Goal: Task Accomplishment & Management: Manage account settings

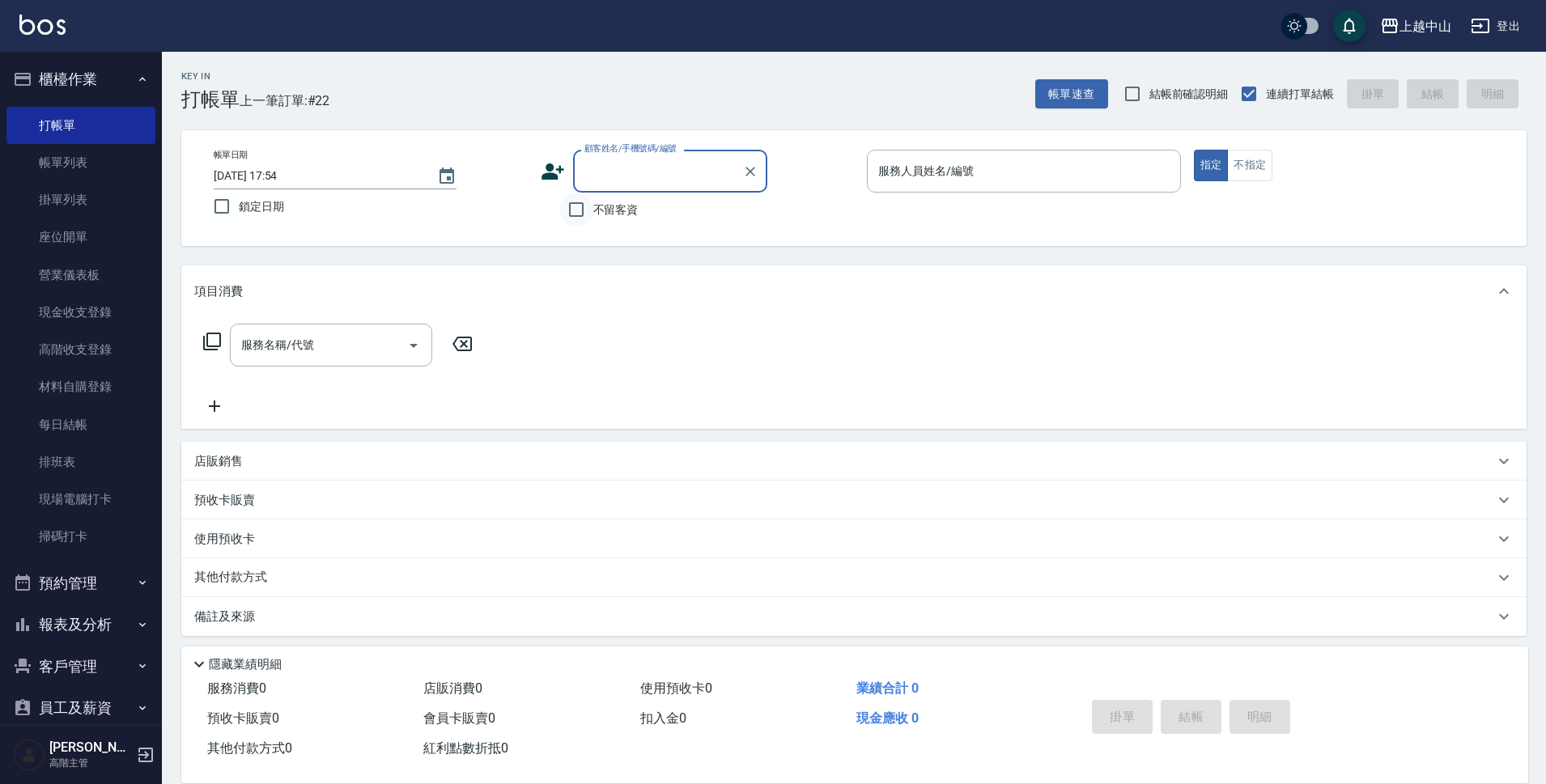
click at [577, 204] on input "不留客資" at bounding box center [576, 209] width 34 height 34
checkbox input "true"
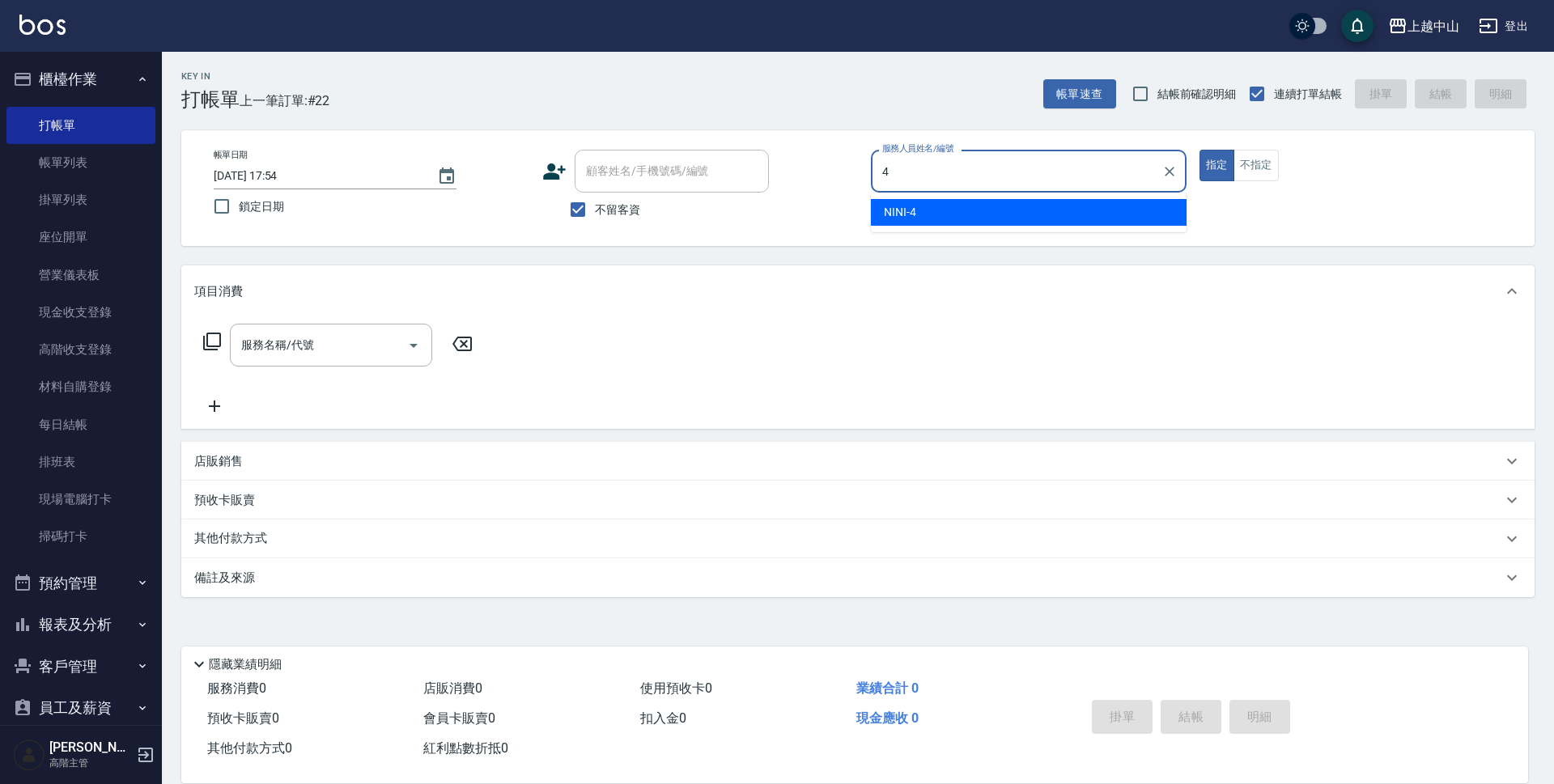
type input "NINI-4"
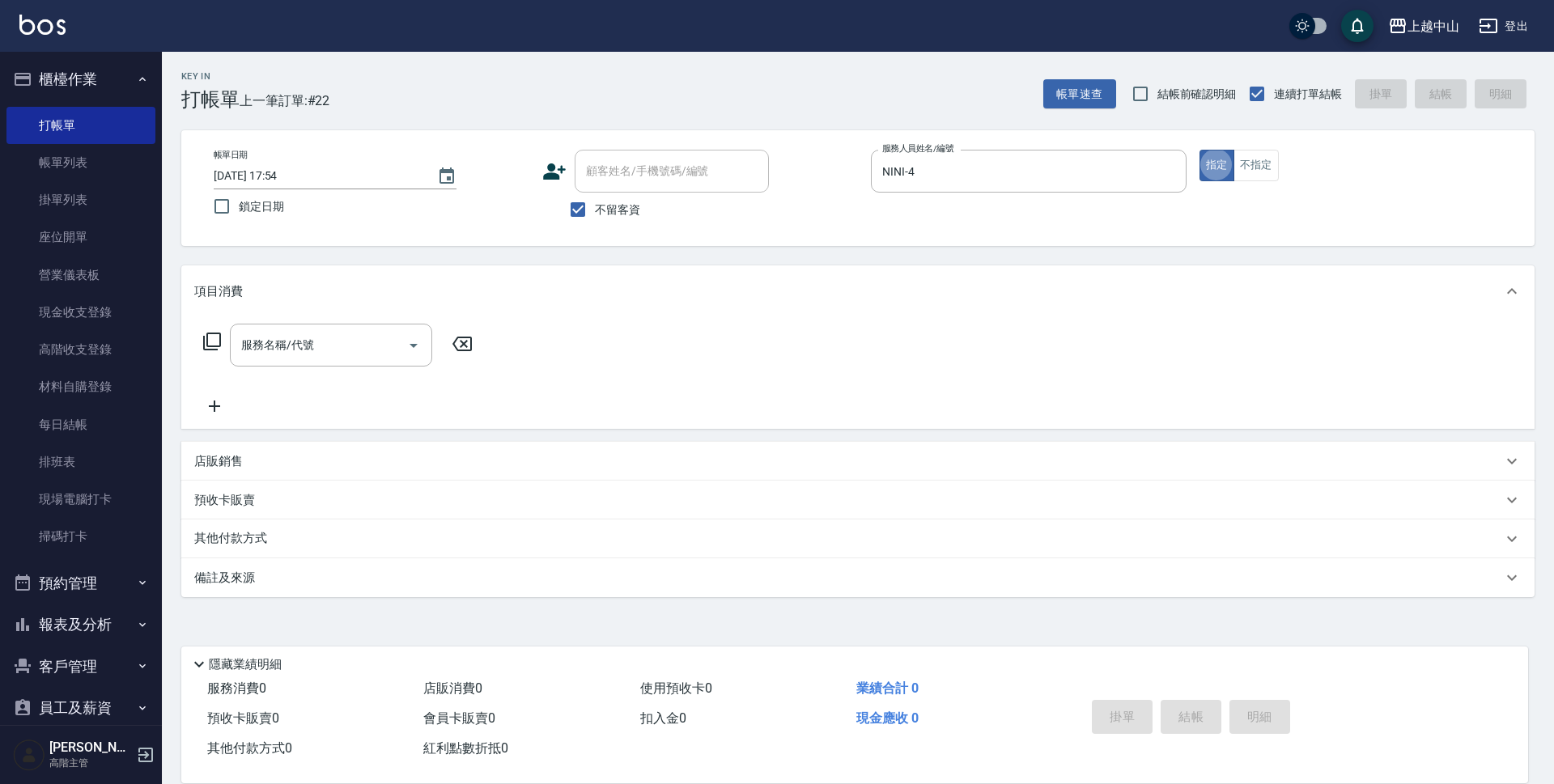
type button "true"
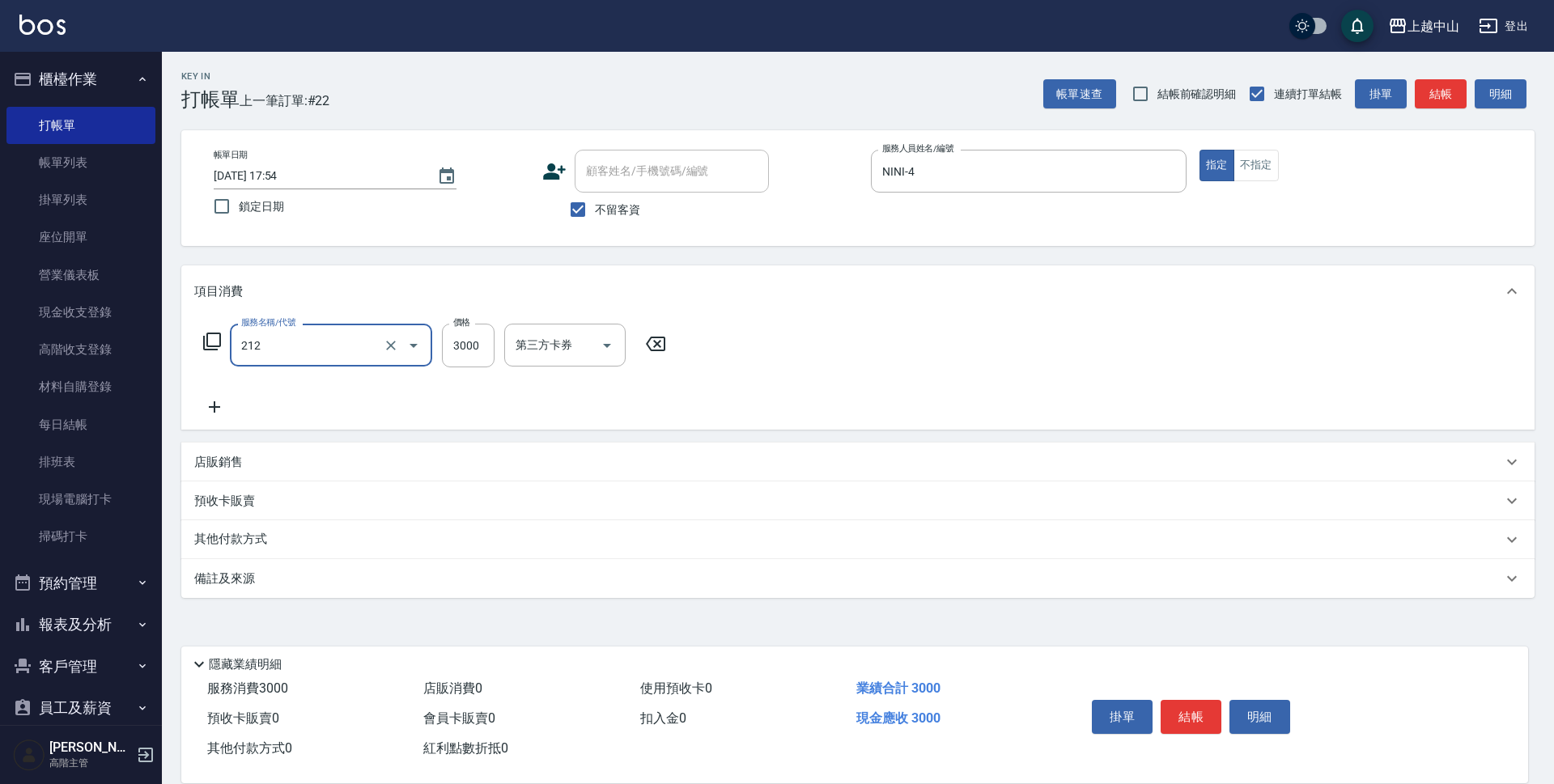
type input "溫朔燙髮3000(212)"
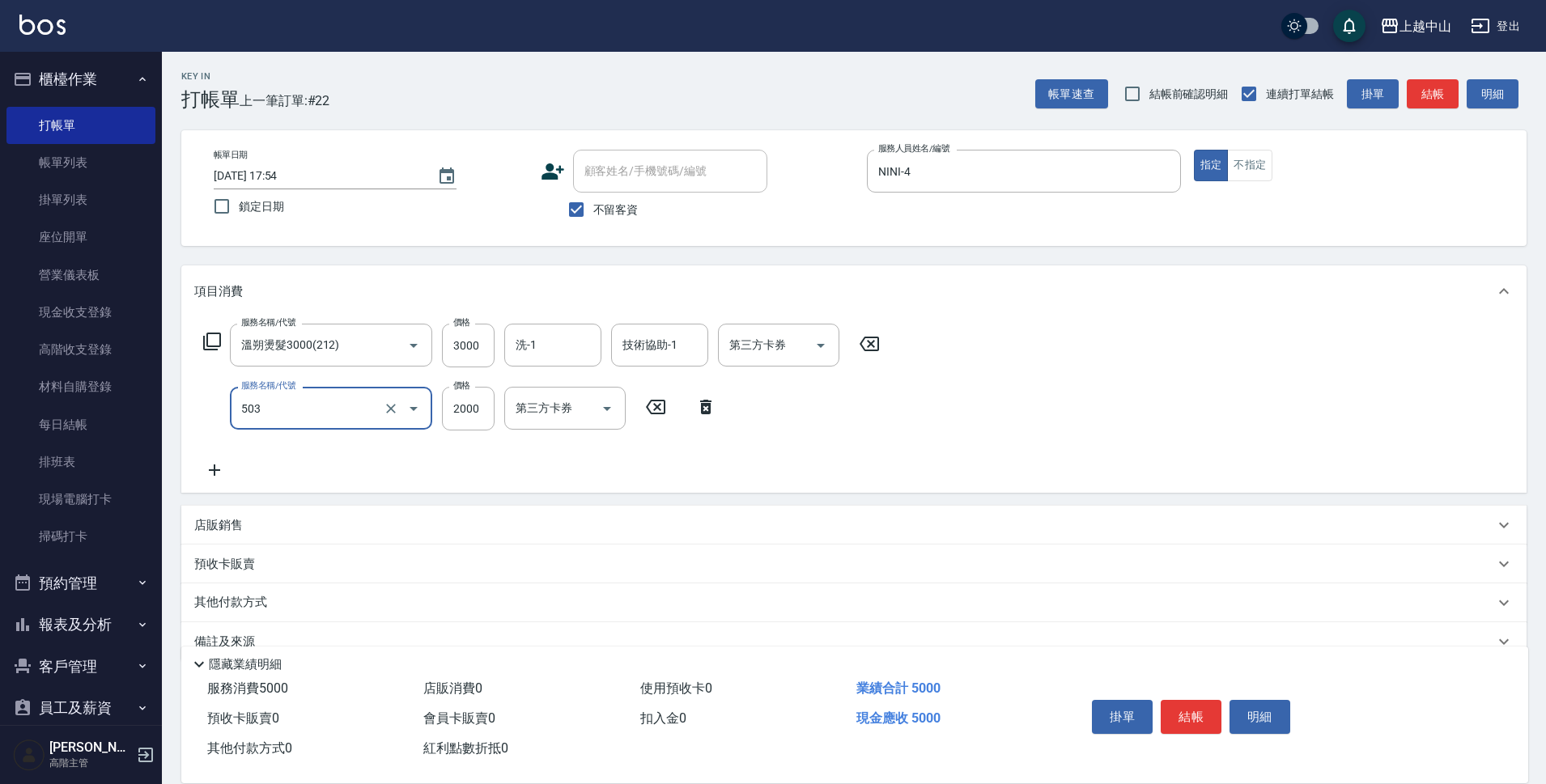
type input "染髮2000以下(503)"
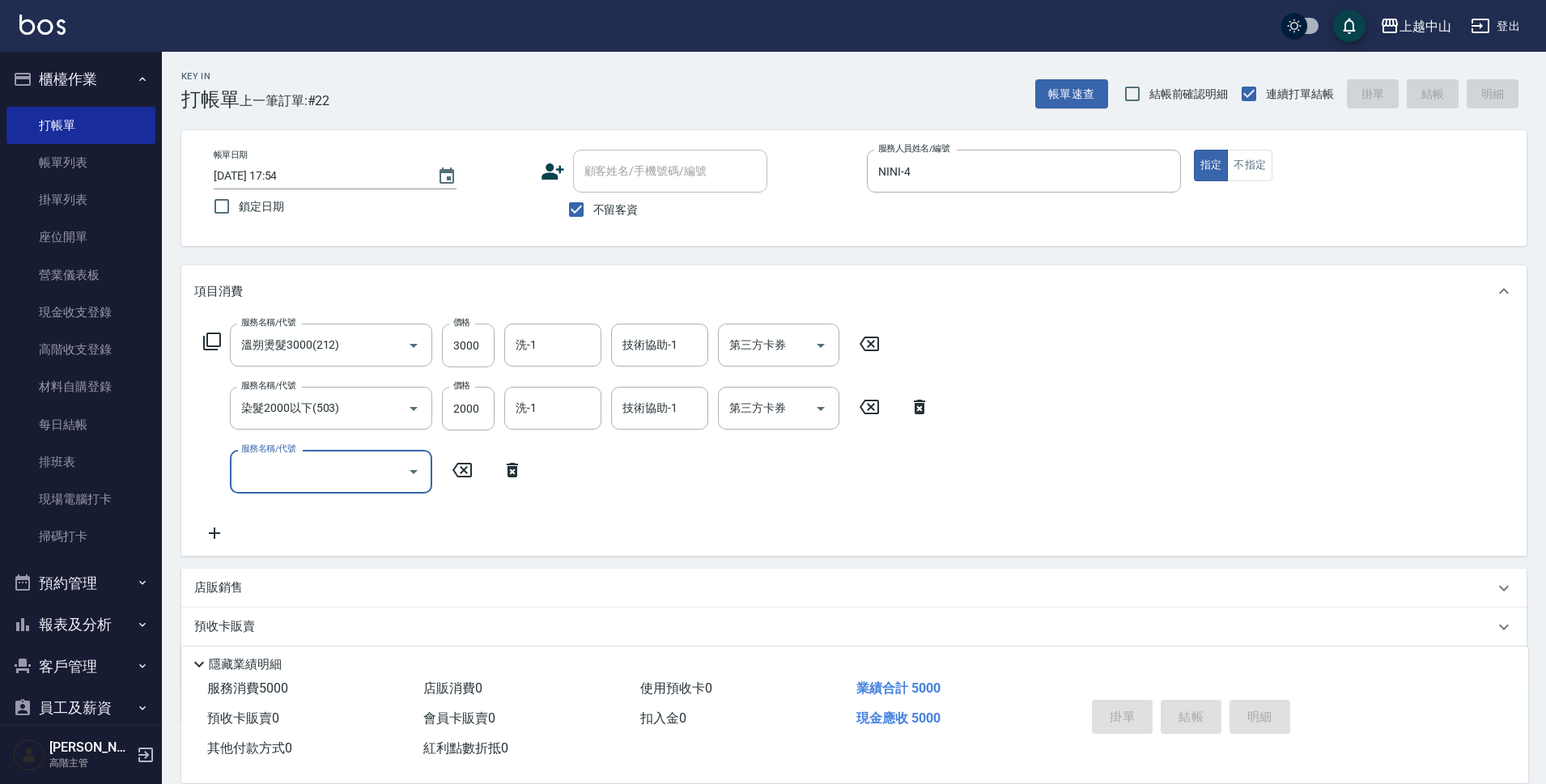
type input "[DATE] 19:26"
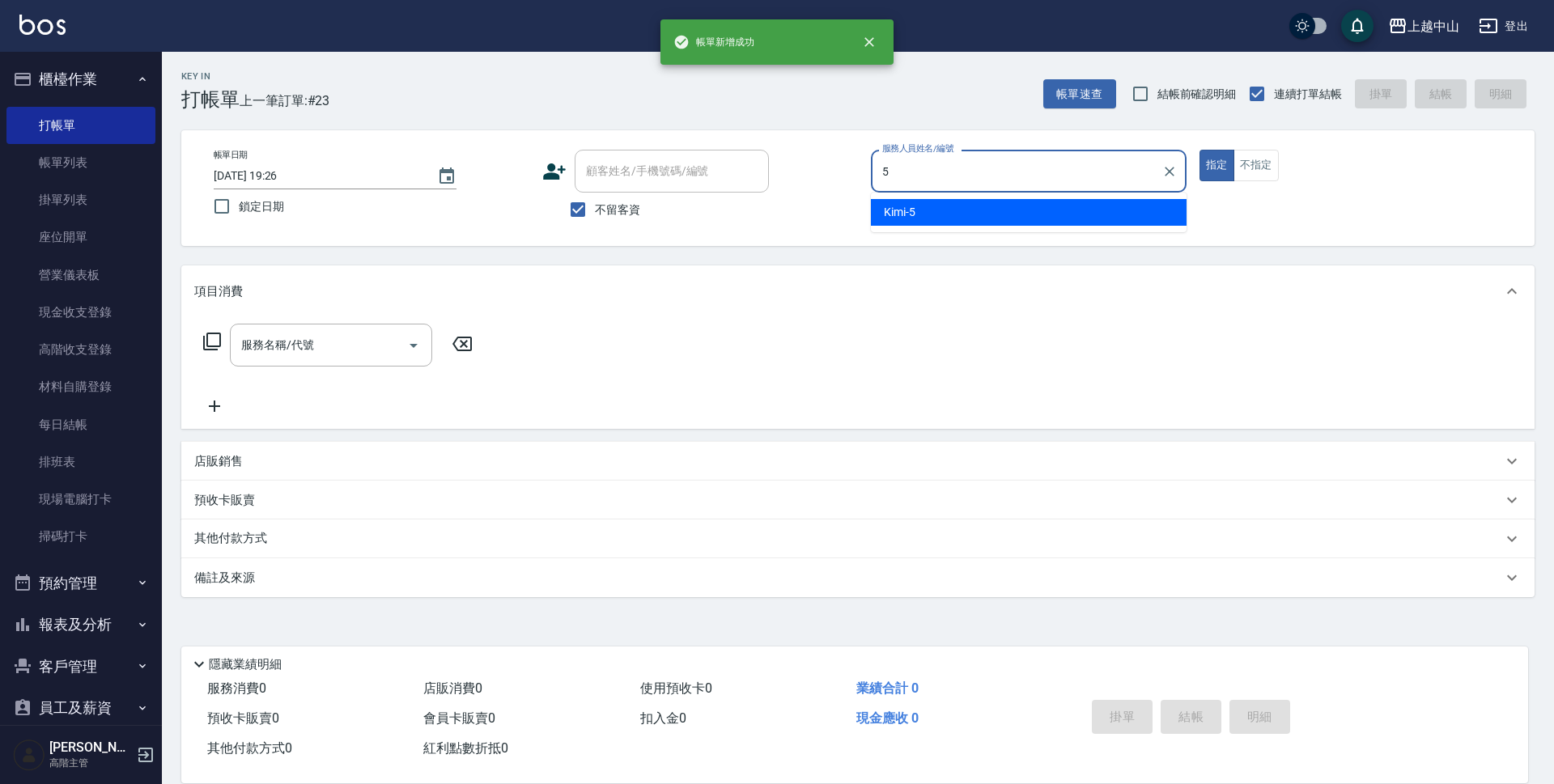
type input "Kimi-5"
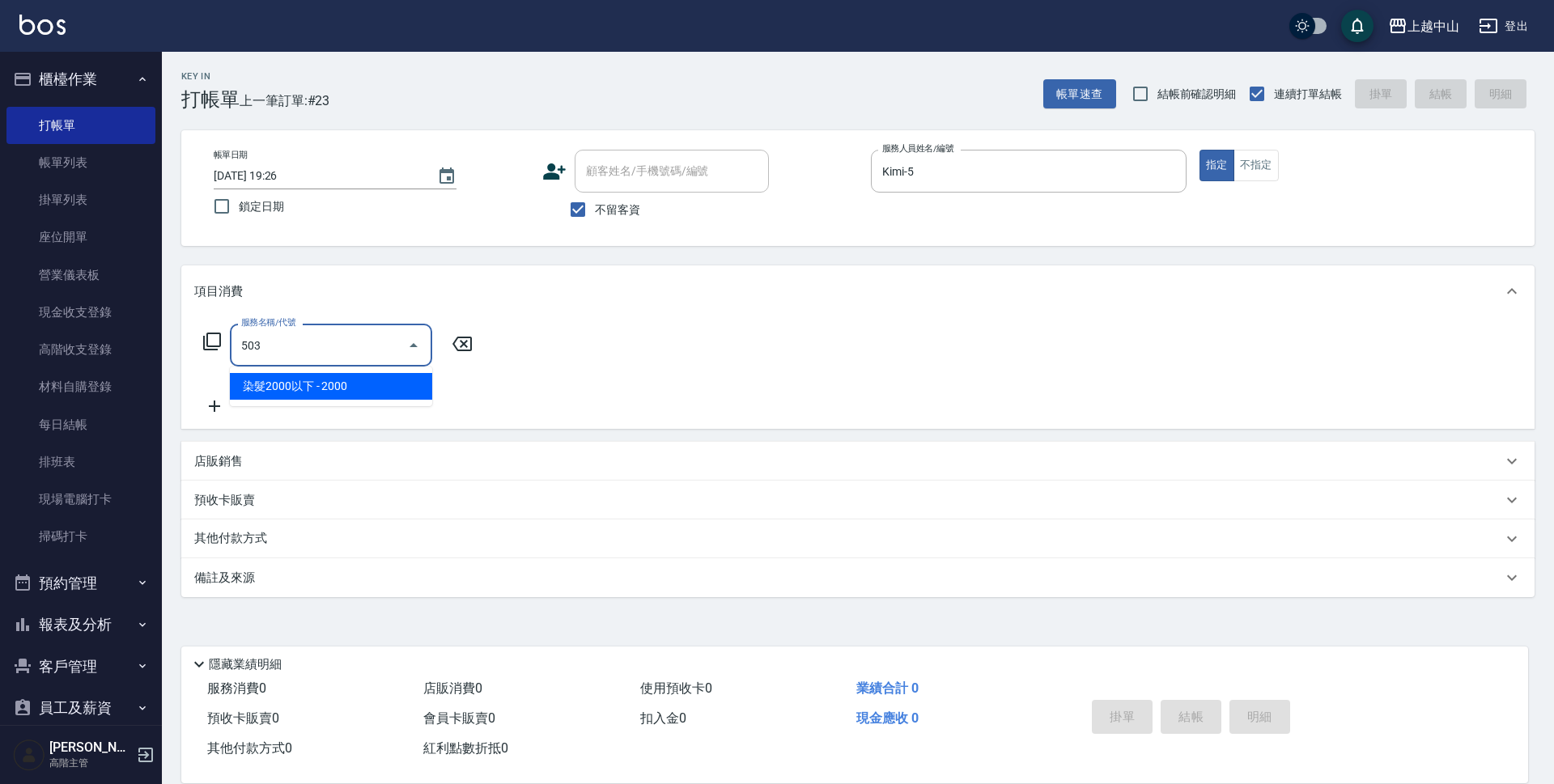
type input "染髮2000以下(503)"
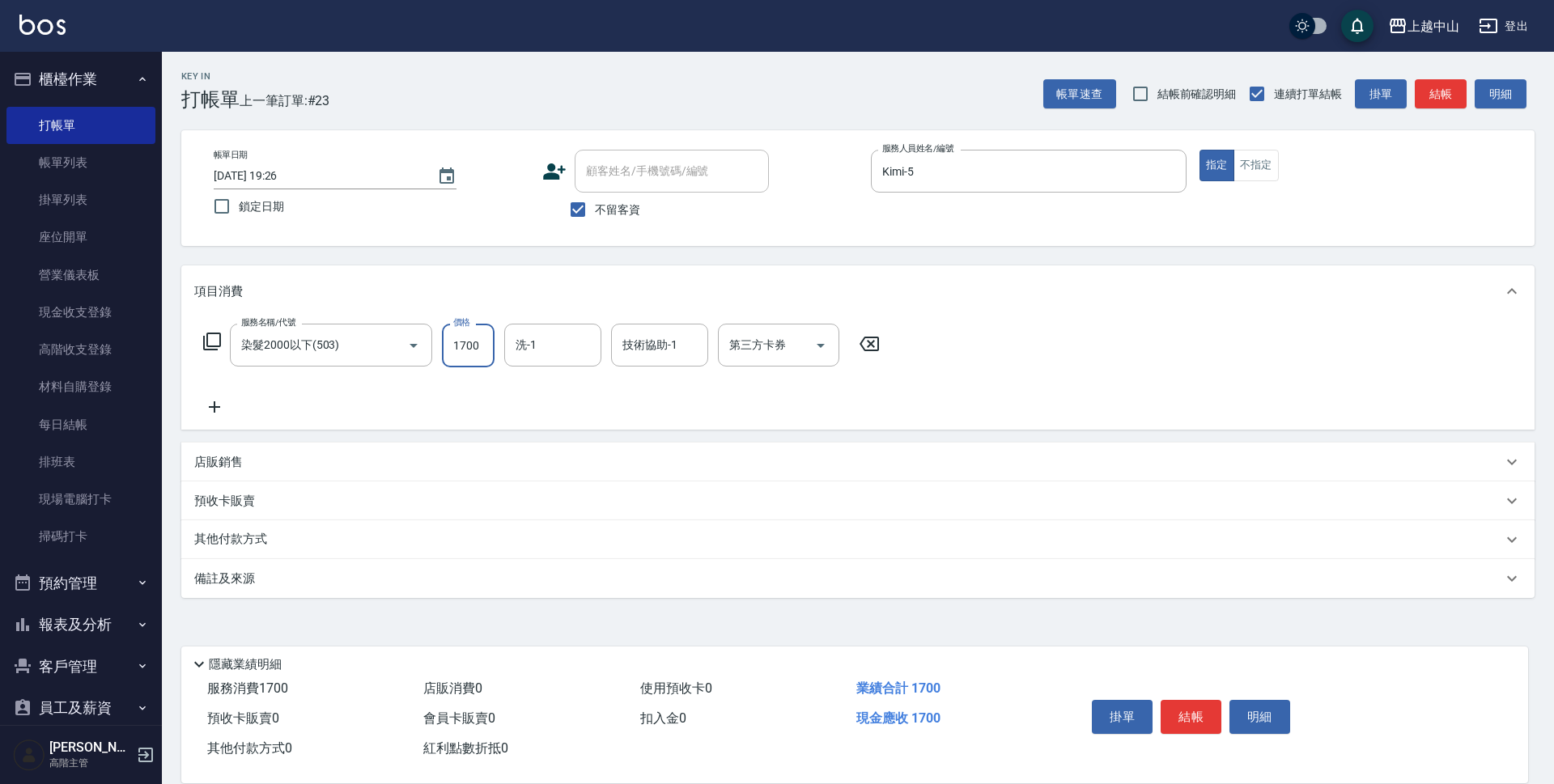
type input "1700"
type input "[PERSON_NAME]-33"
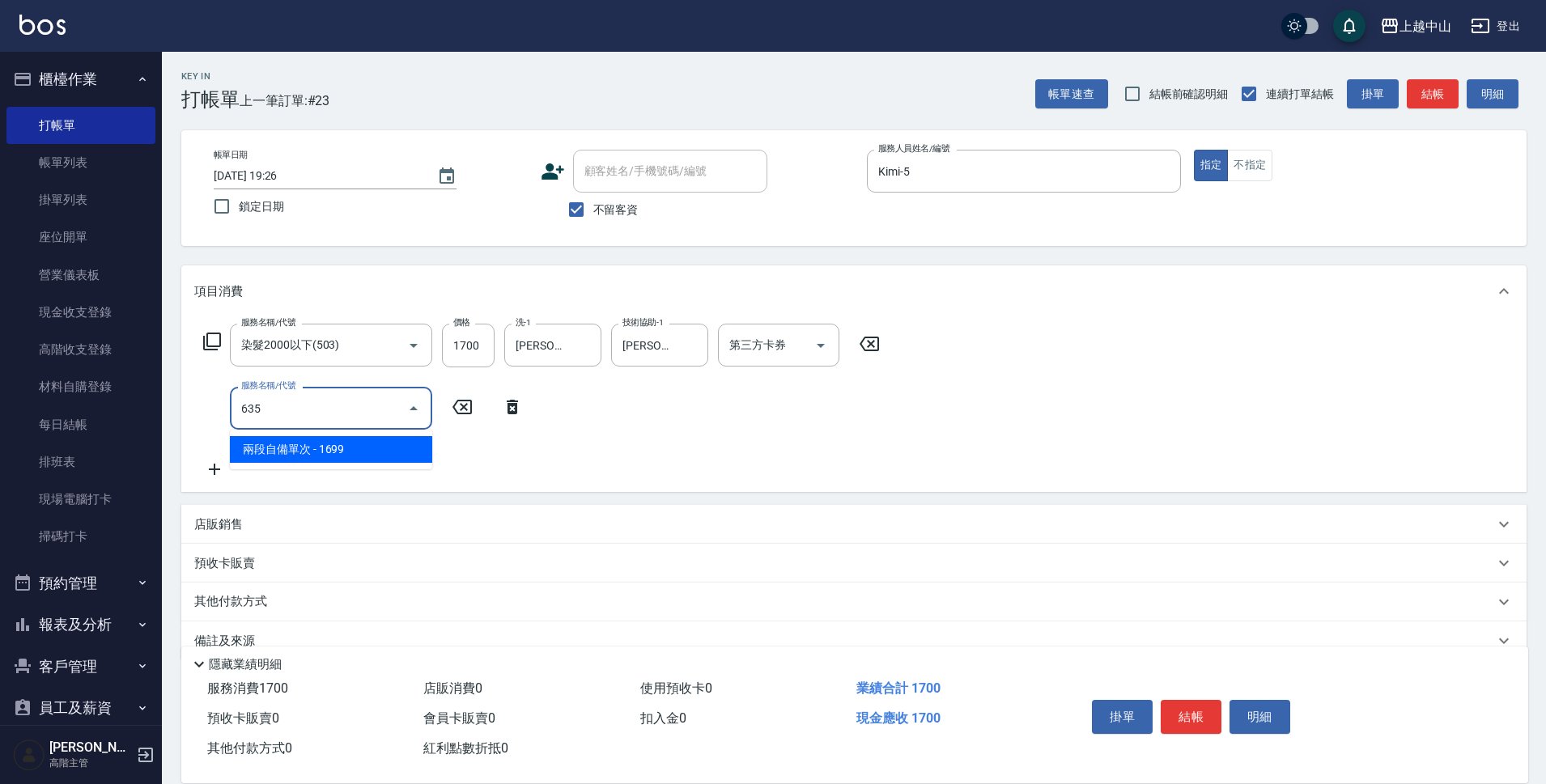
type input "兩段自備單次(635)"
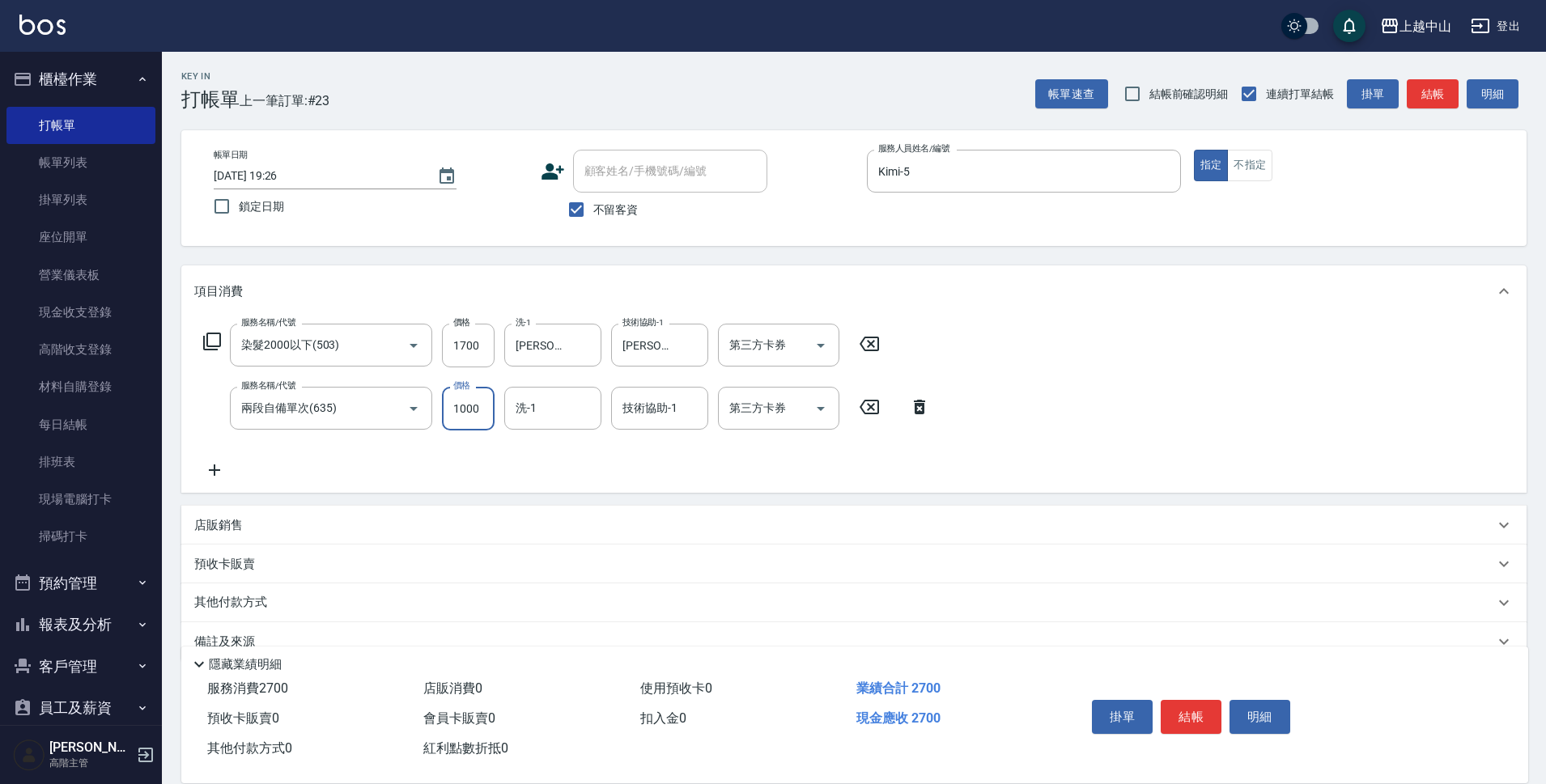
type input "1000"
type input "[PERSON_NAME]-33"
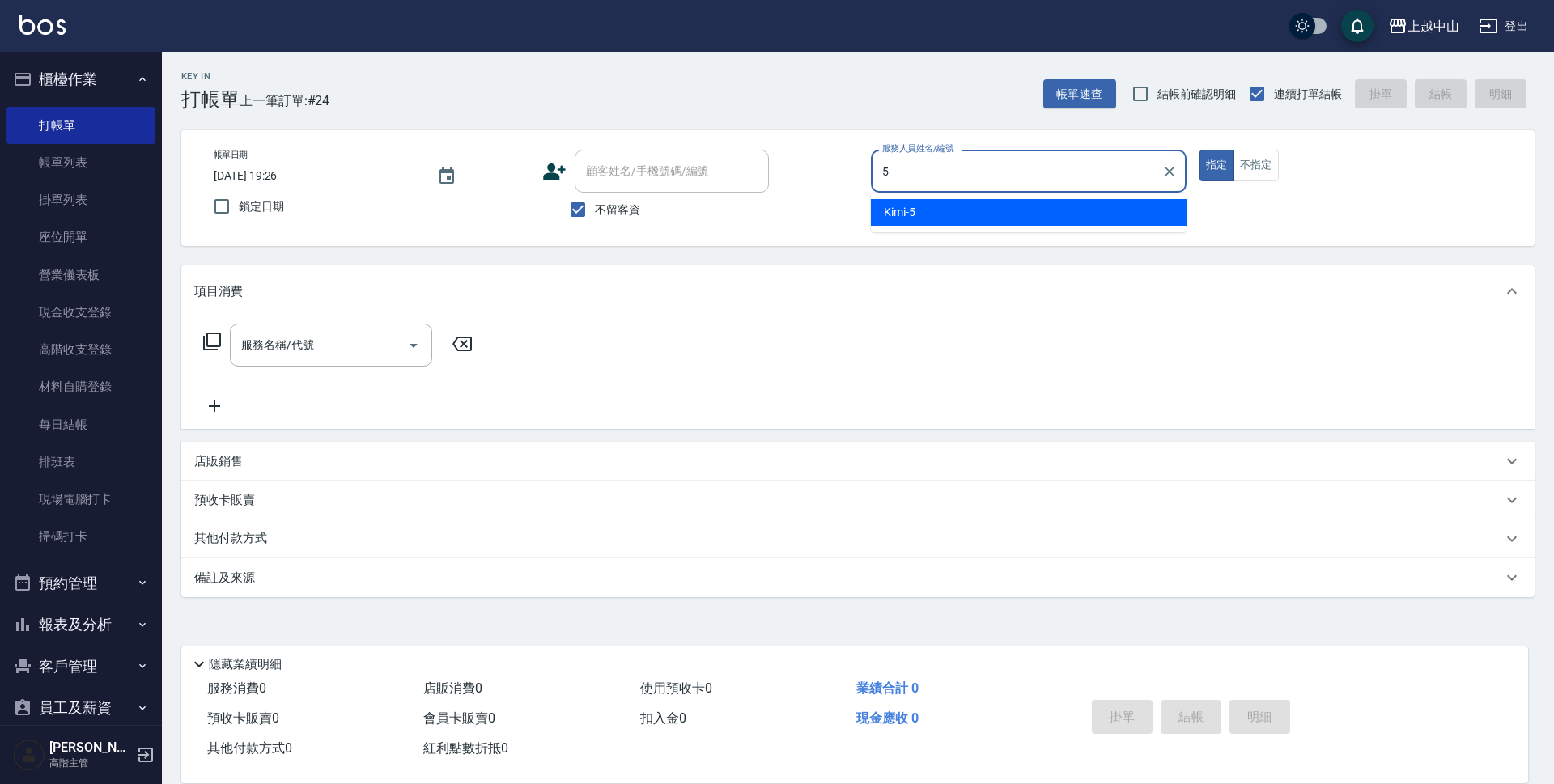
type input "Kimi-5"
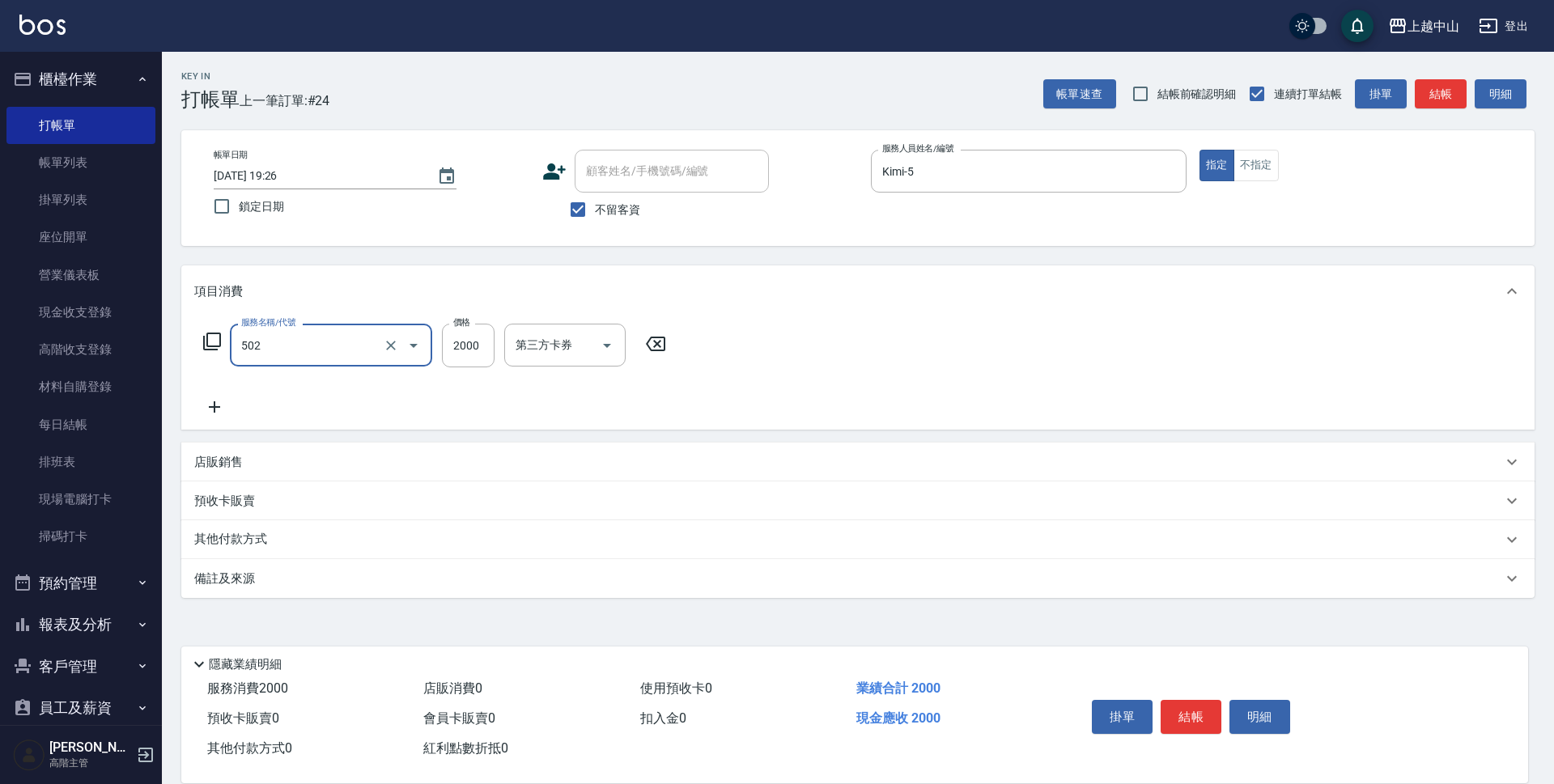
type input "染髮2000以上(502)"
type input "3200"
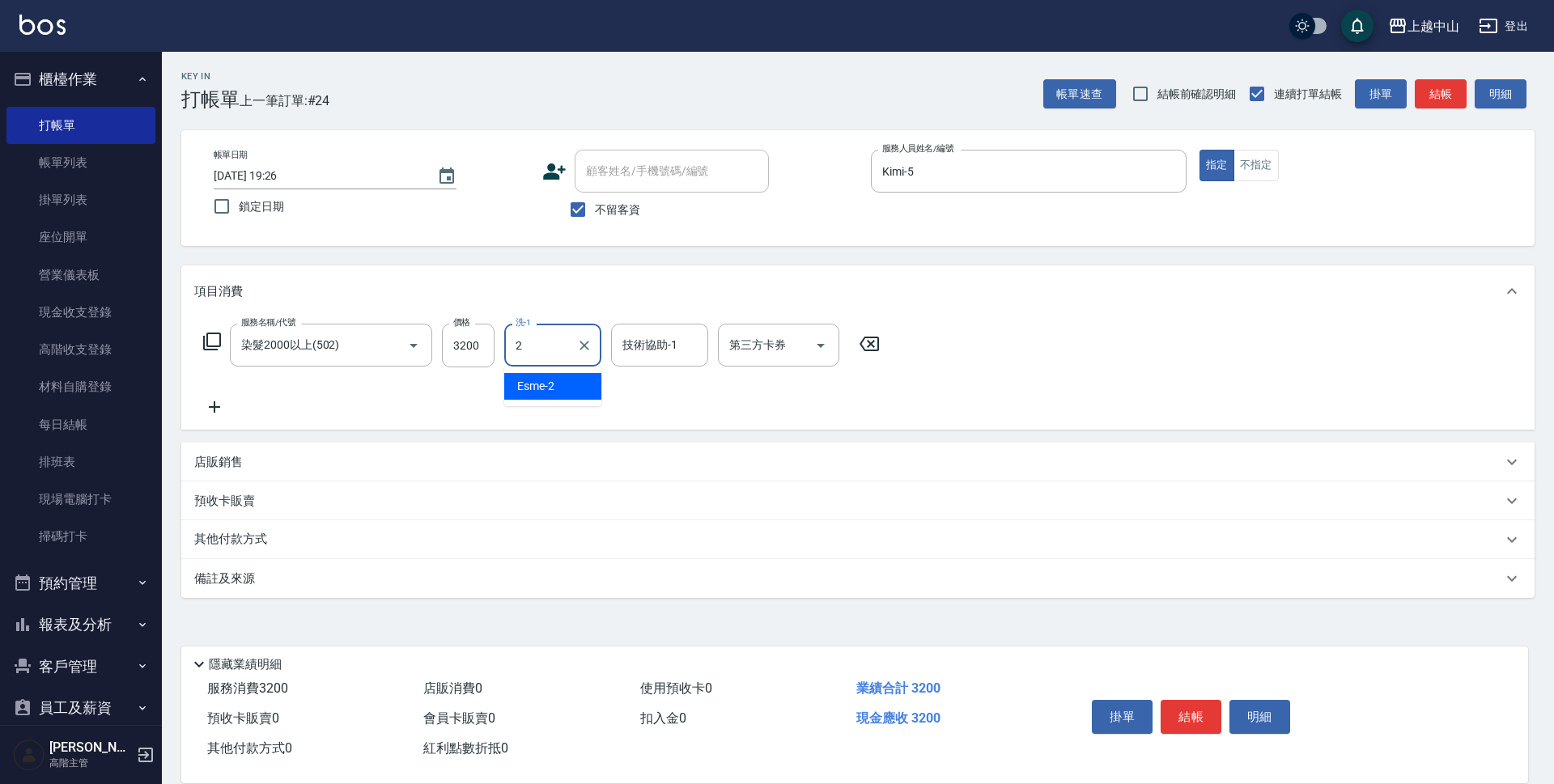
type input "Esme-2"
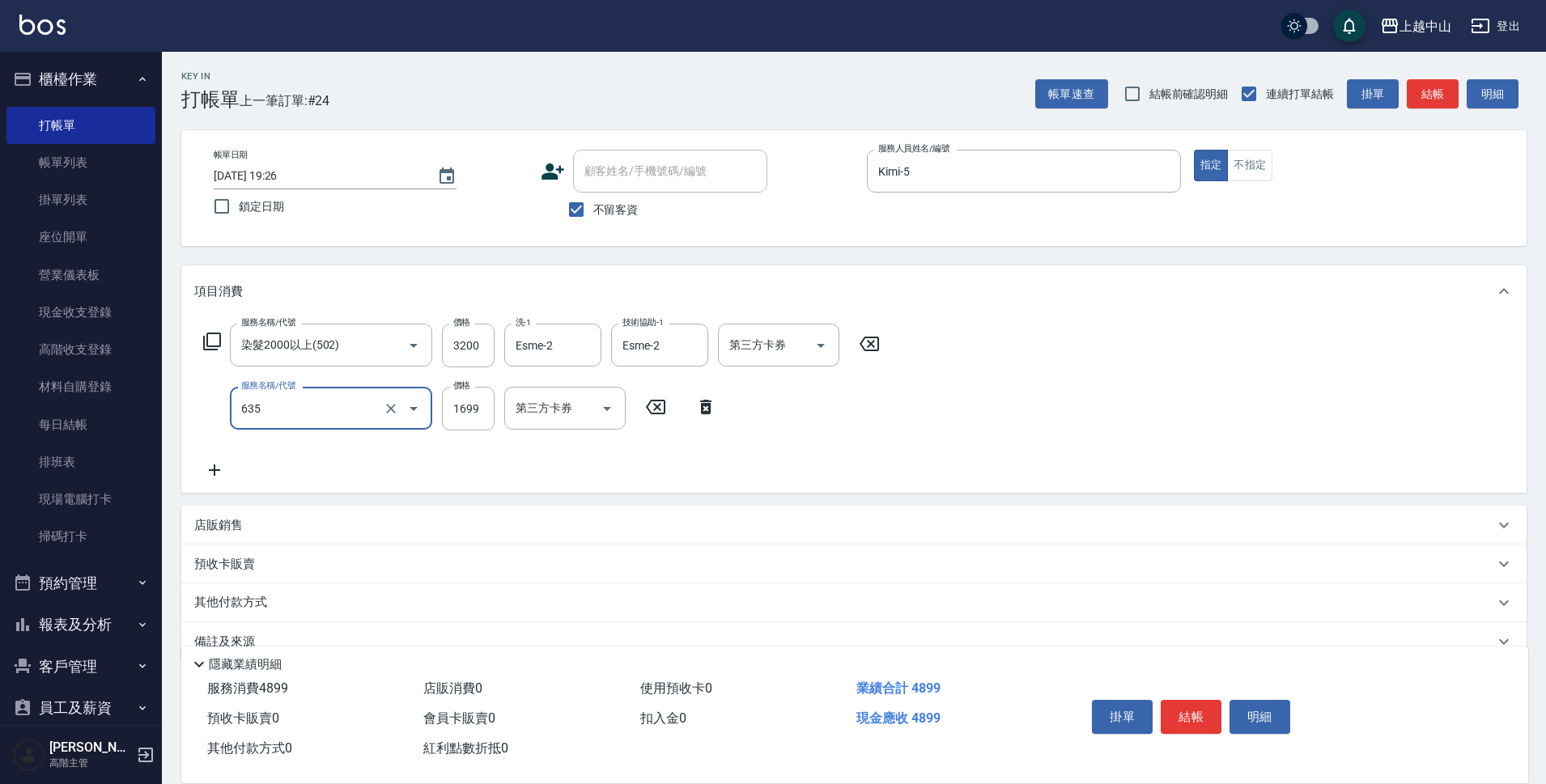
type input "兩段自備單次(635)"
type input "1000"
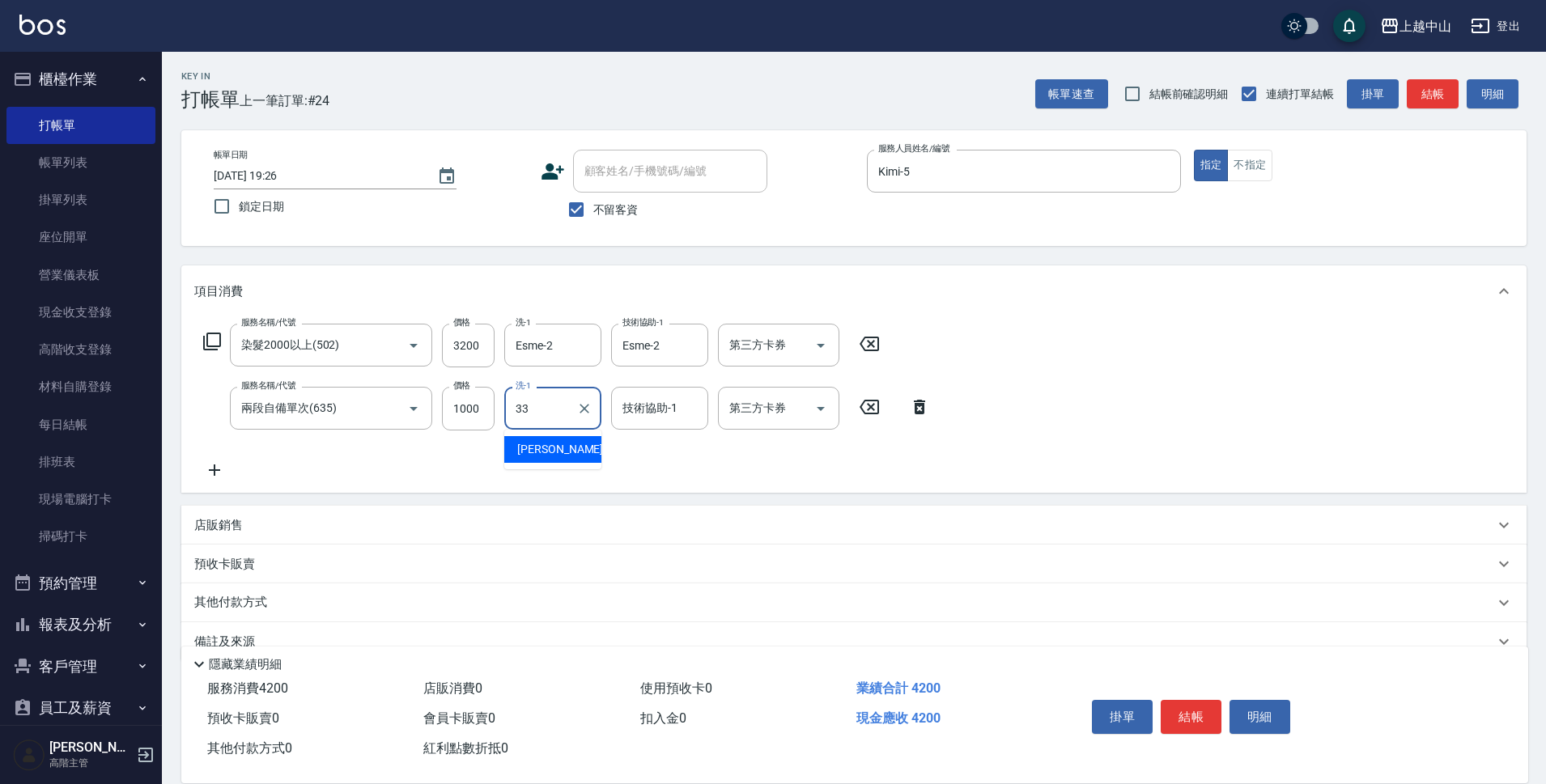
type input "[PERSON_NAME]-33"
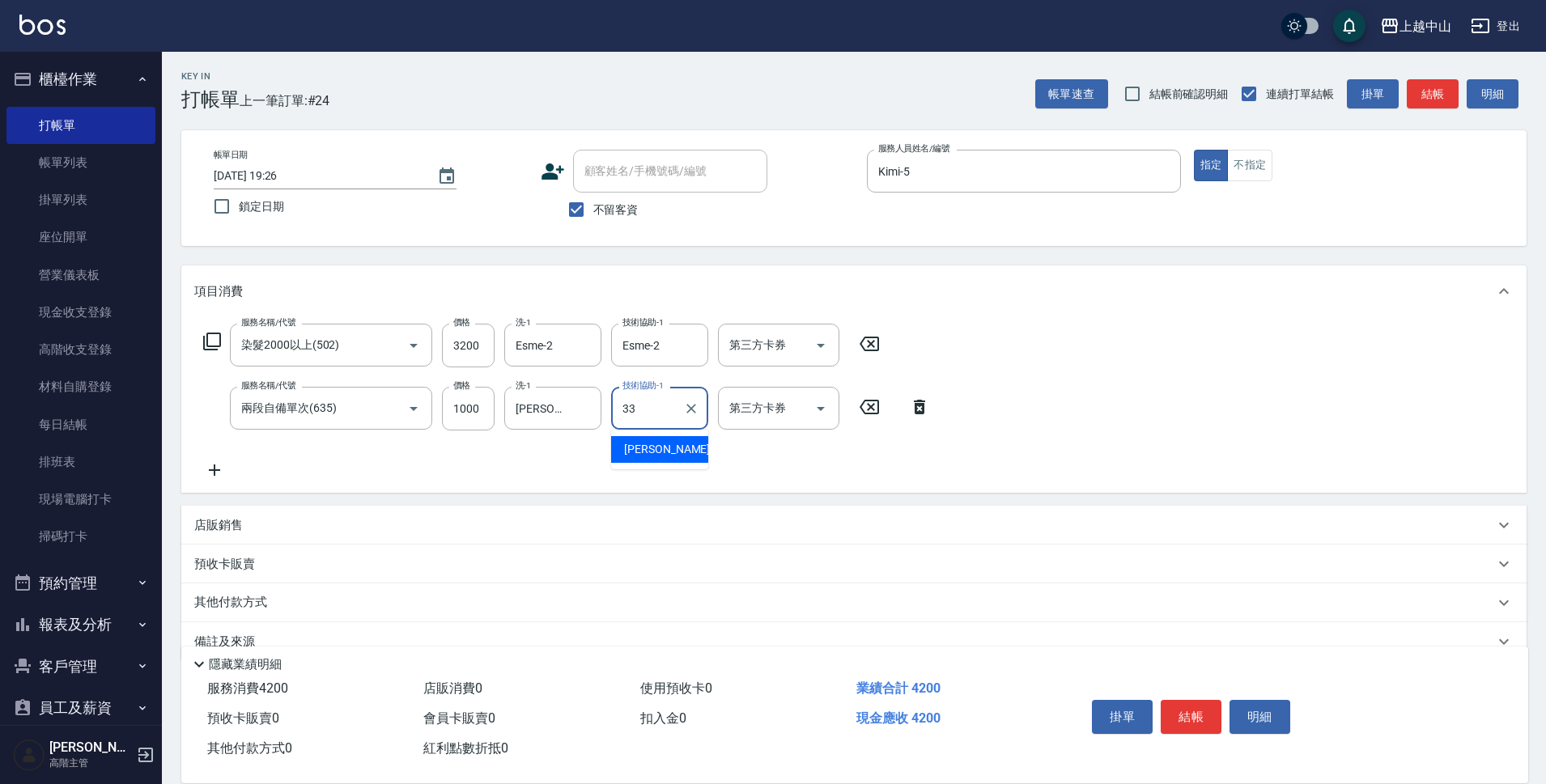
type input "[PERSON_NAME]-33"
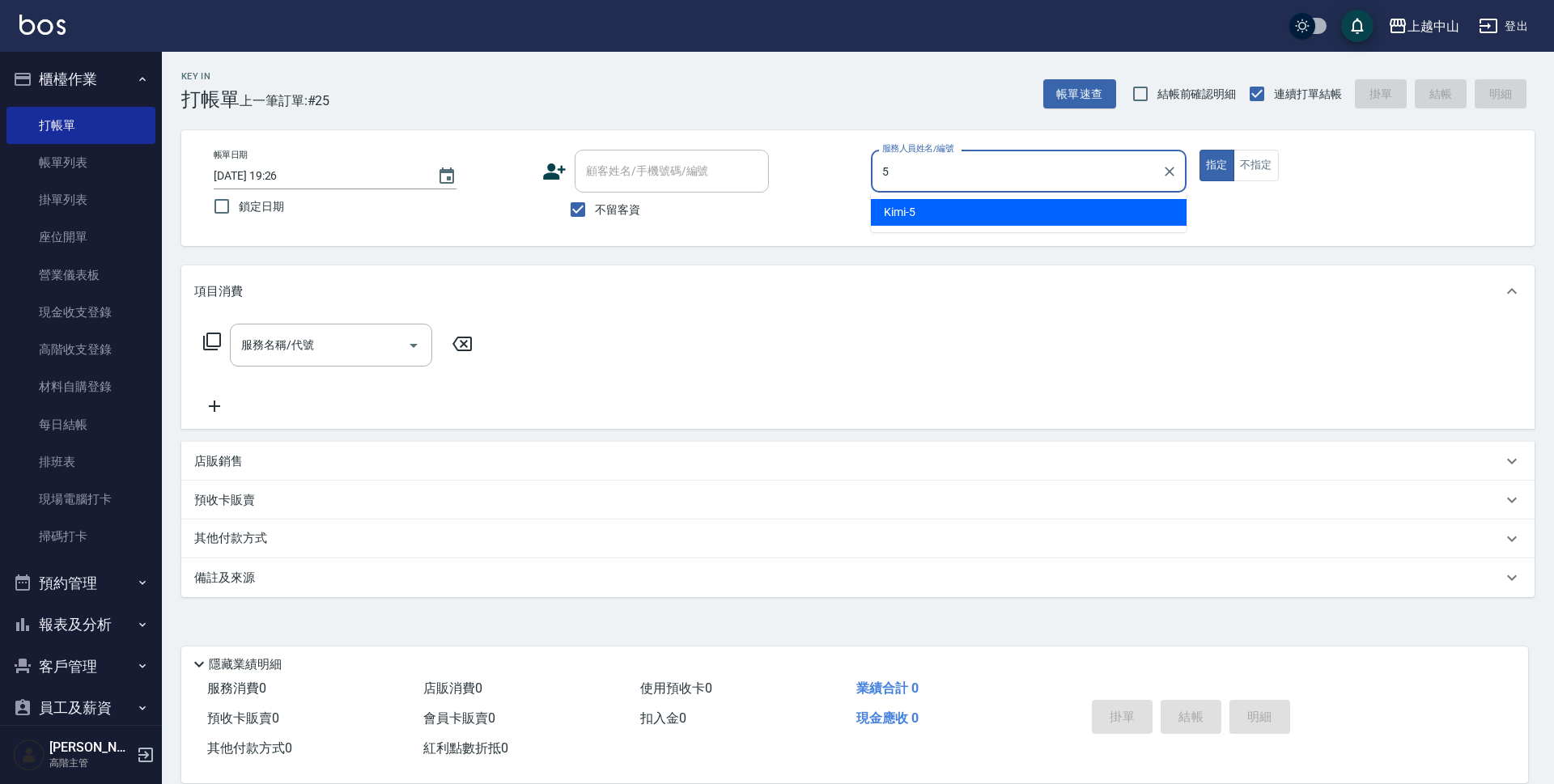
type input "Kimi-5"
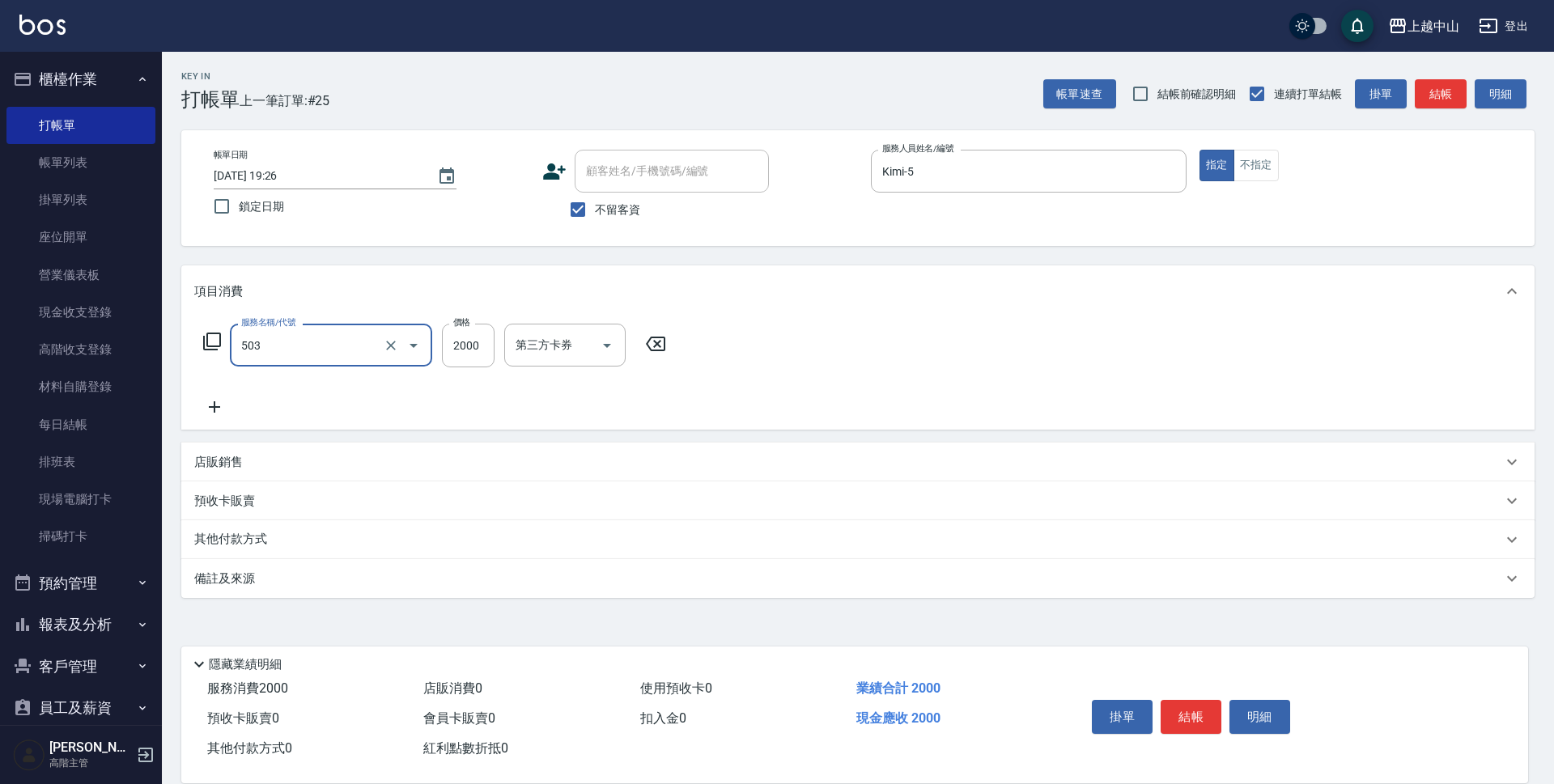
type input "染髮2000以下(503)"
type input "1300"
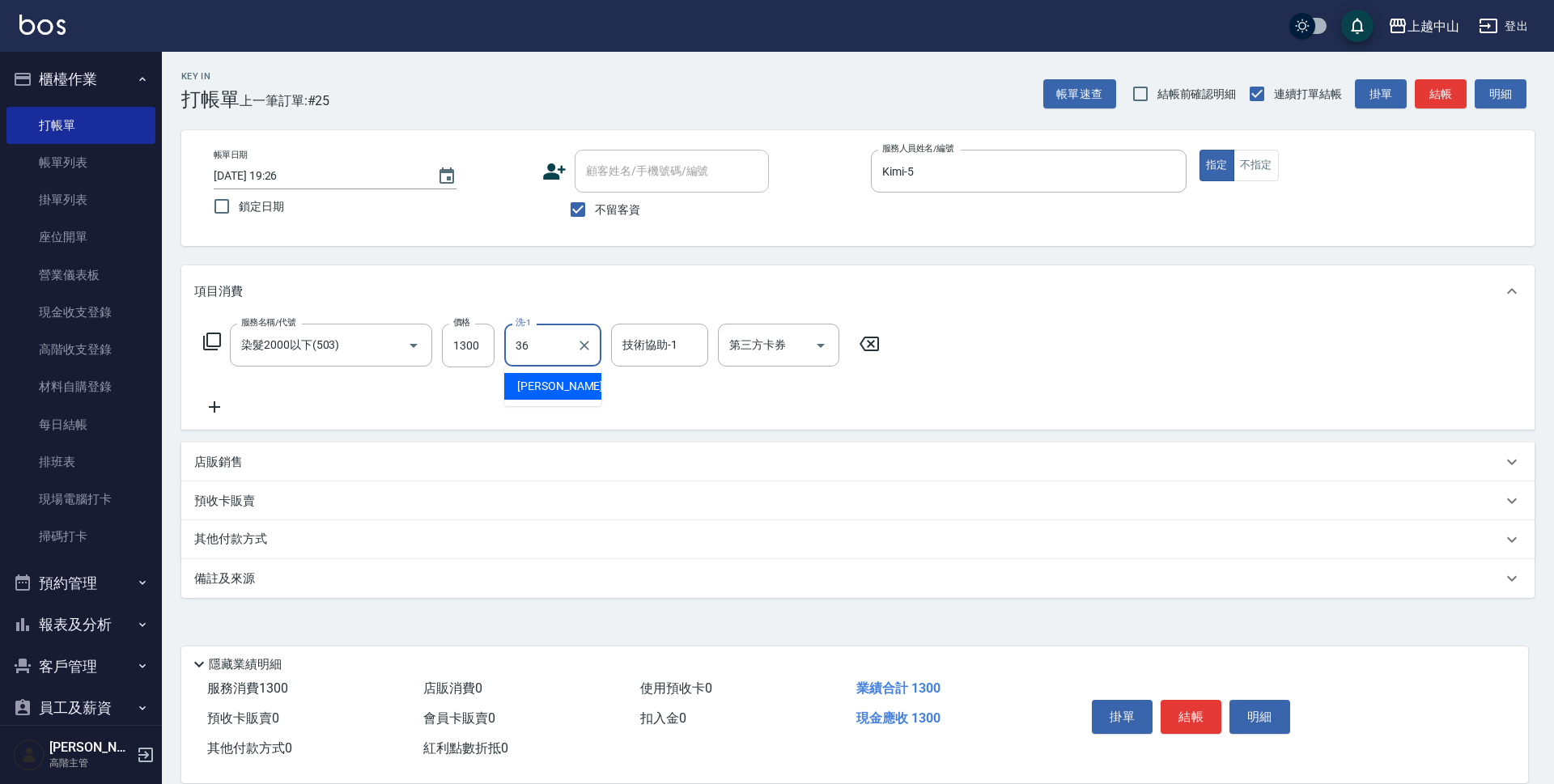
type input "薇慈-36"
type input "[PERSON_NAME]-33"
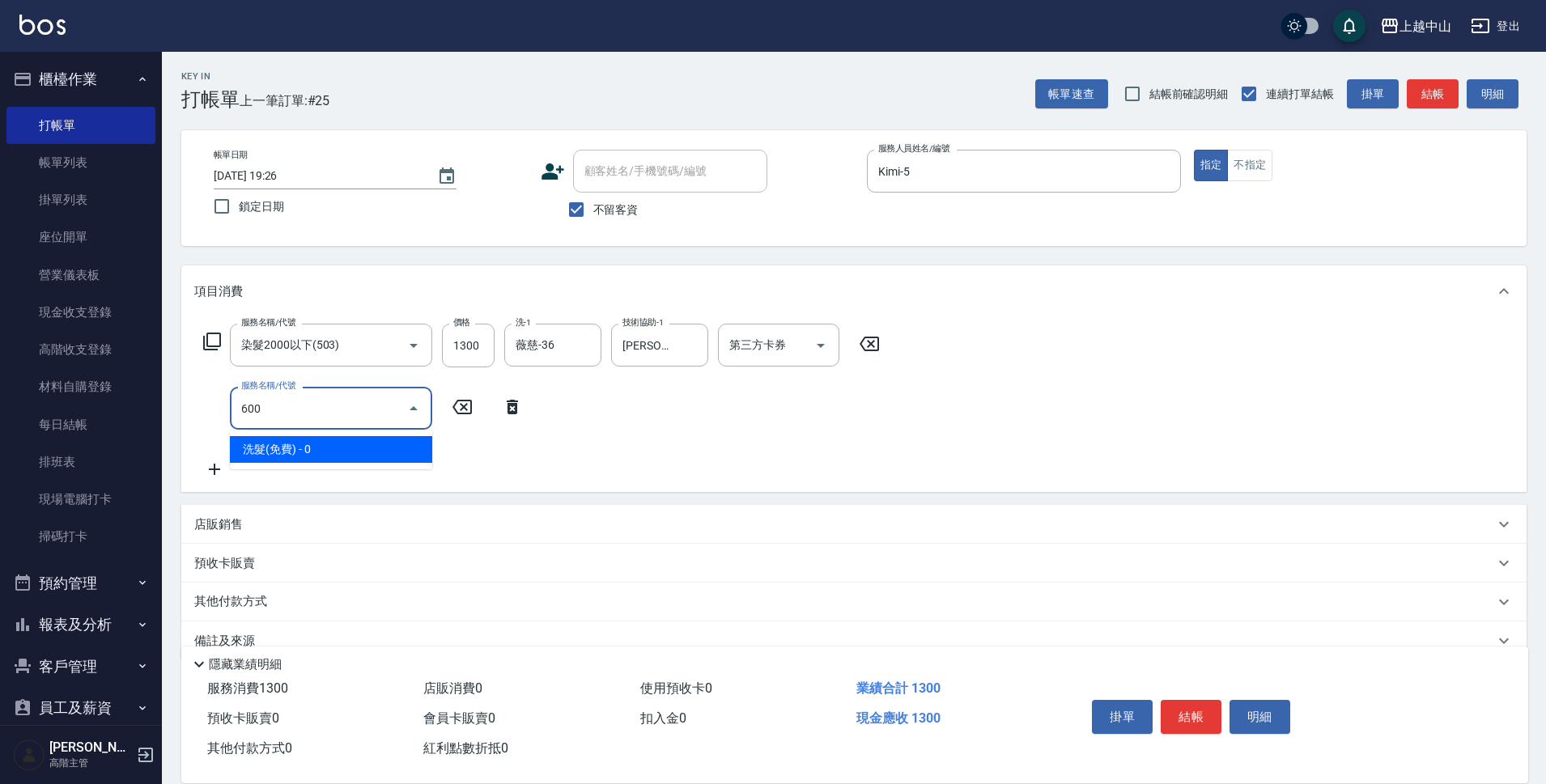
type input "600"
click at [526, 398] on icon at bounding box center [513, 407] width 41 height 19
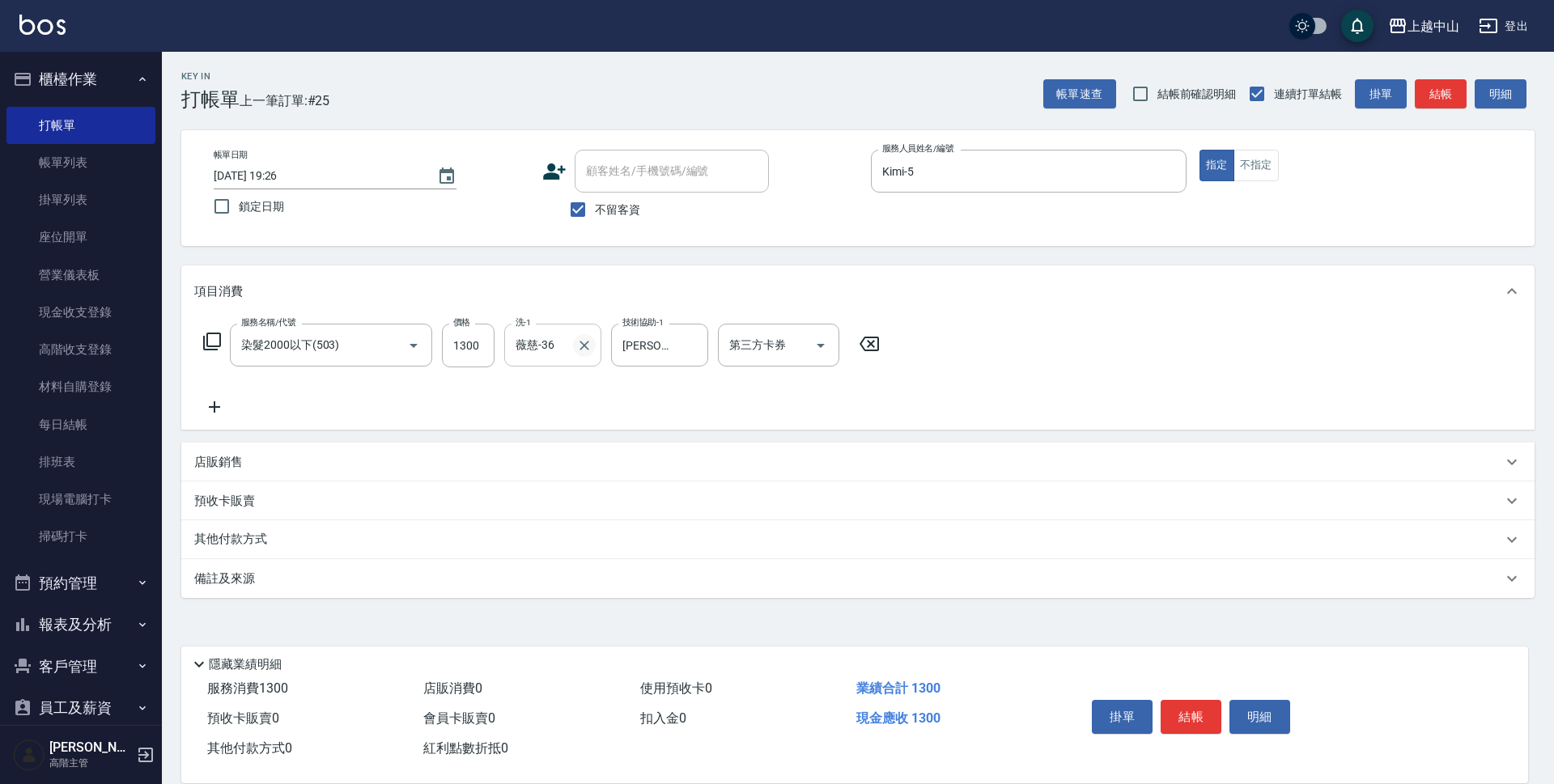
click at [590, 352] on icon "Clear" at bounding box center [585, 345] width 16 height 16
click at [686, 351] on icon "Clear" at bounding box center [691, 345] width 16 height 16
click at [585, 339] on input "洗-1" at bounding box center [553, 345] width 82 height 28
type input "[PERSON_NAME]-33"
type input "薇慈-36"
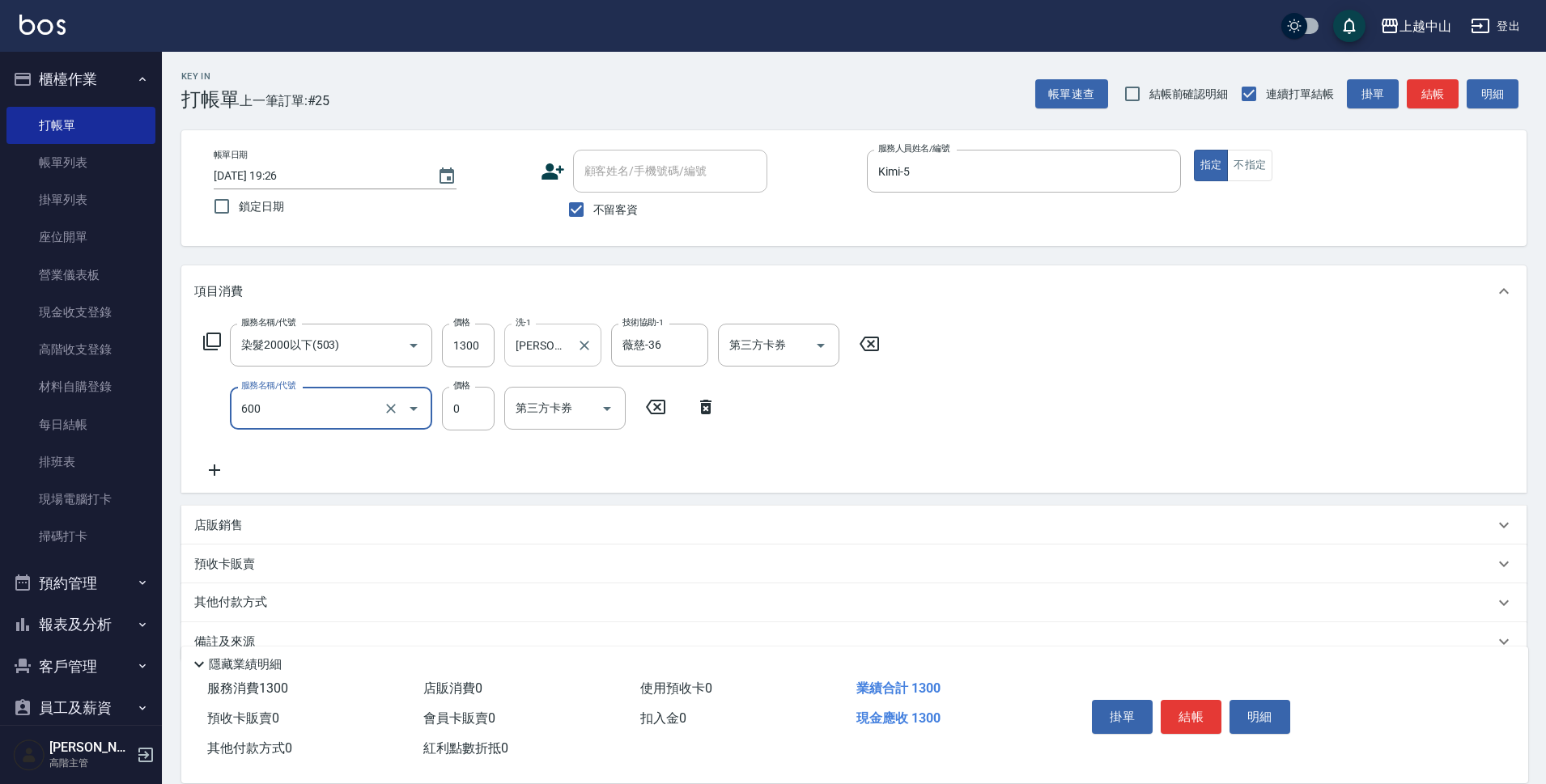
type input "洗髮(免費)(600)"
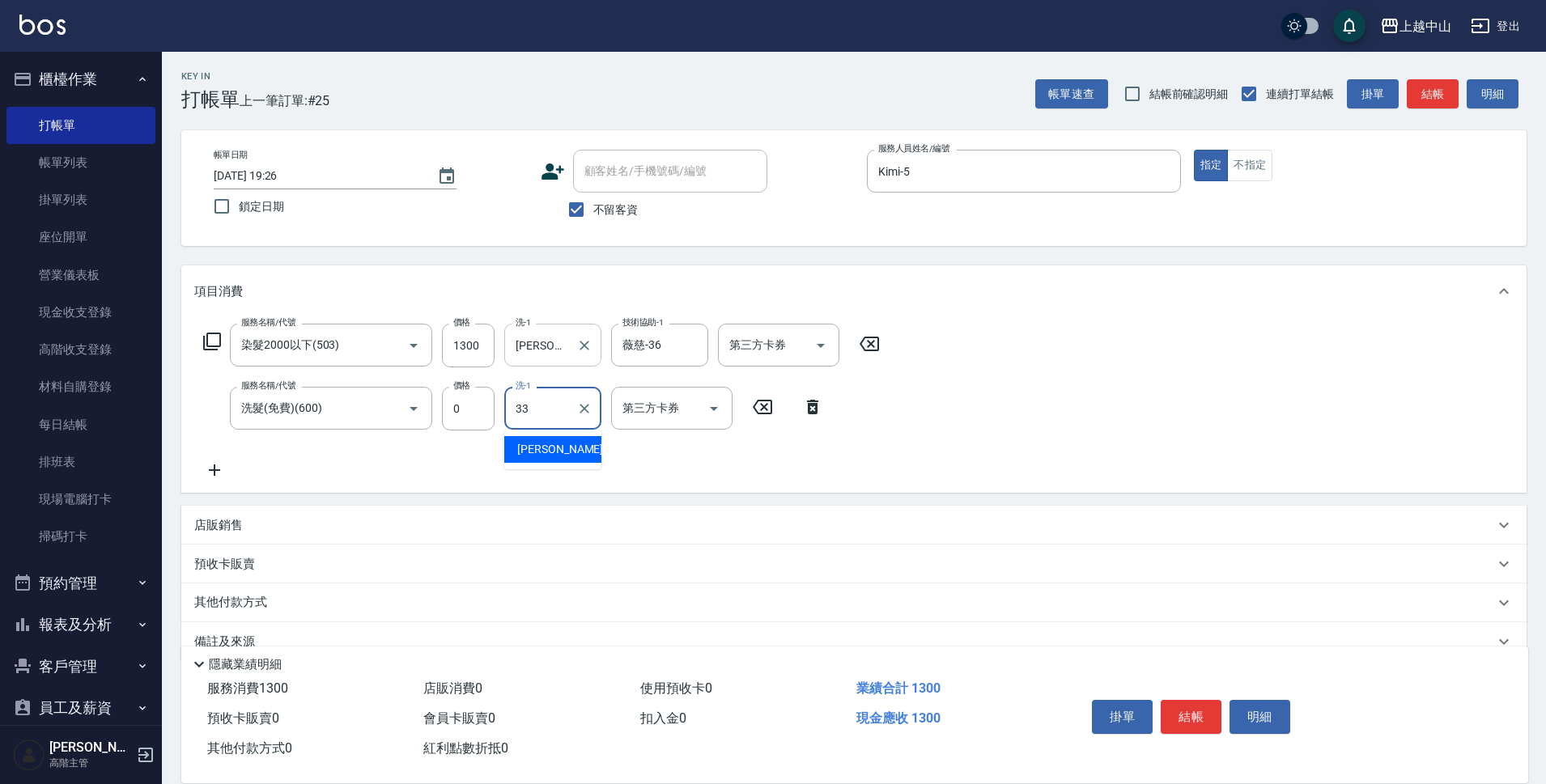
type input "[PERSON_NAME]-33"
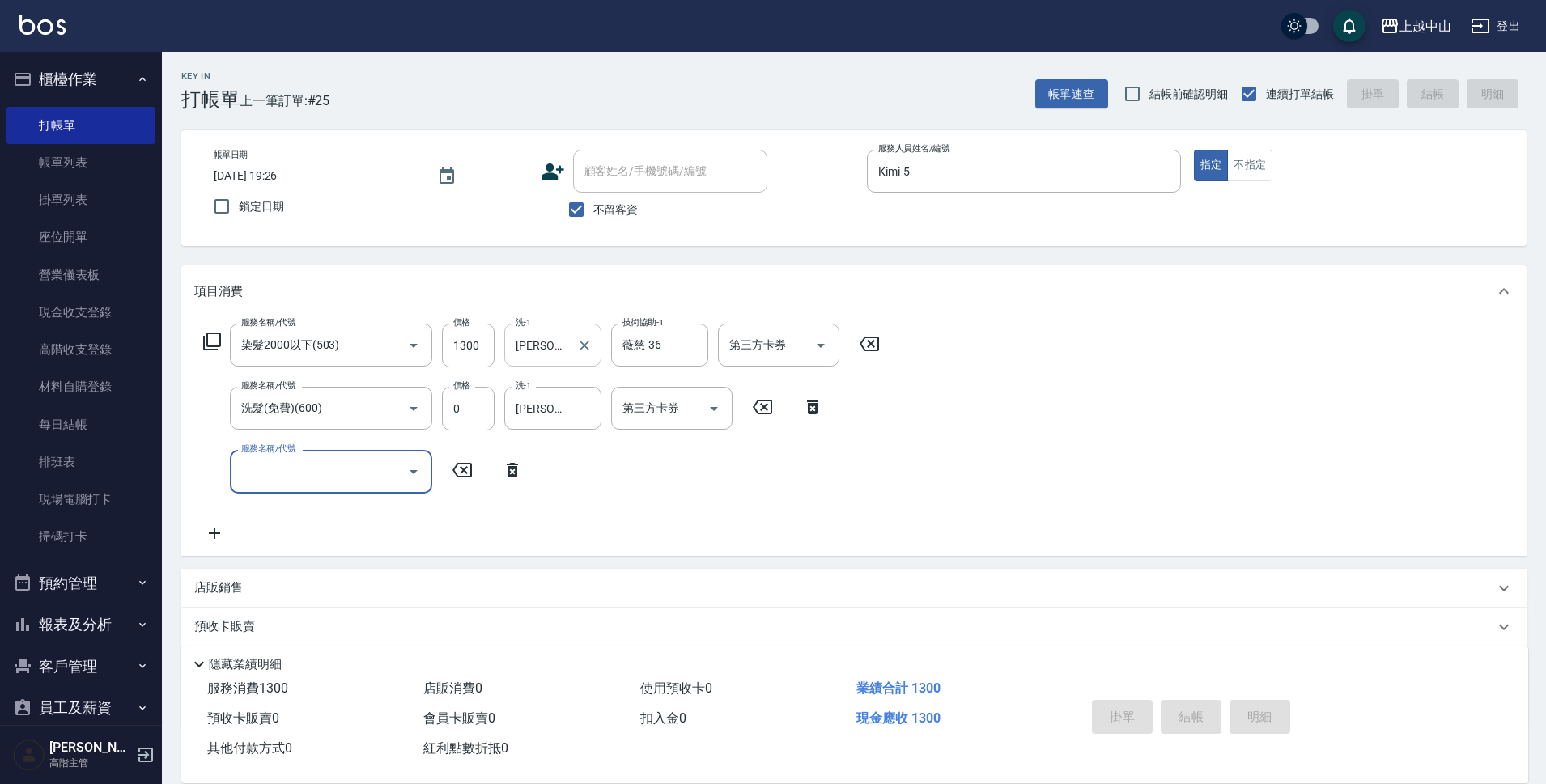
type input "[DATE] 19:27"
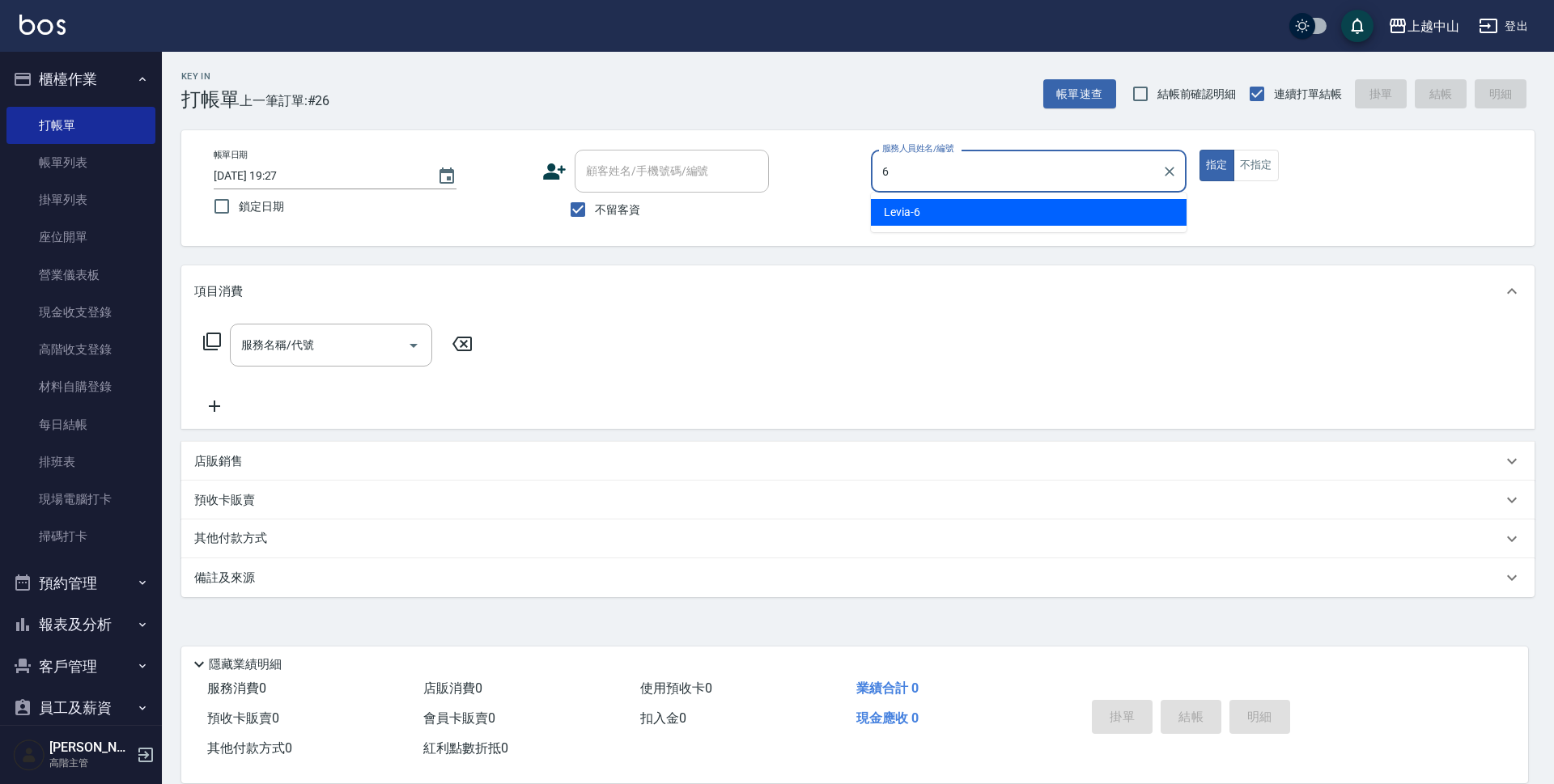
type input "Levia-6"
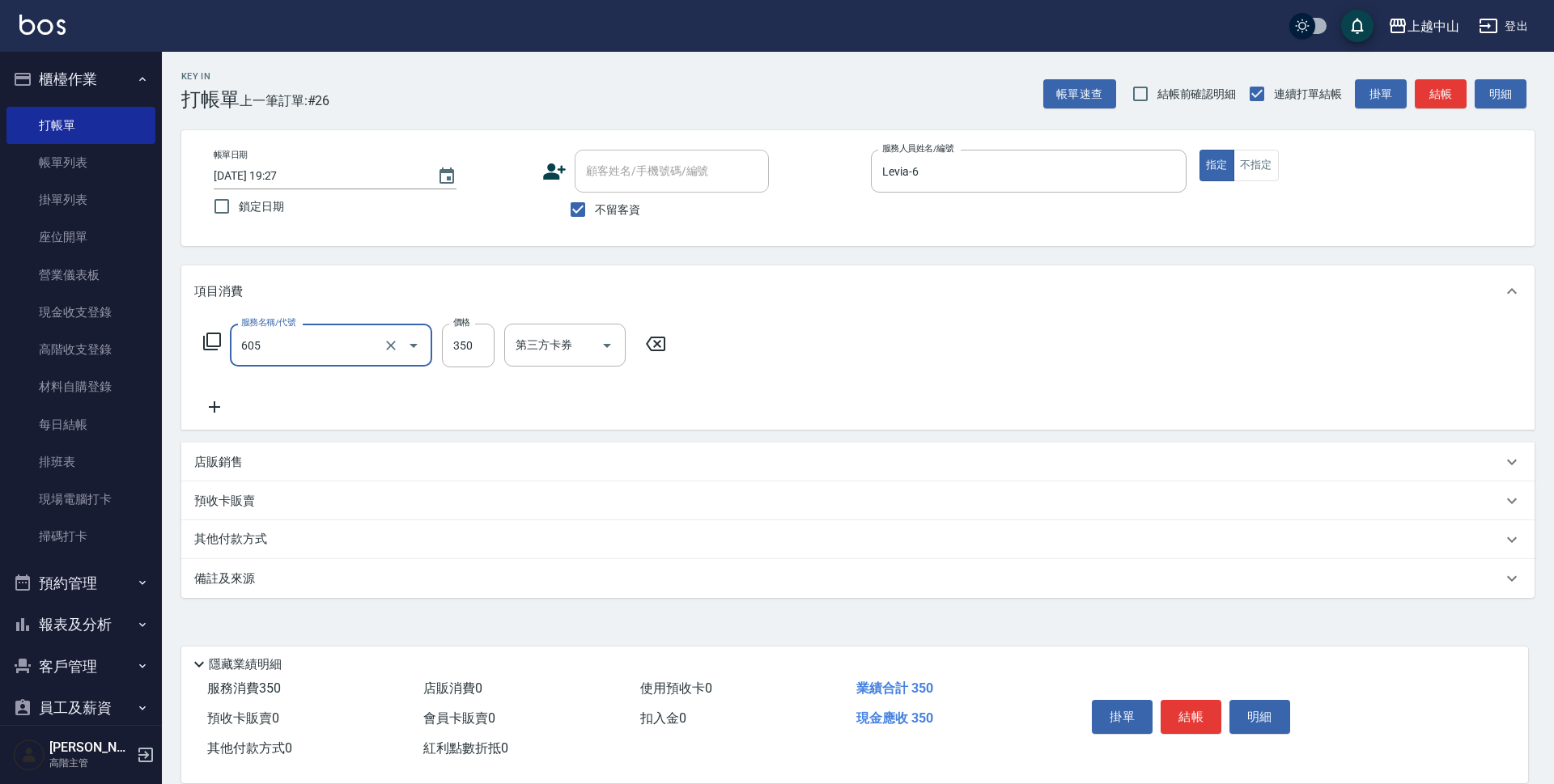
type input "洗髮 (女)(605)"
type input "500"
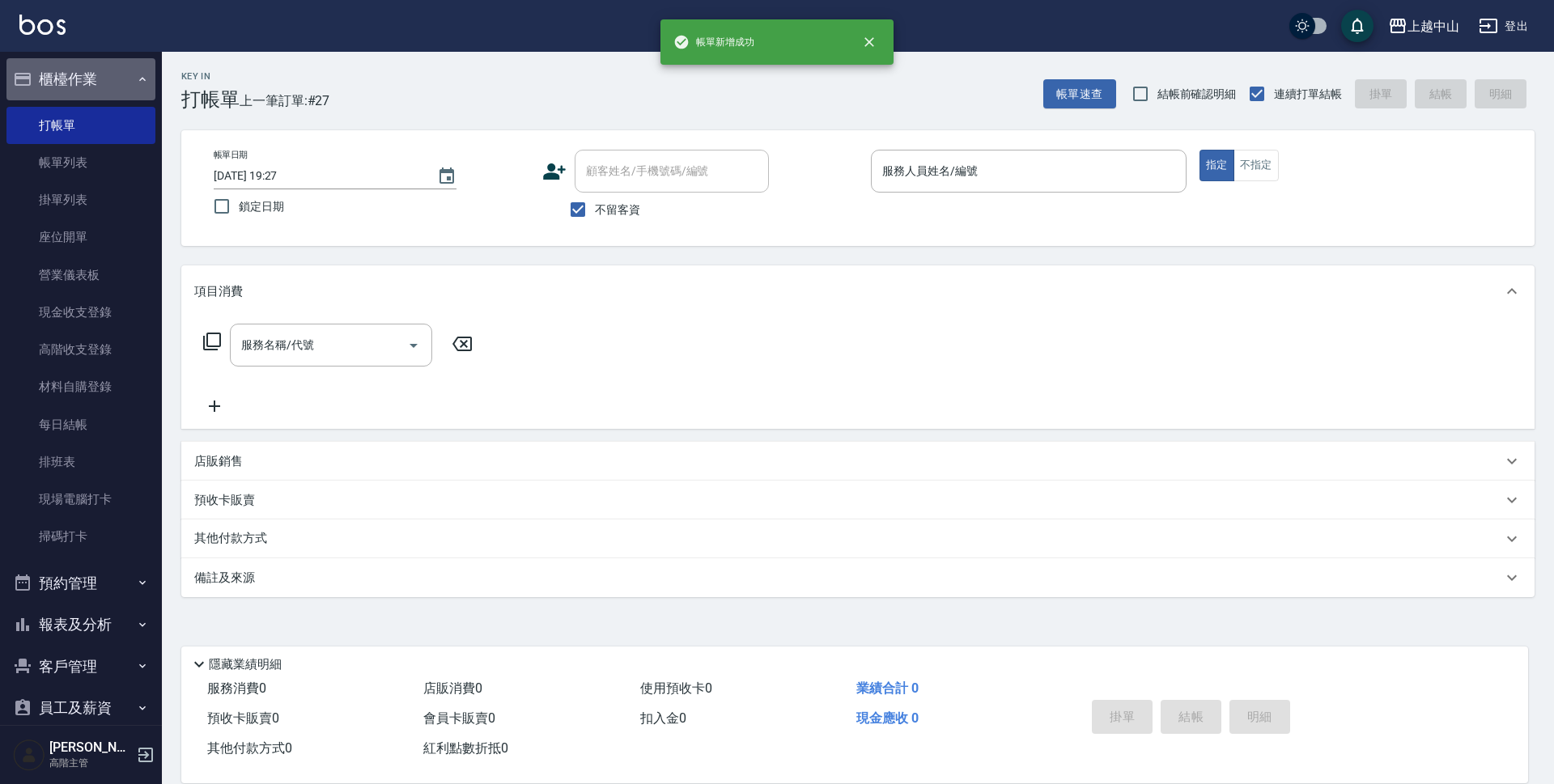
click at [93, 65] on button "櫃檯作業" at bounding box center [81, 78] width 149 height 42
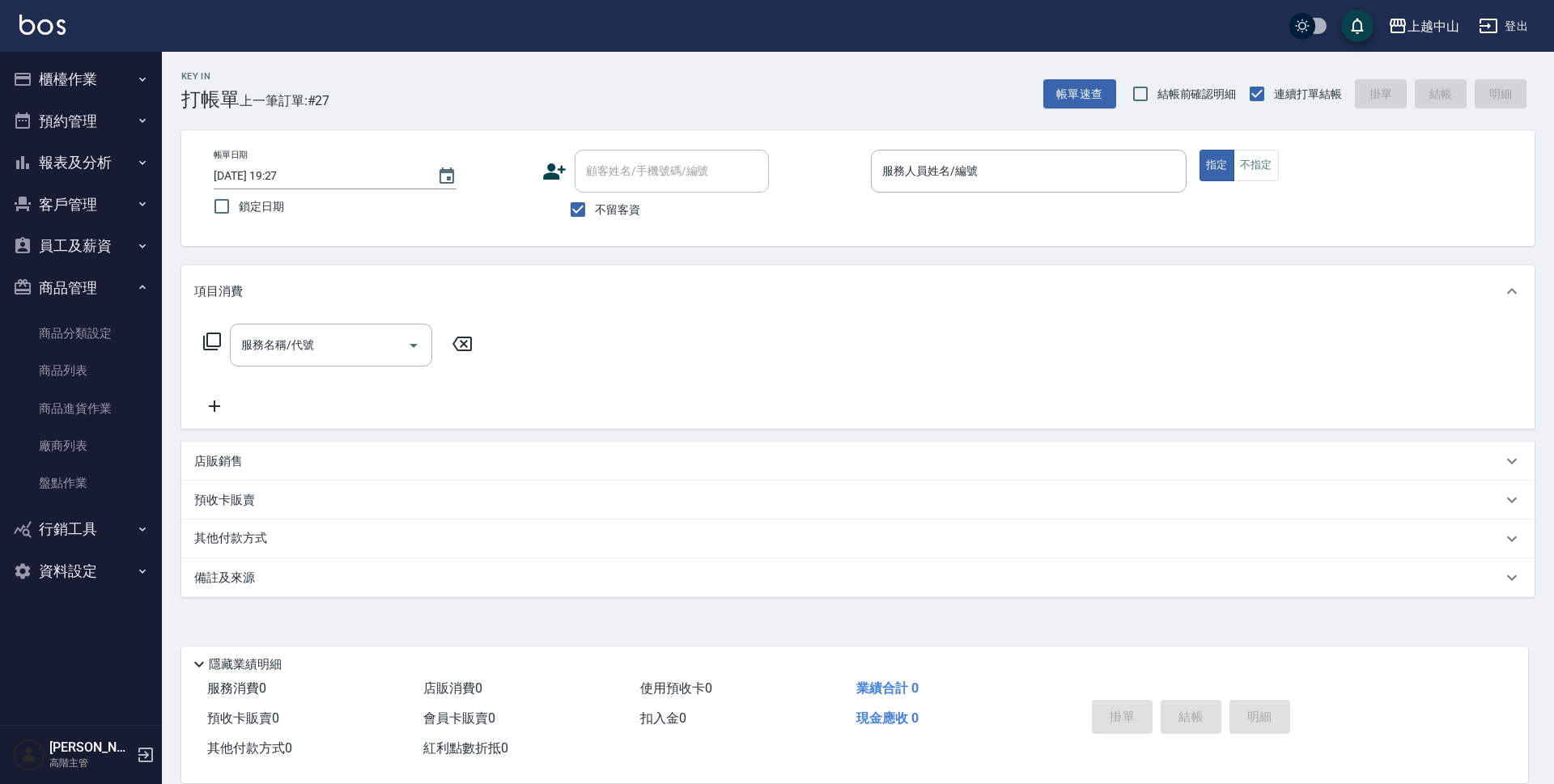
click at [71, 169] on button "報表及分析" at bounding box center [81, 162] width 149 height 42
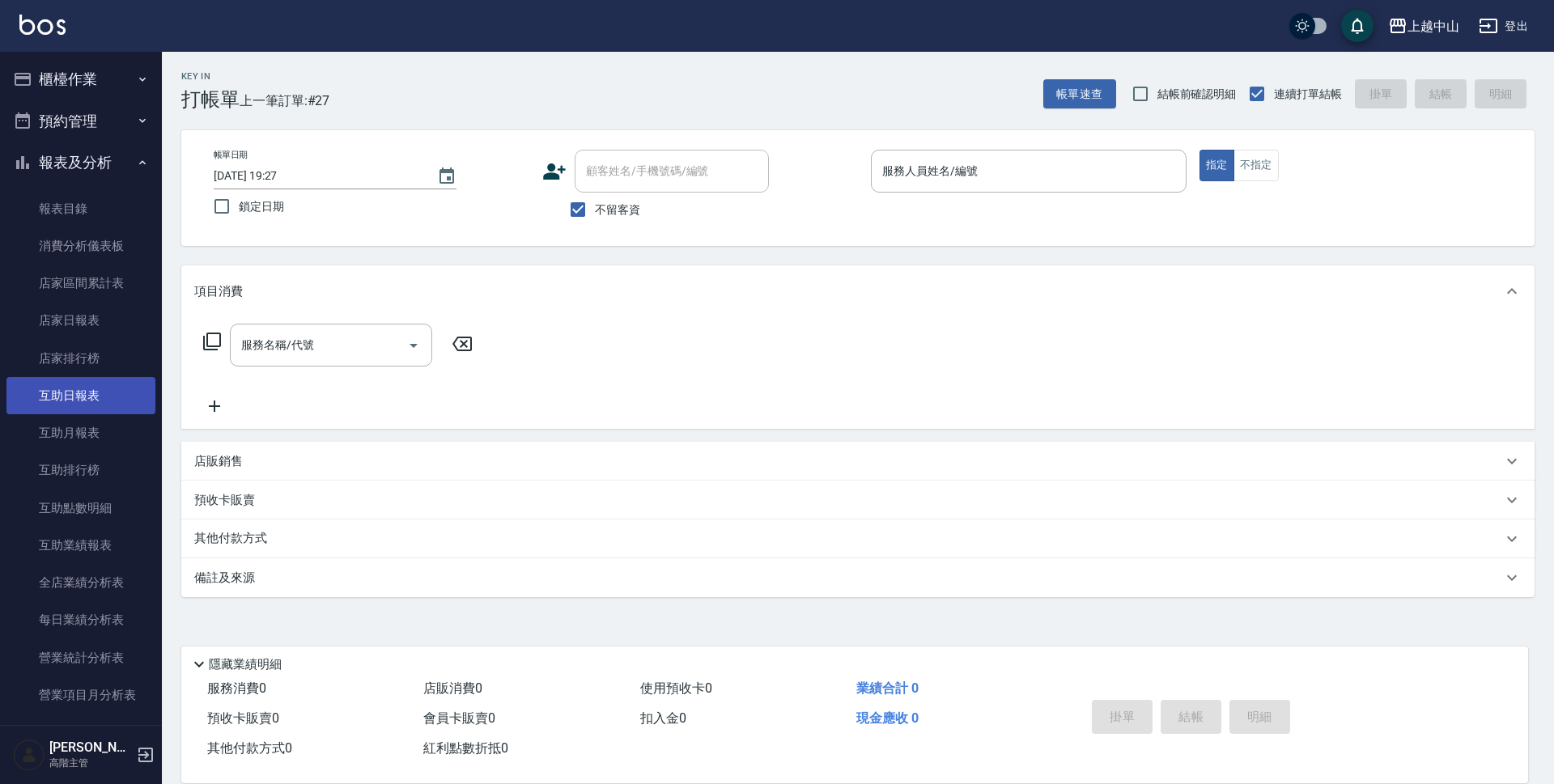
click at [72, 396] on link "互助日報表" at bounding box center [81, 395] width 149 height 37
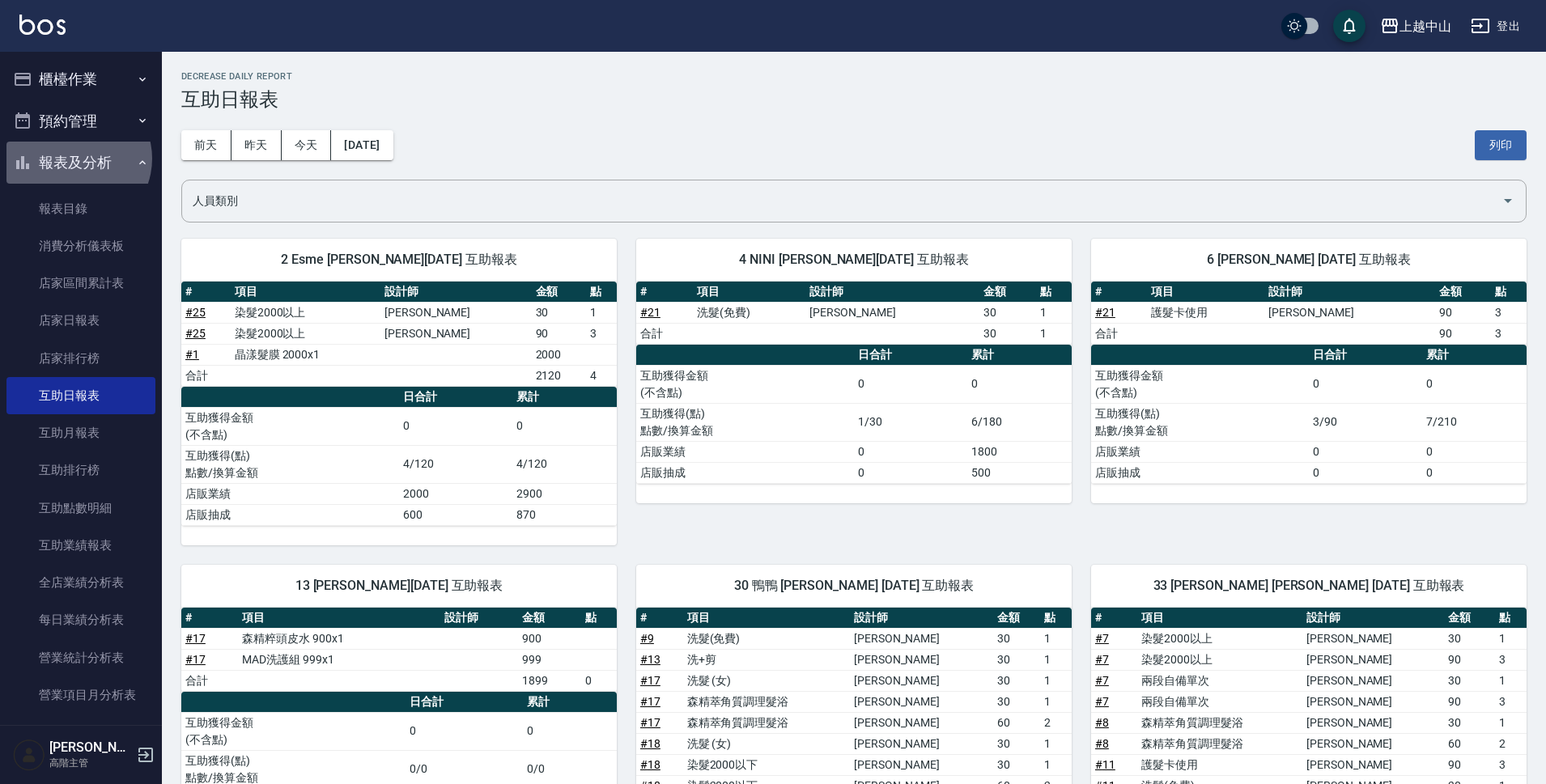
click at [75, 159] on button "報表及分析" at bounding box center [81, 162] width 149 height 42
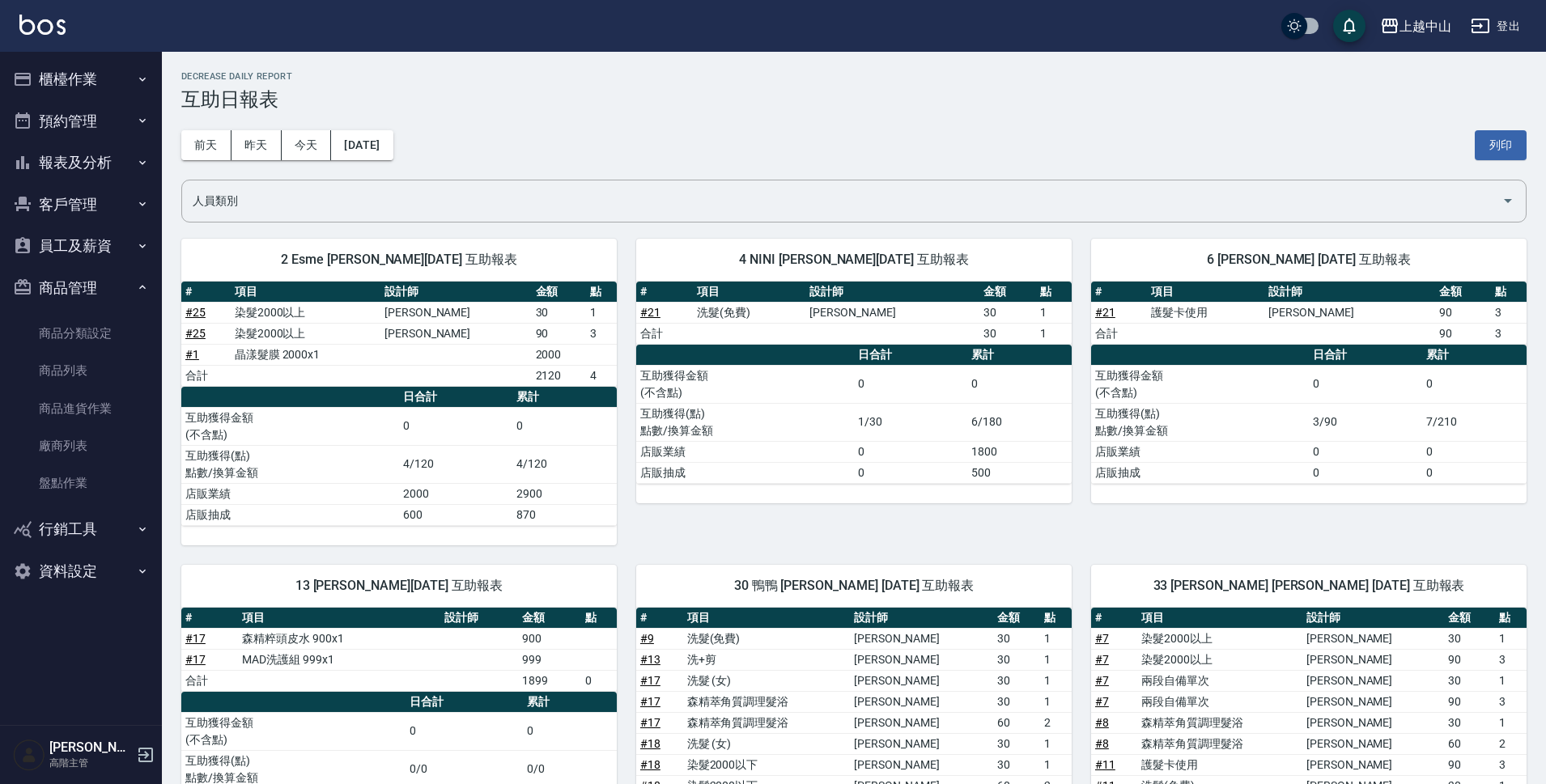
click at [82, 92] on button "櫃檯作業" at bounding box center [81, 78] width 149 height 42
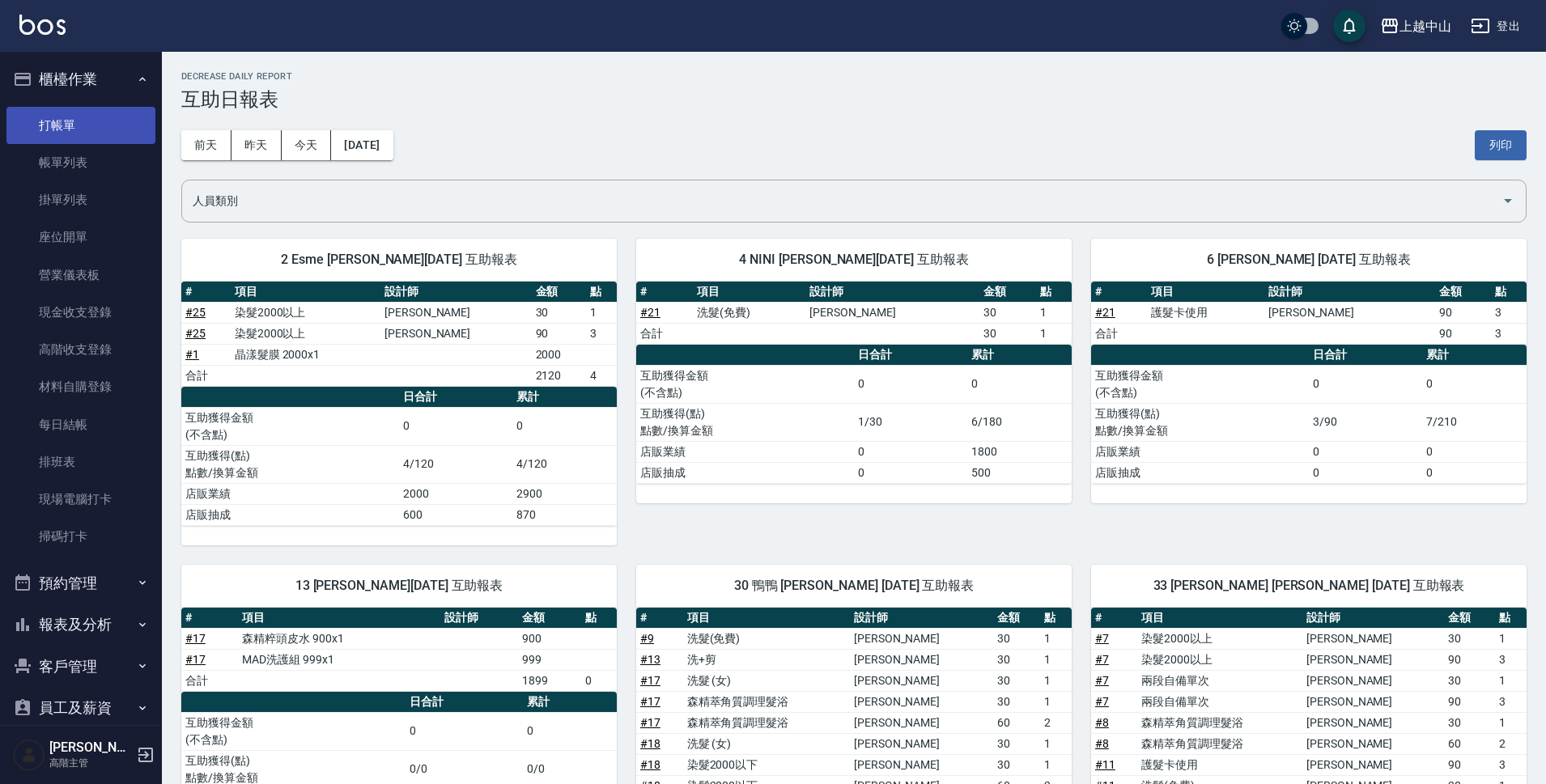
click at [76, 120] on link "打帳單" at bounding box center [81, 125] width 149 height 37
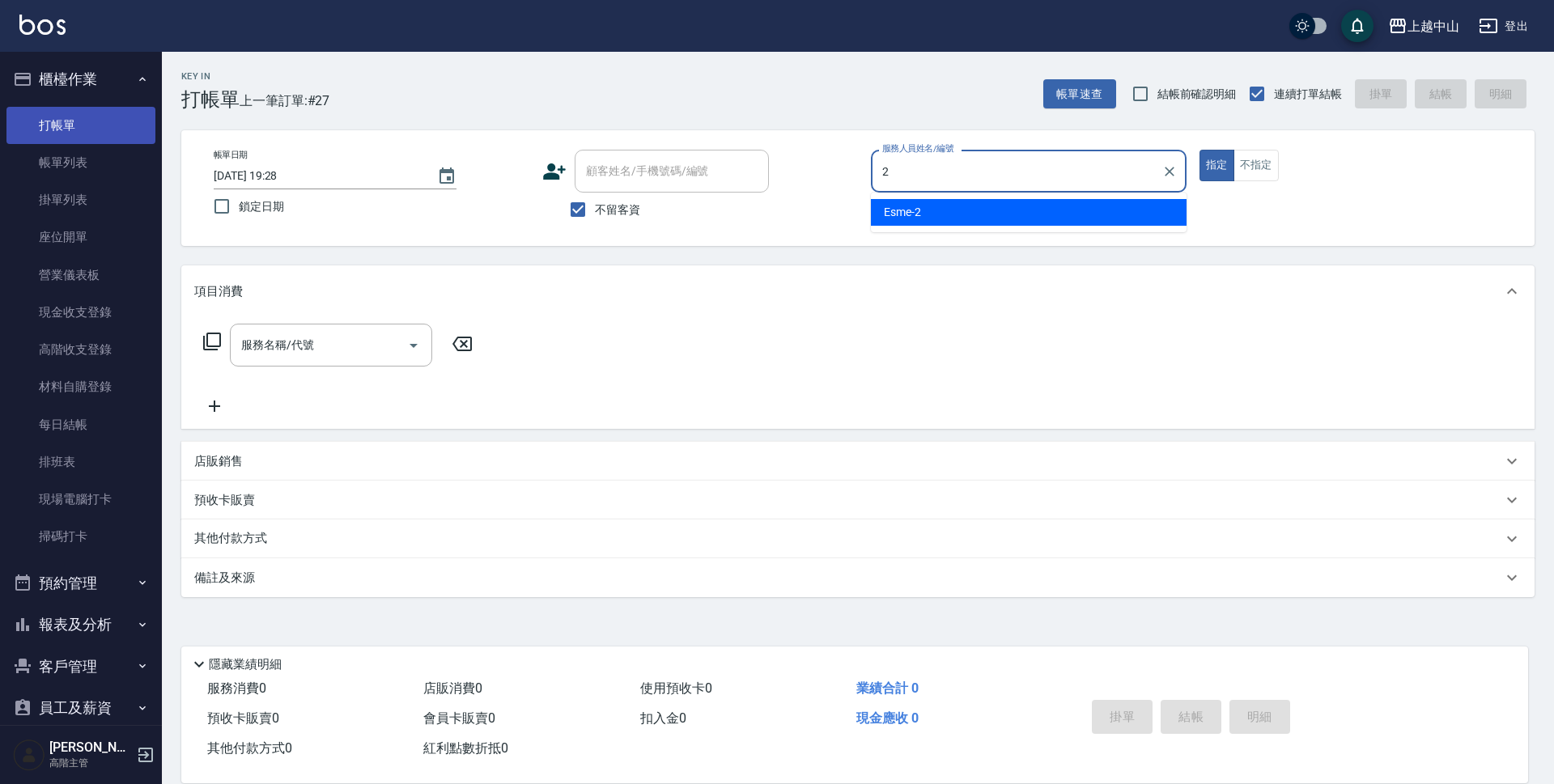
type input "Esme-2"
type button "true"
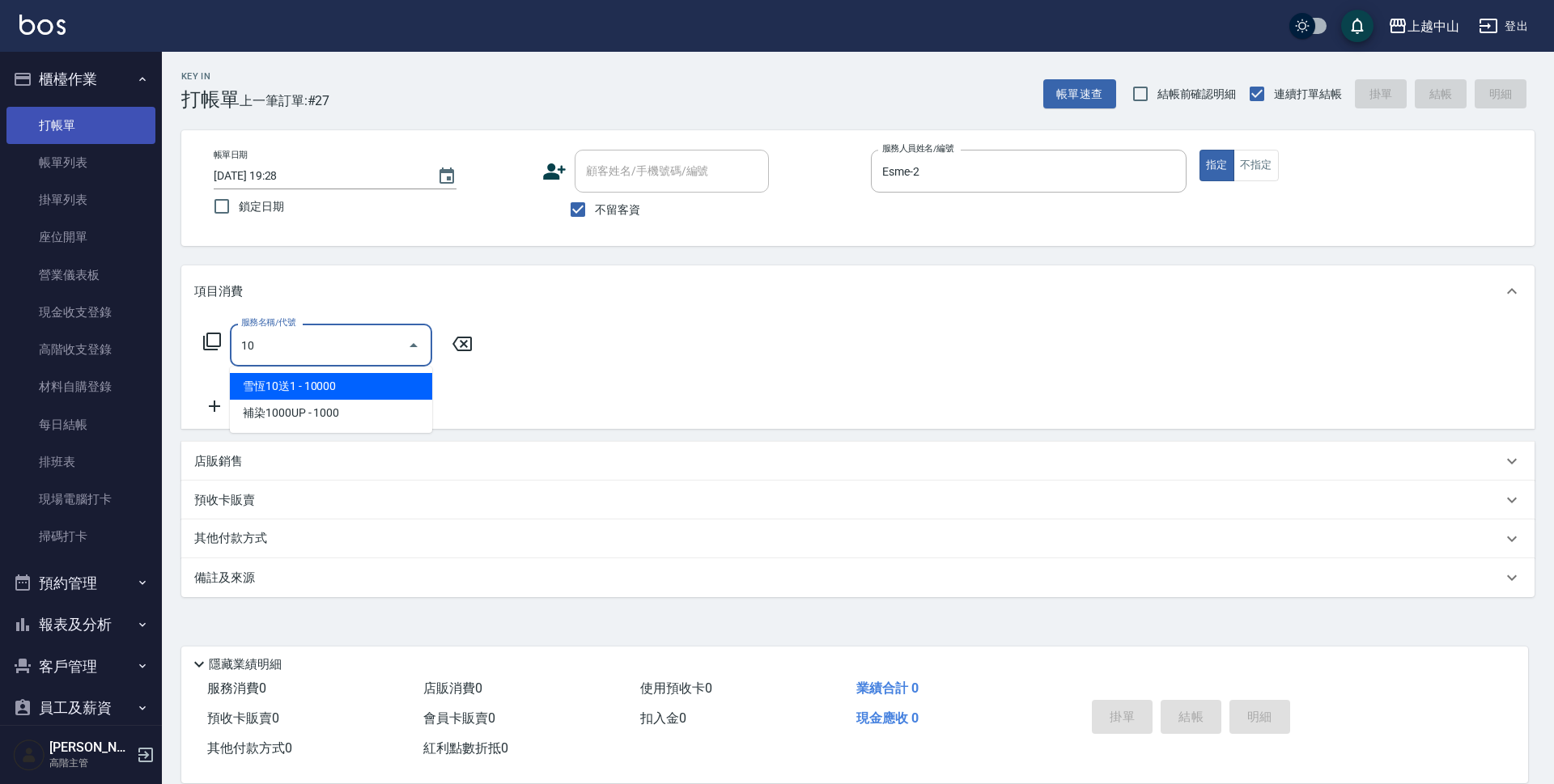
type input "1"
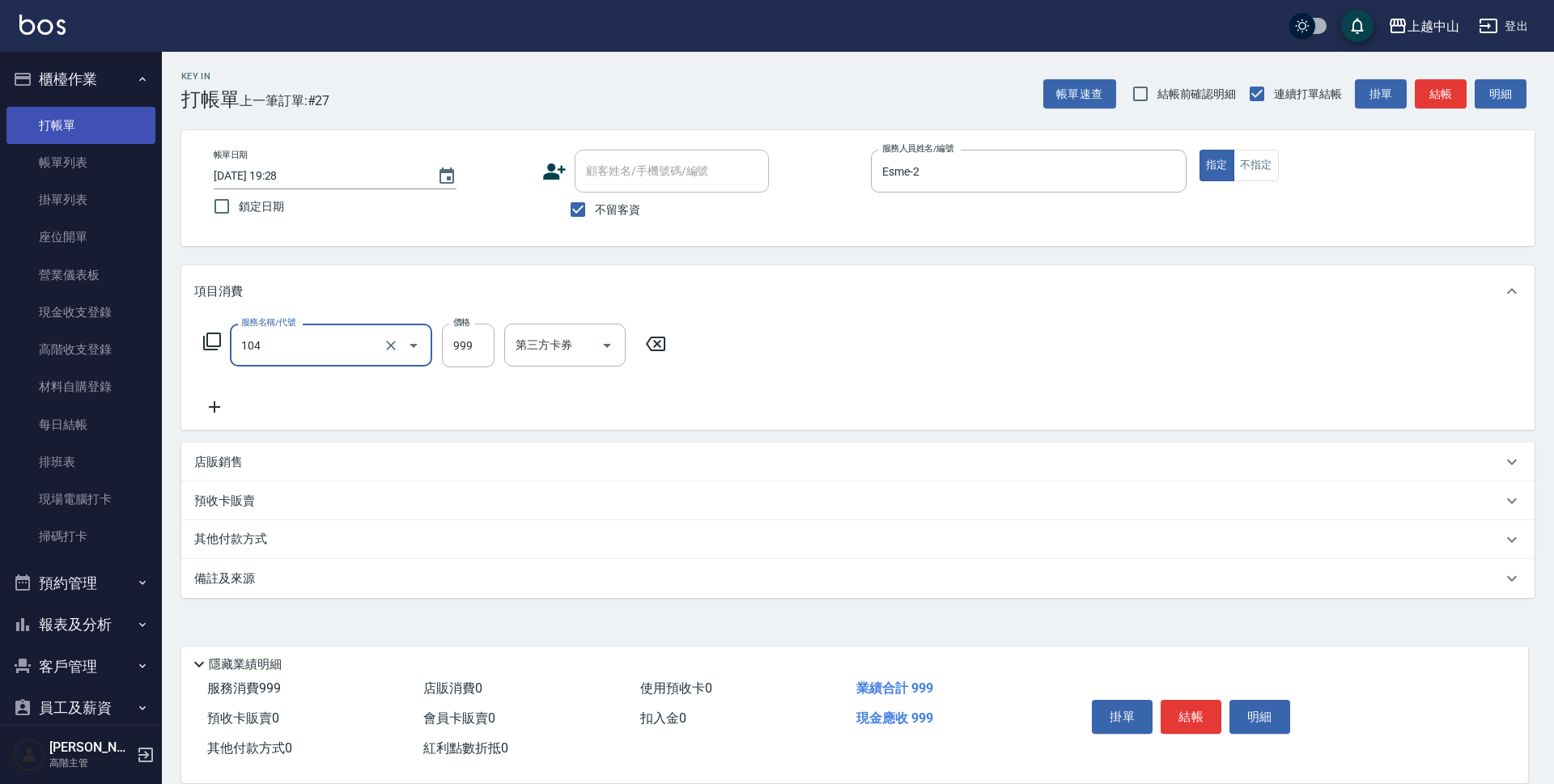
type input "肩頸舒壓頭皮(104)"
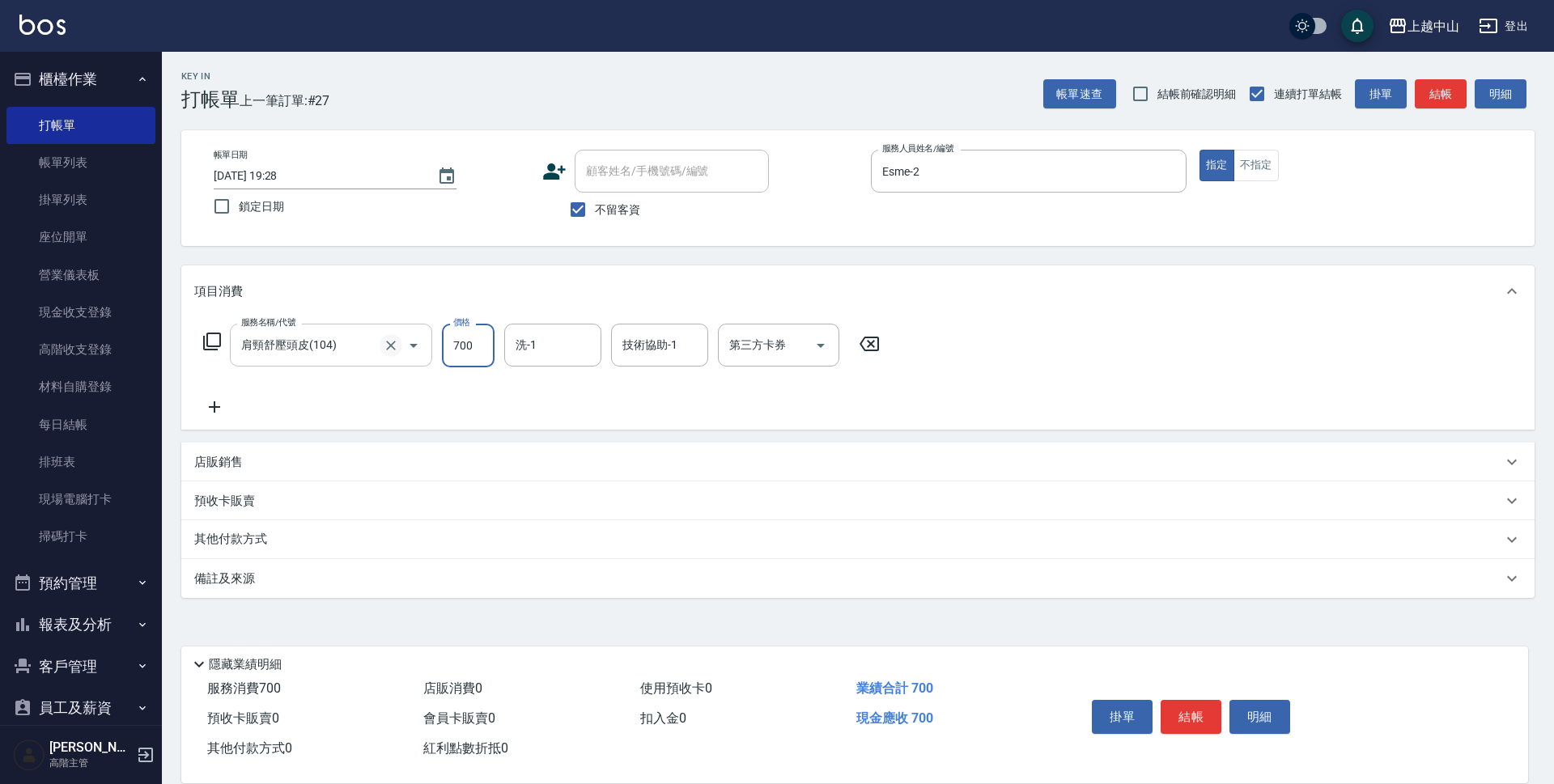
click at [383, 349] on icon "Clear" at bounding box center [391, 345] width 16 height 16
type input "700"
type input "精油洗(609)"
type input "700"
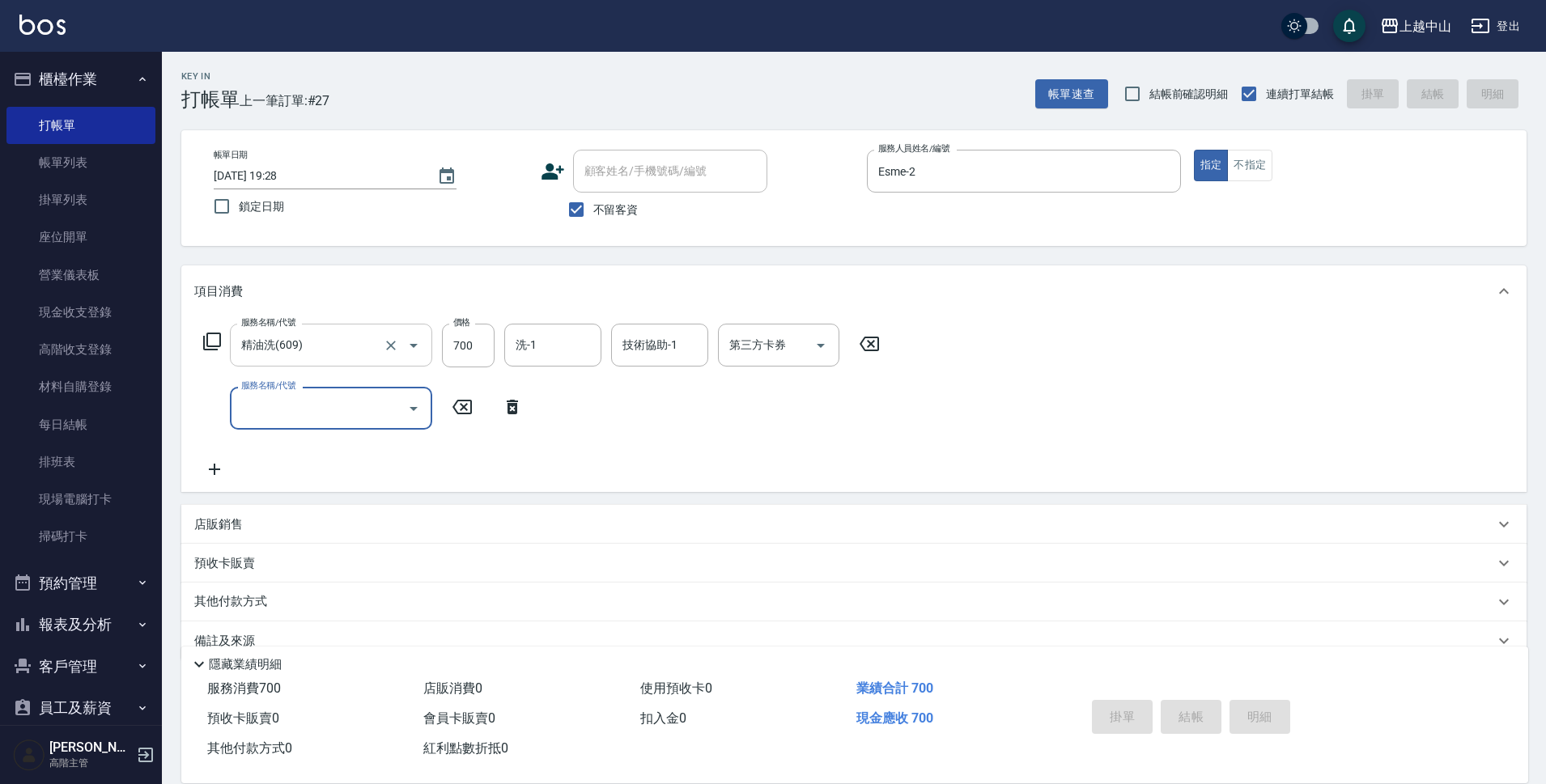
type input "[DATE] 19:29"
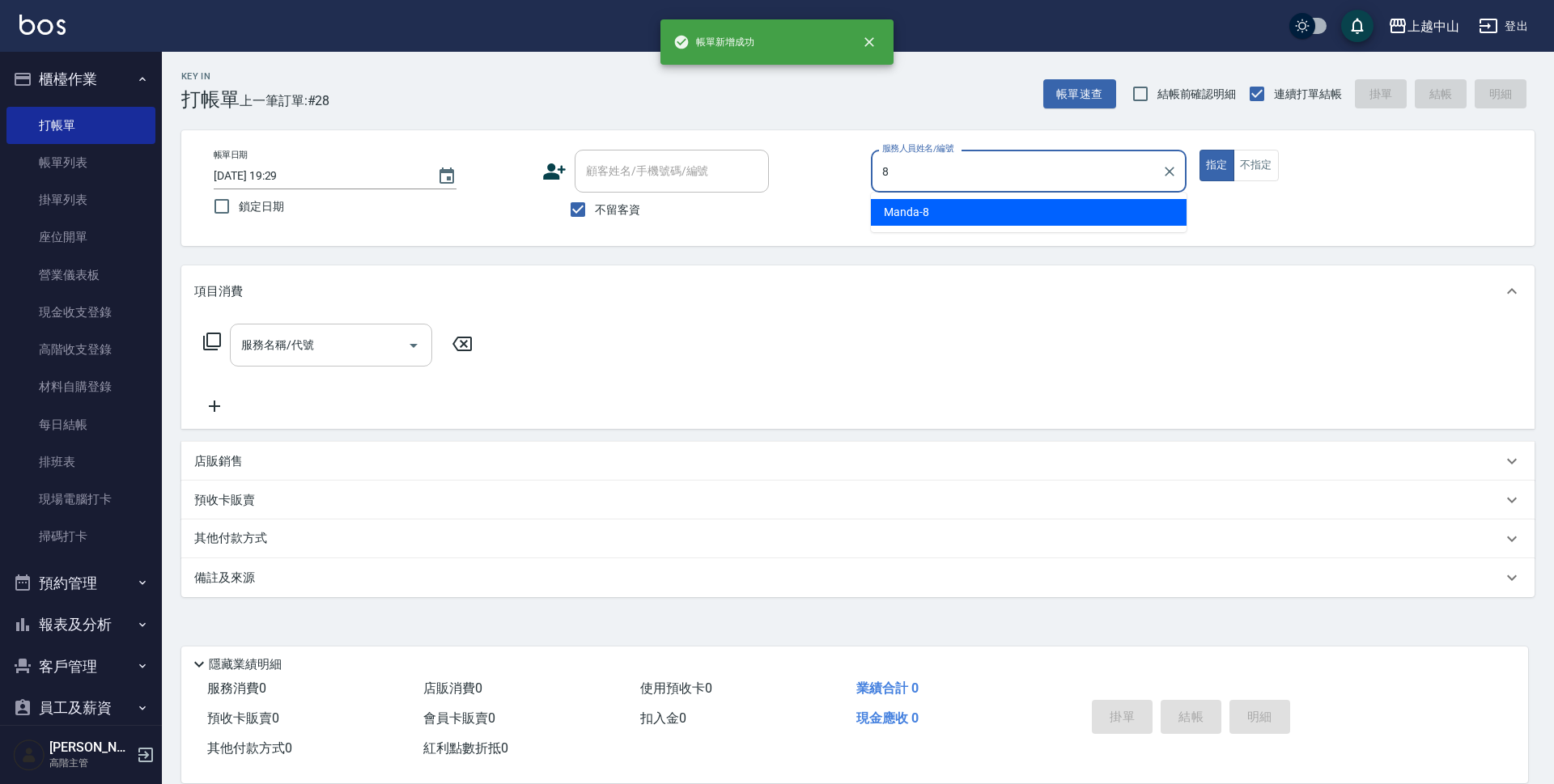
type input "Manda-8"
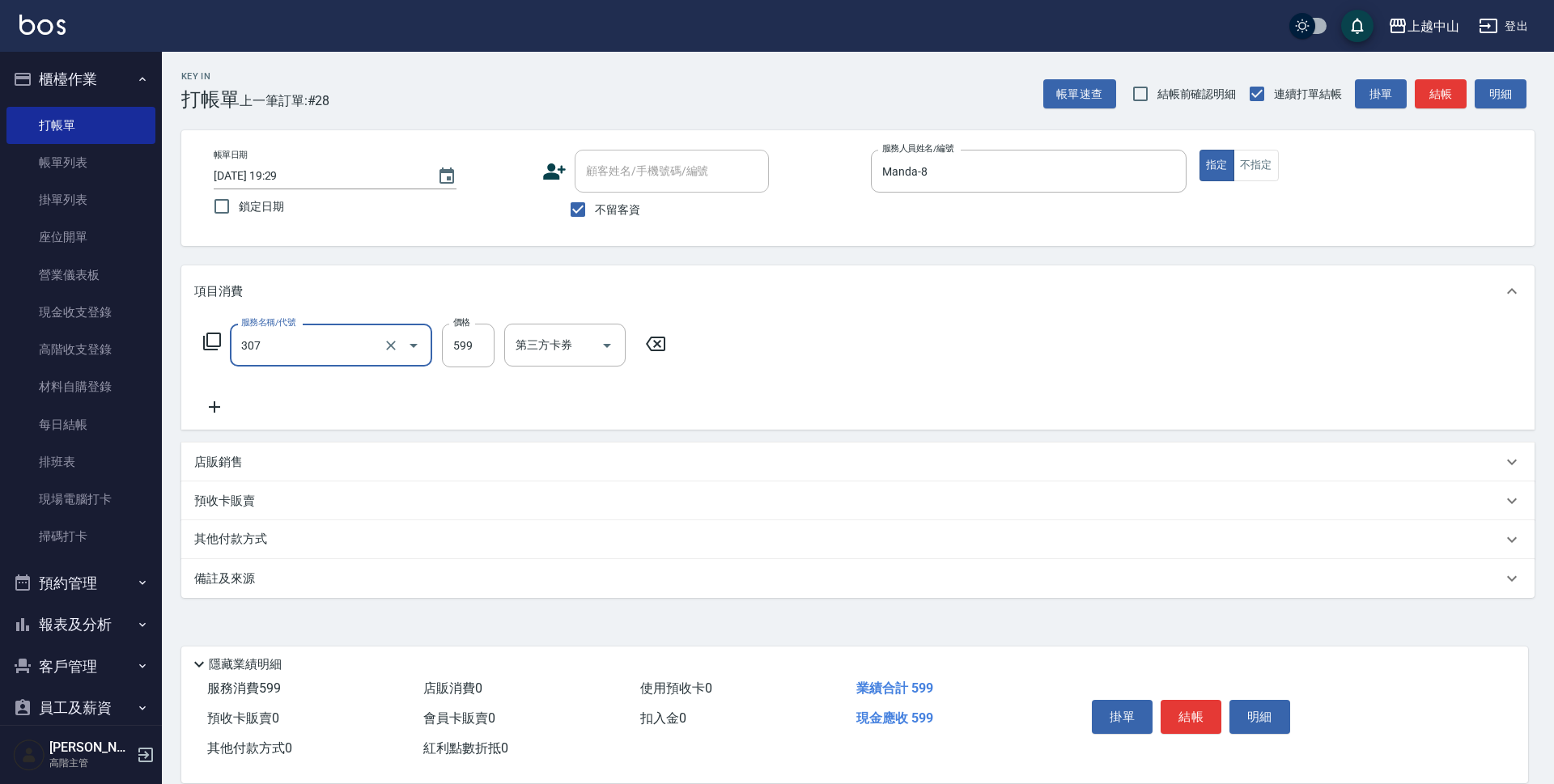
type input "森精萃角質調理髮浴(307)"
type input "650"
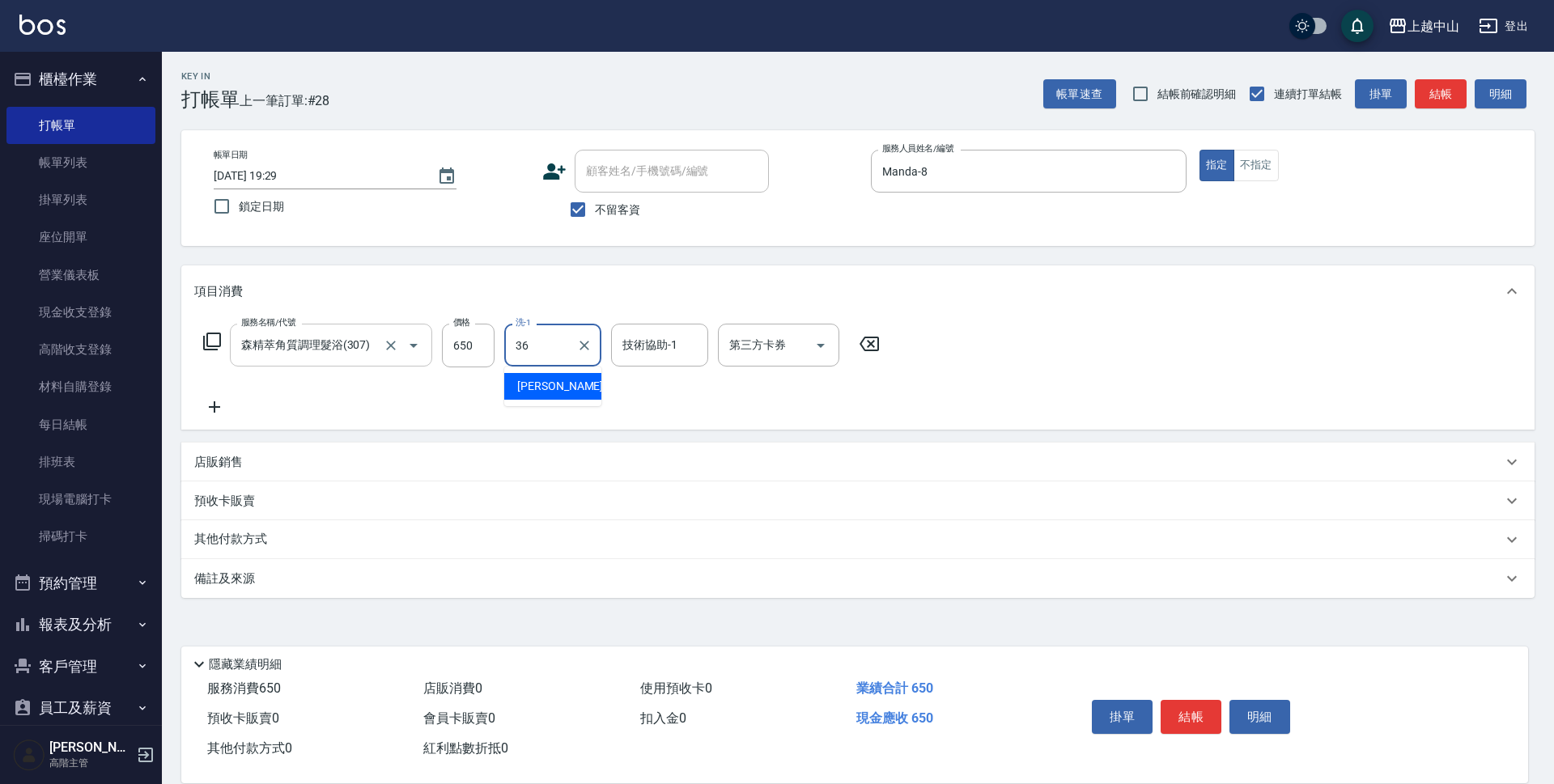
type input "薇慈-36"
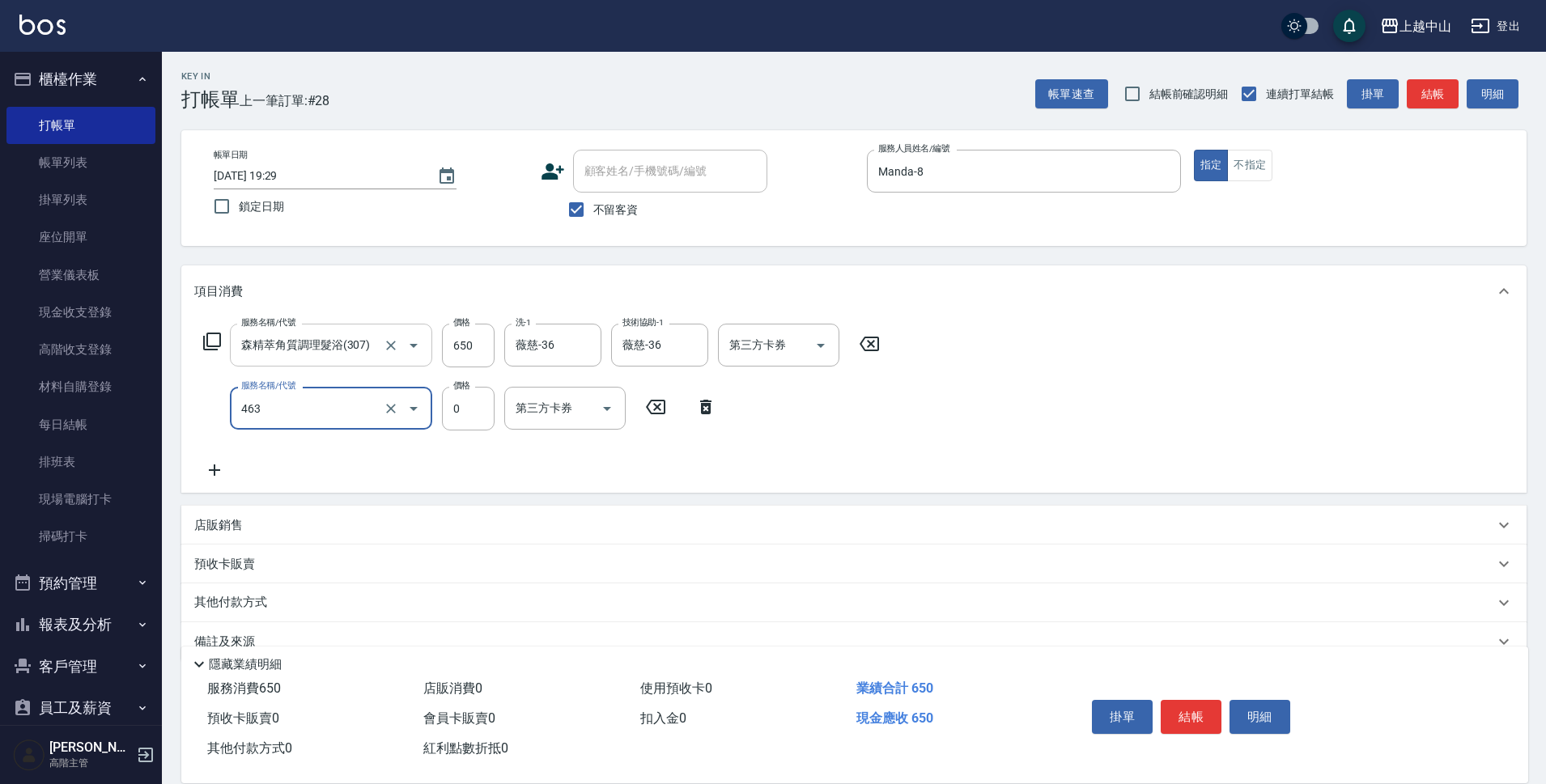
type input "護髮卡使用(463)"
type input "薇慈-36"
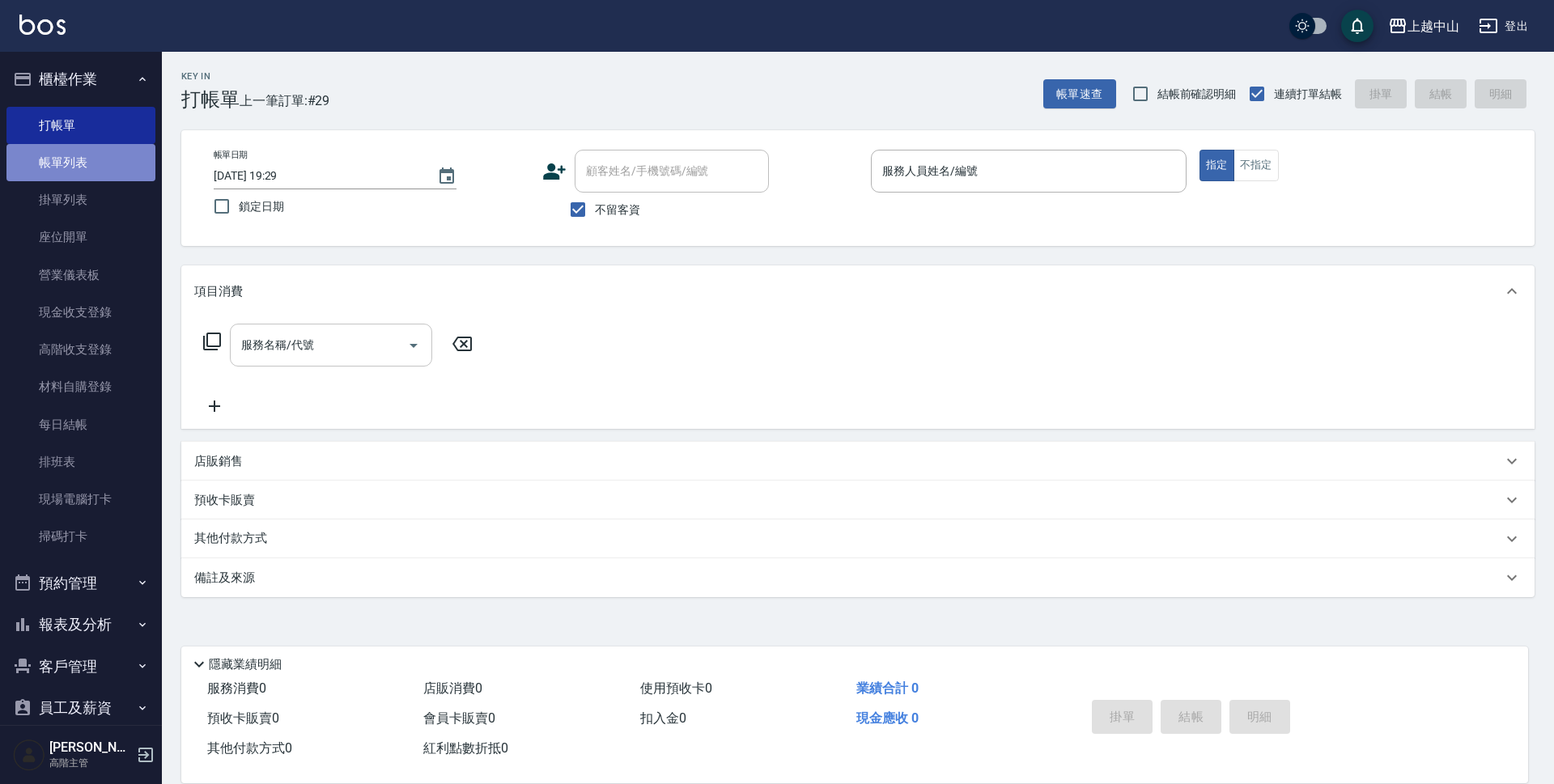
click at [106, 164] on link "帳單列表" at bounding box center [81, 163] width 149 height 37
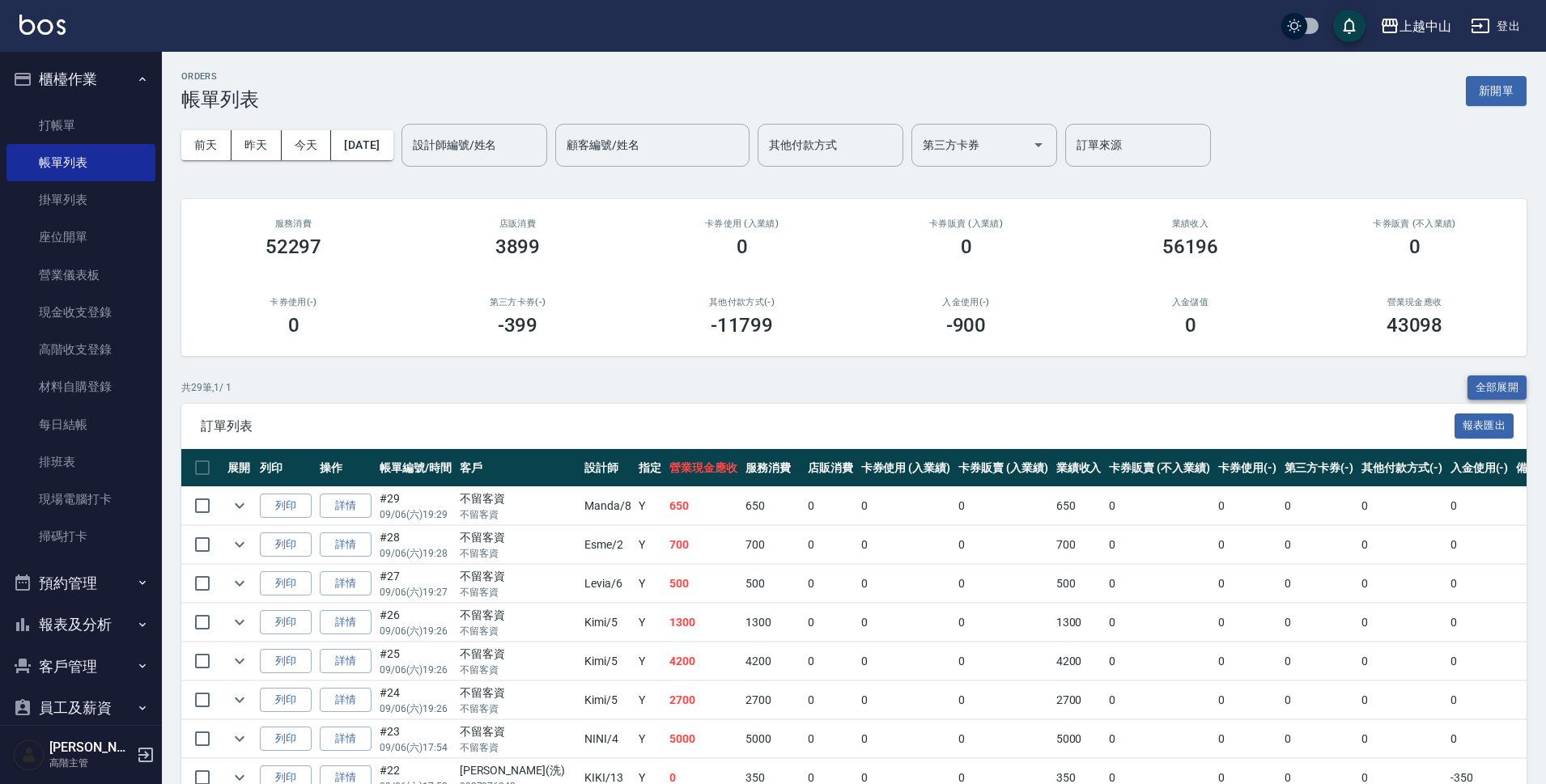
click at [1495, 381] on button "全部展開" at bounding box center [1498, 388] width 60 height 25
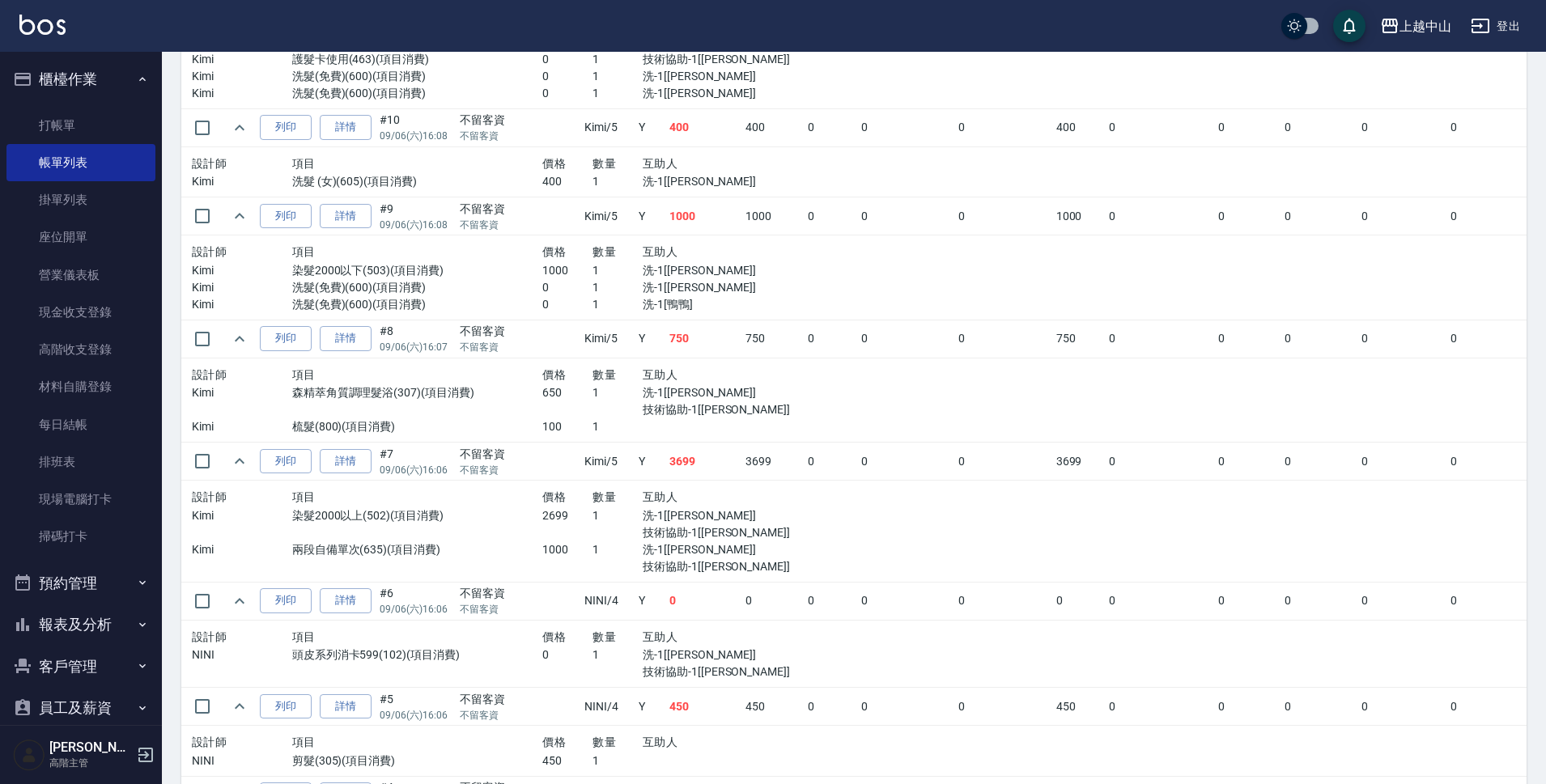
scroll to position [2632, 0]
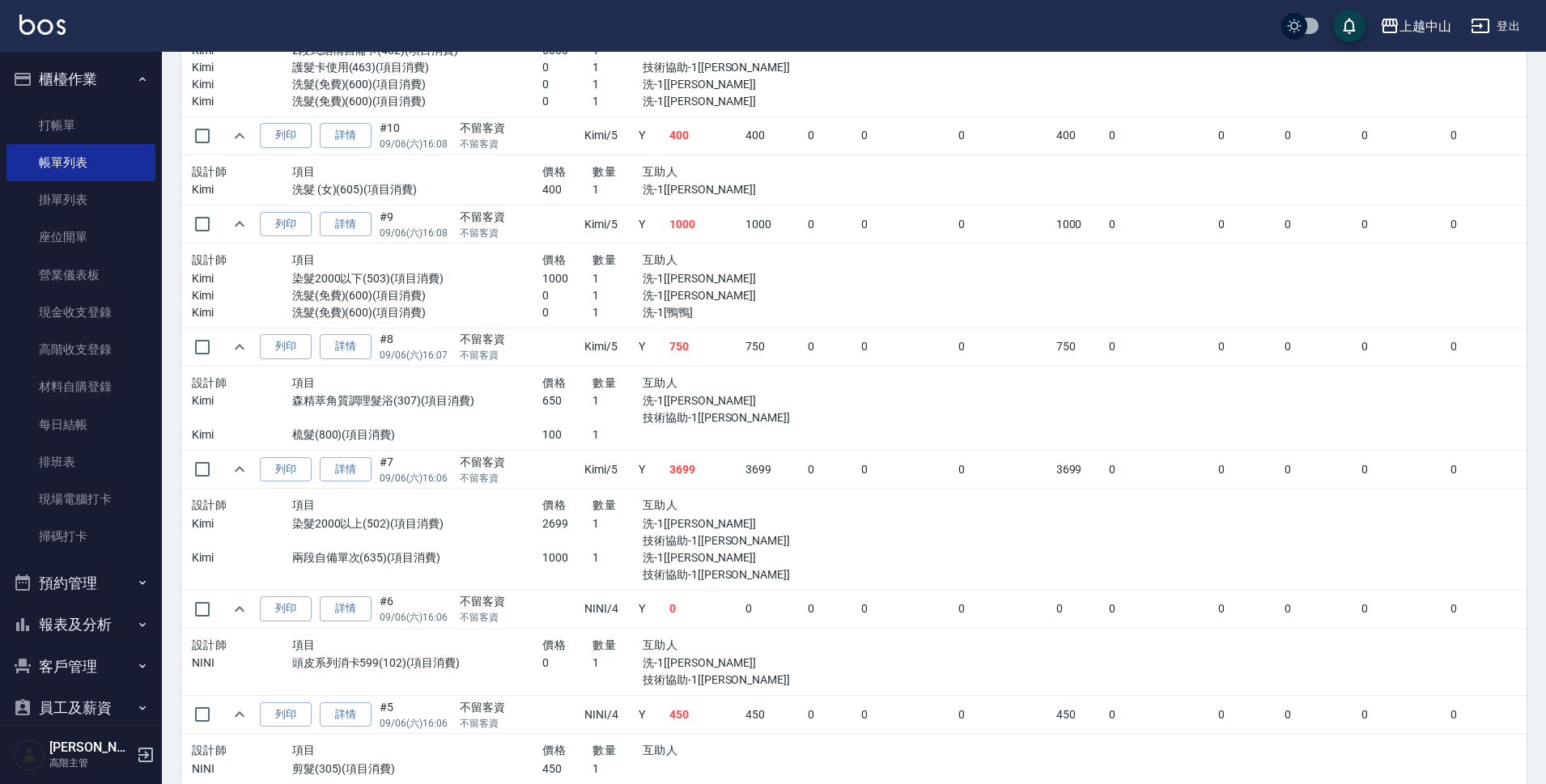
click at [362, 346] on link "詳情" at bounding box center [345, 347] width 51 height 25
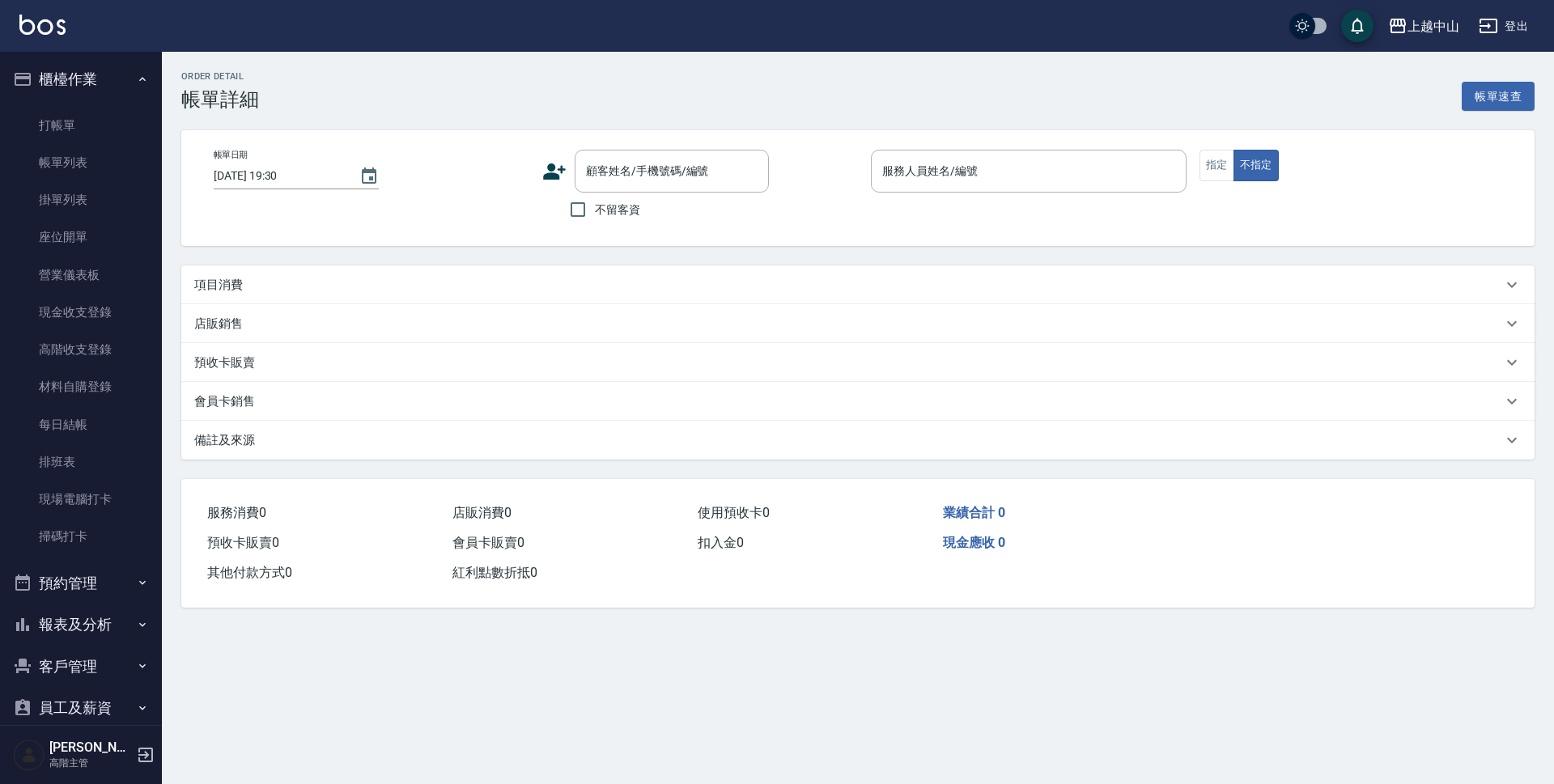
type input "[DATE] 16:07"
checkbox input "true"
type input "Kimi-5"
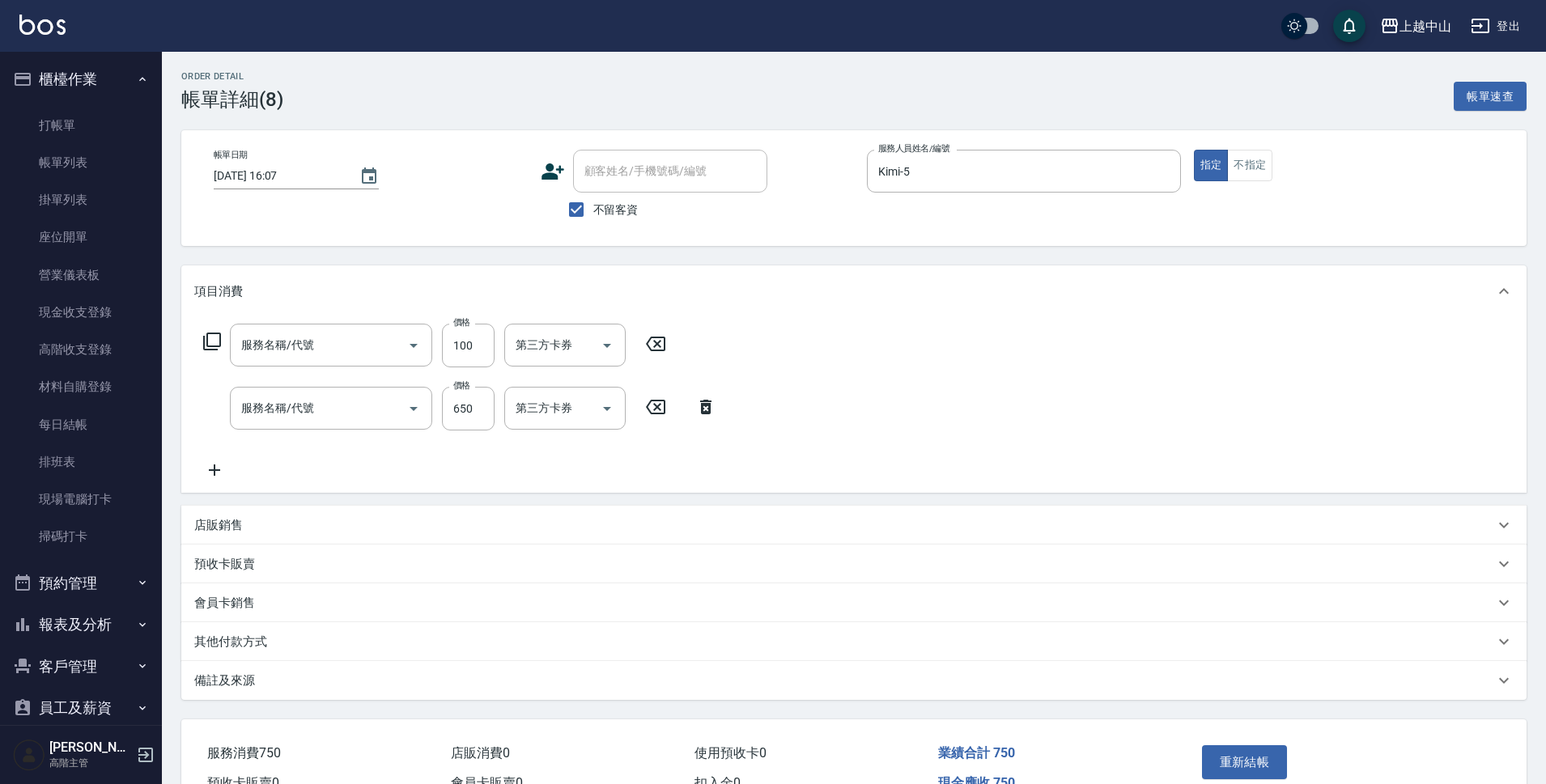
type input "梳髮(800)"
type input "森精萃角質調理髮浴(307)"
click at [917, 410] on icon at bounding box center [920, 407] width 41 height 19
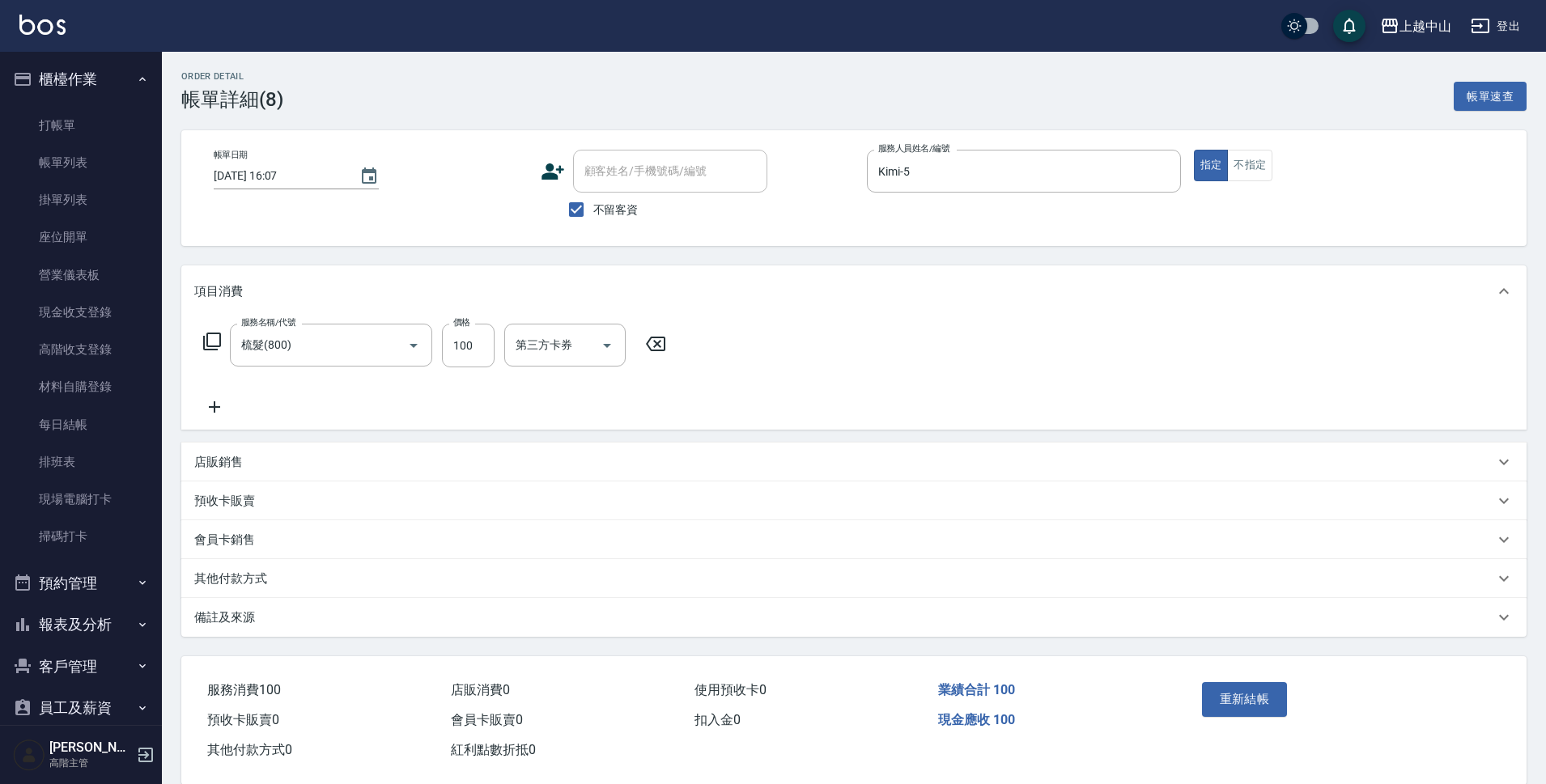
click at [217, 403] on icon at bounding box center [214, 407] width 41 height 19
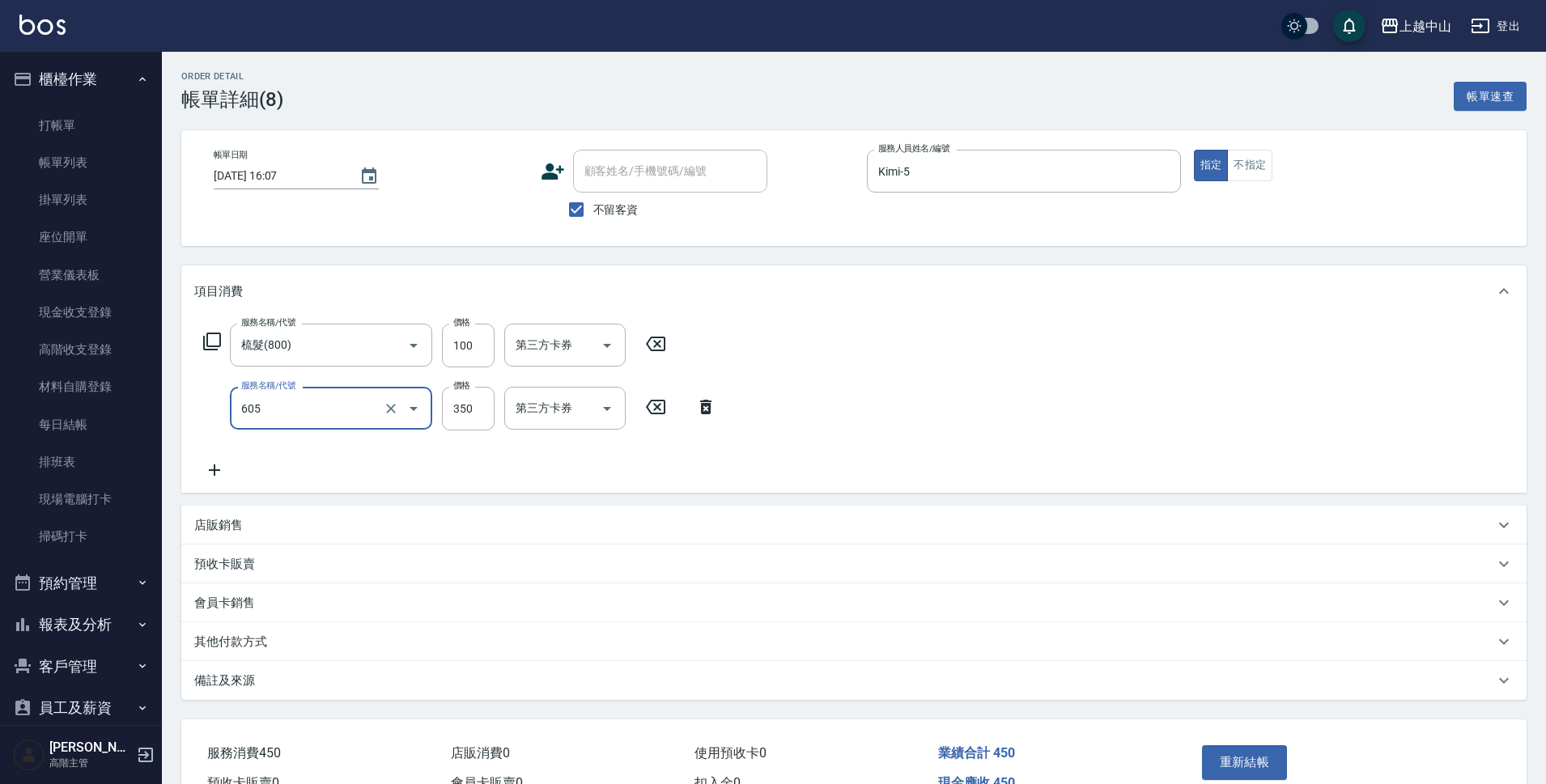
type input "洗髮 (女)(605)"
type input "650"
click at [539, 416] on input "洗-1" at bounding box center [552, 408] width 82 height 28
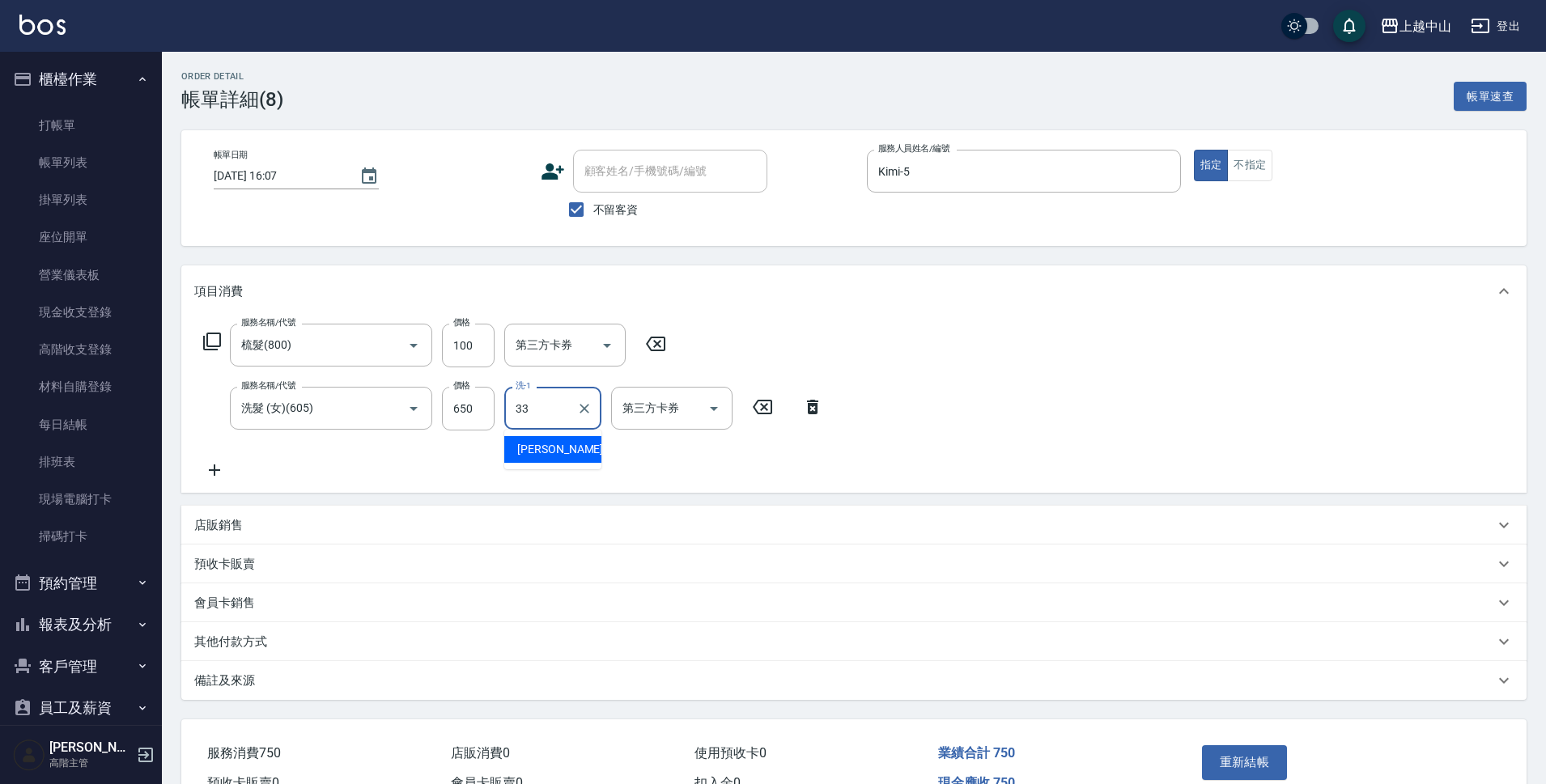
type input "[PERSON_NAME]-33"
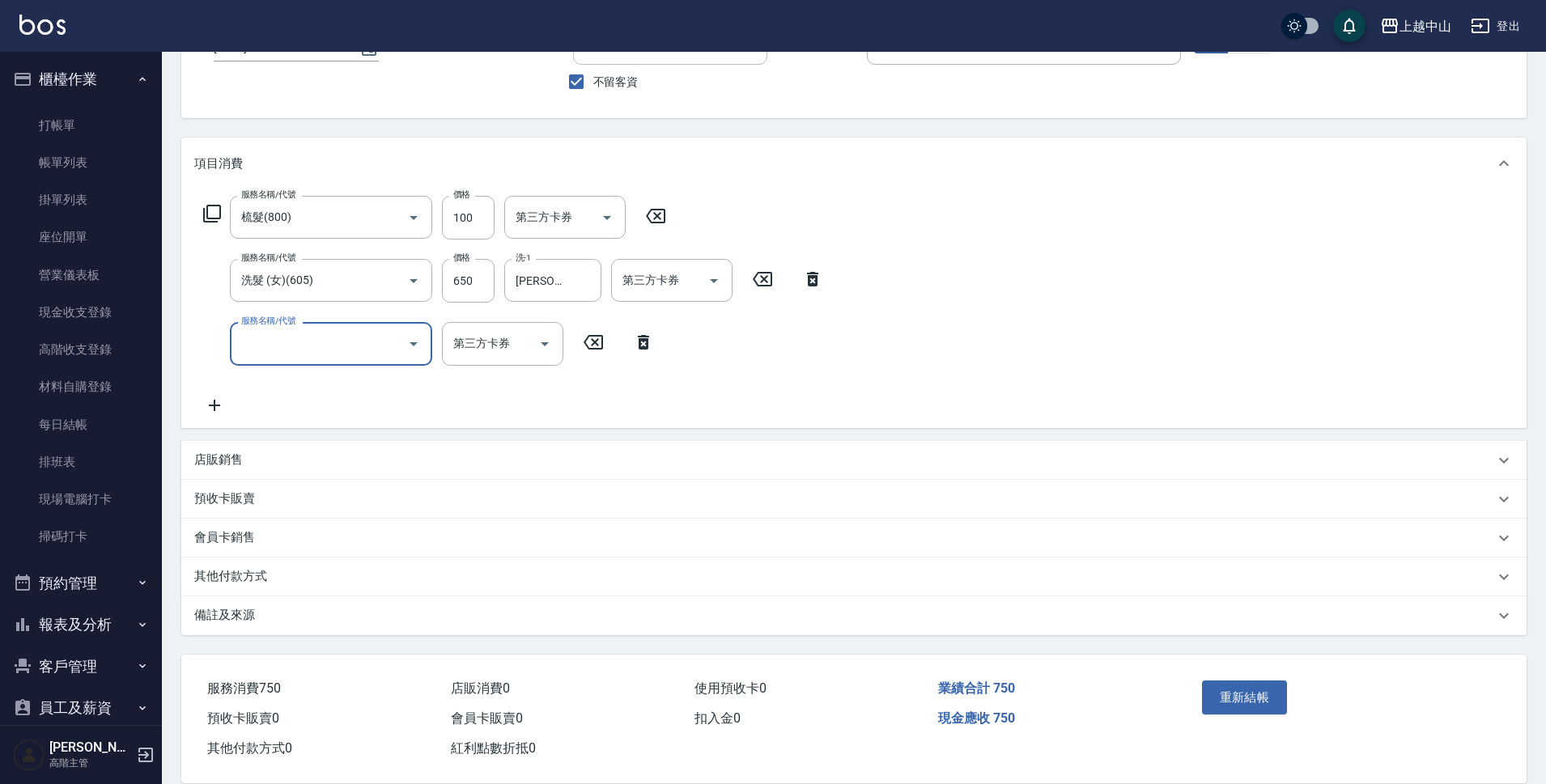
scroll to position [154, 0]
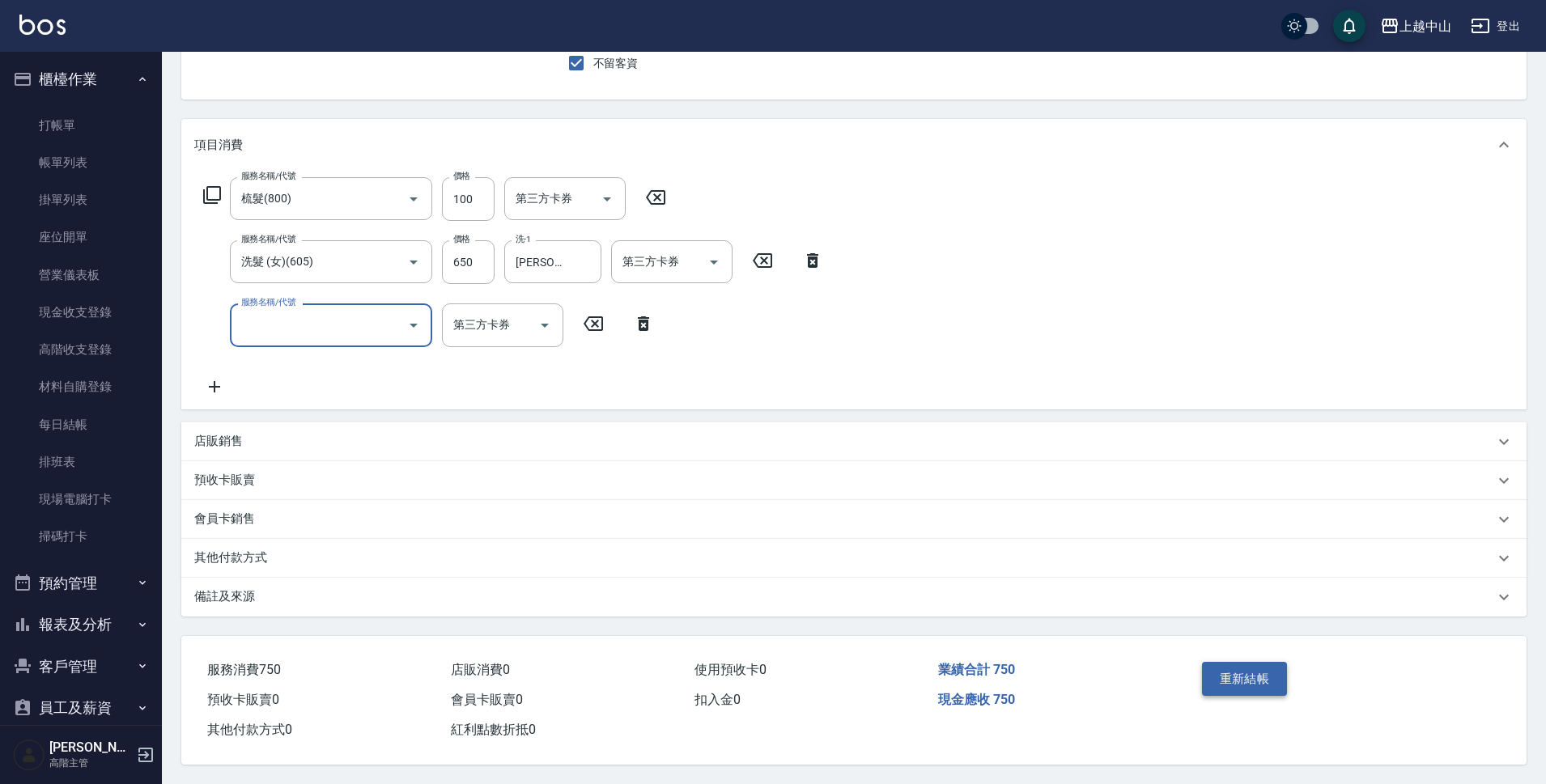
click at [1253, 677] on button "重新結帳" at bounding box center [1245, 678] width 86 height 34
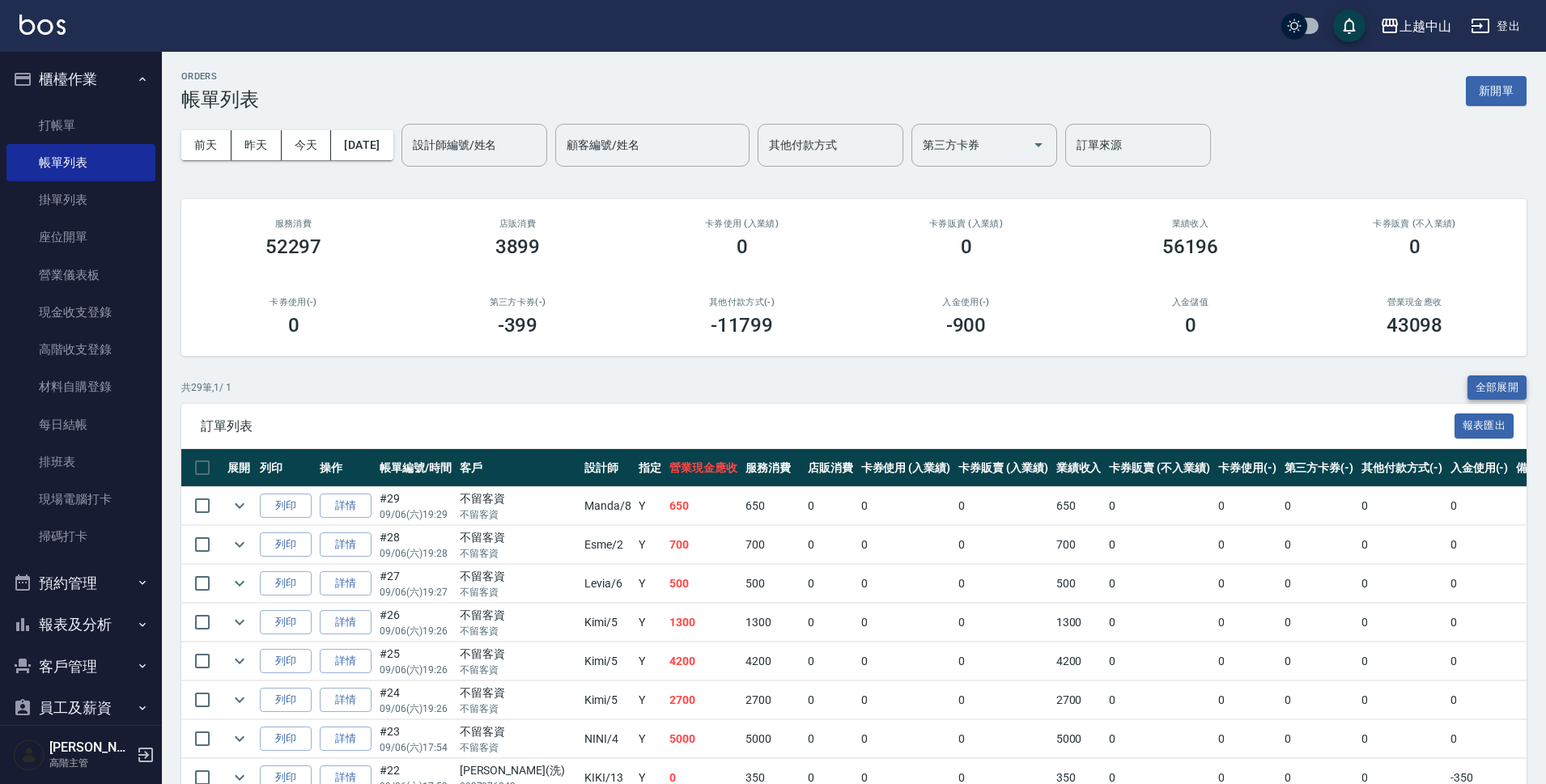
click at [1485, 395] on button "全部展開" at bounding box center [1498, 388] width 60 height 25
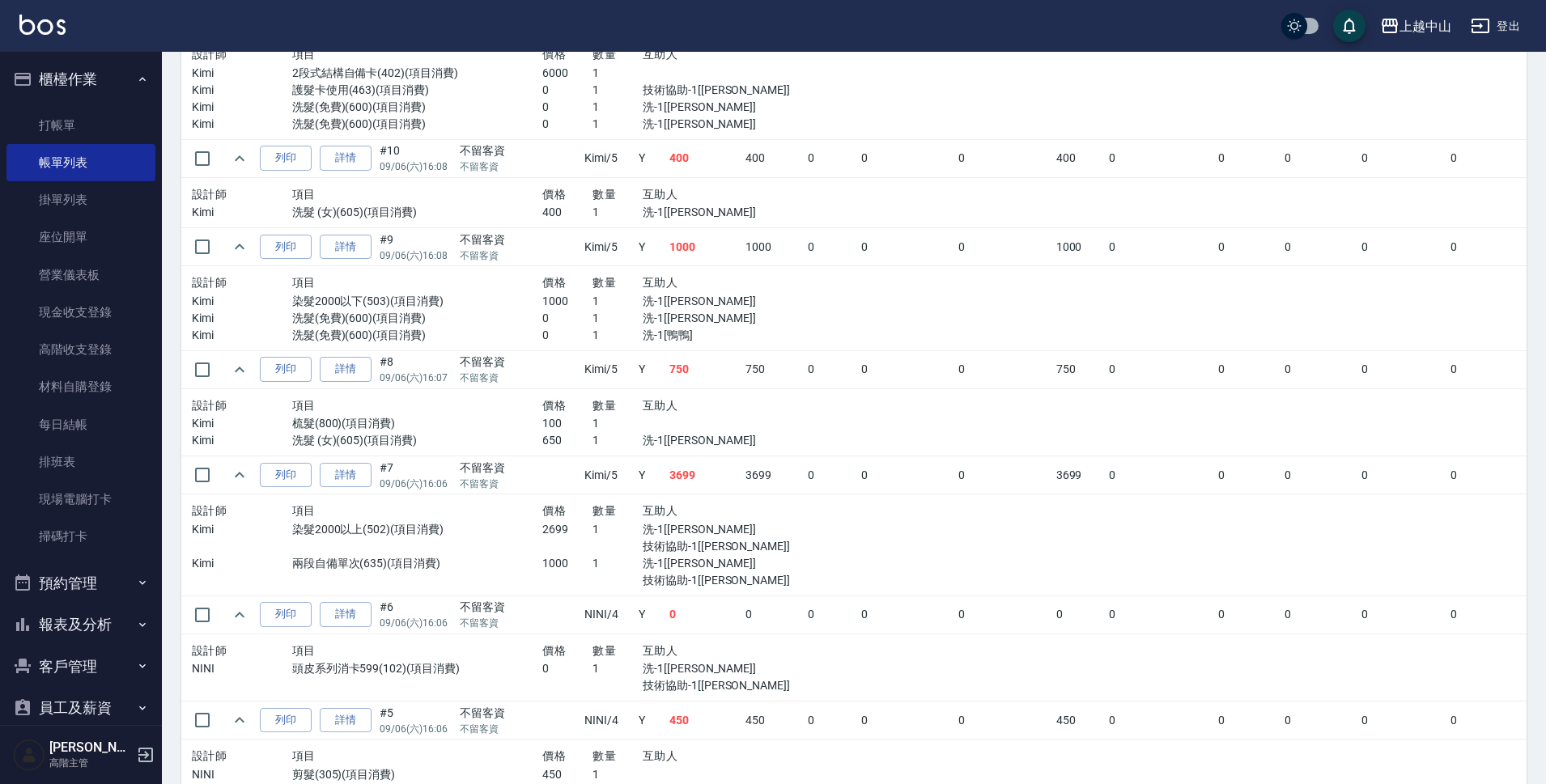
scroll to position [2629, 0]
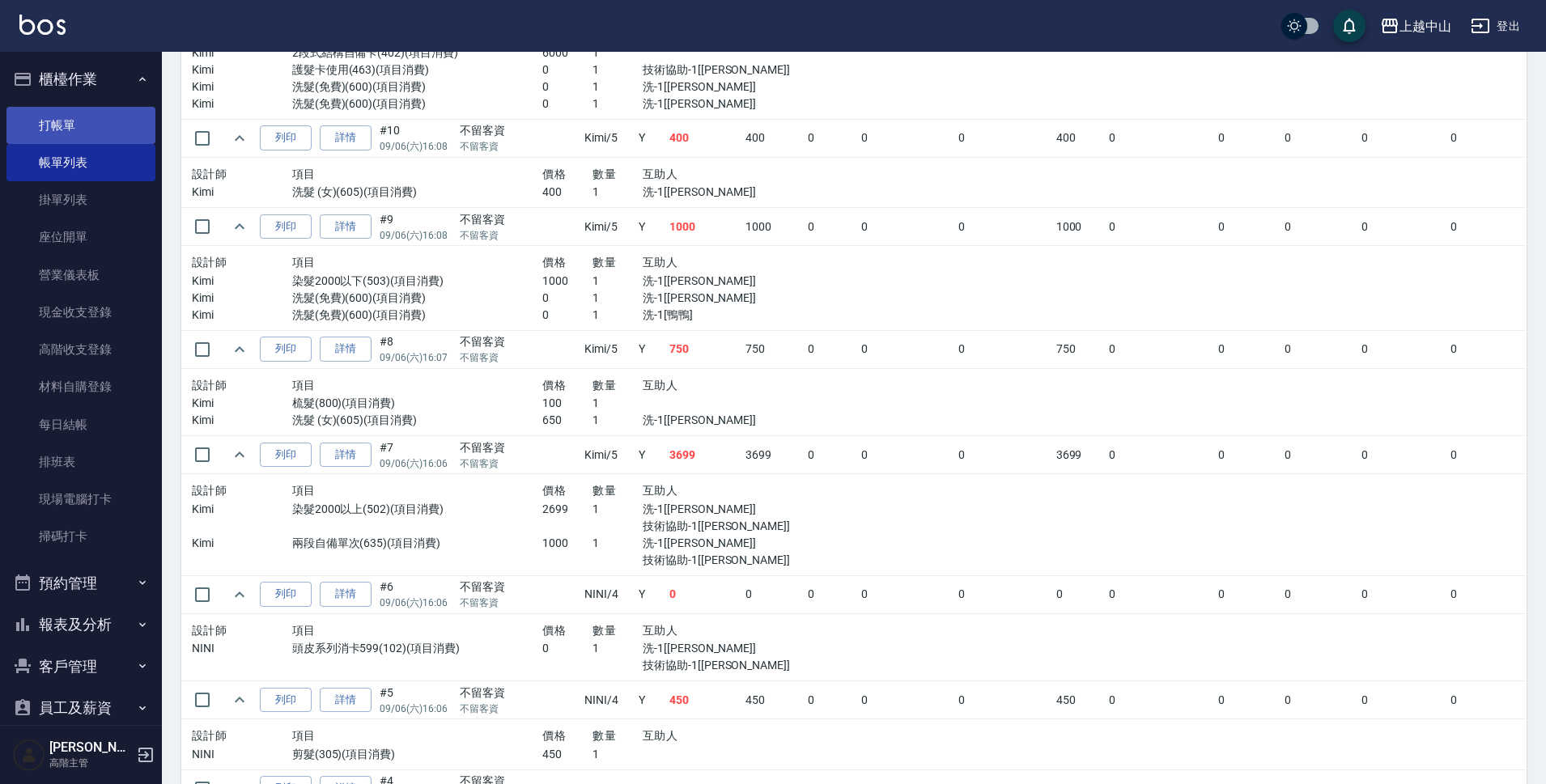
click at [63, 130] on link "打帳單" at bounding box center [81, 125] width 149 height 37
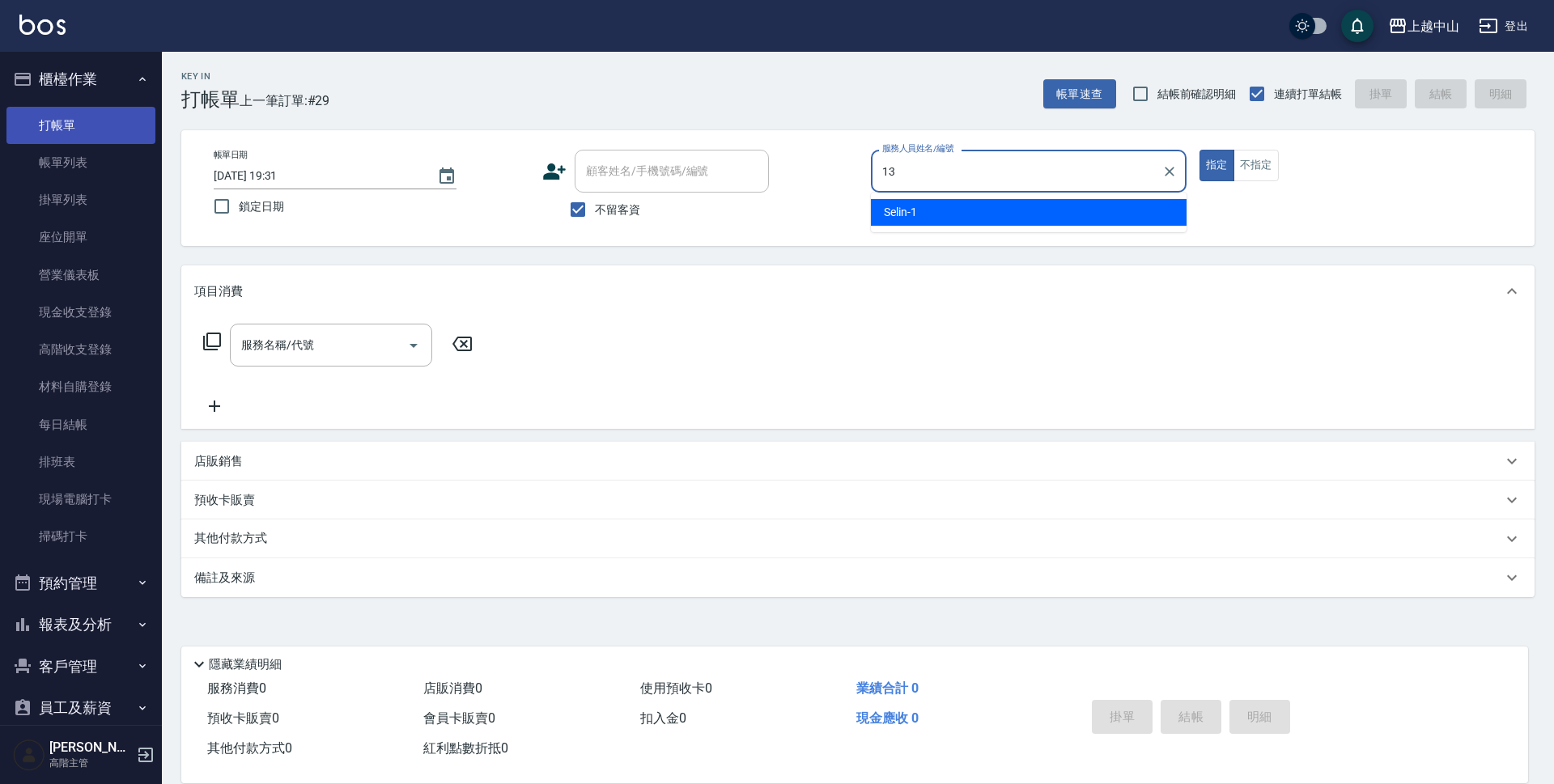
type input "KIKI-13"
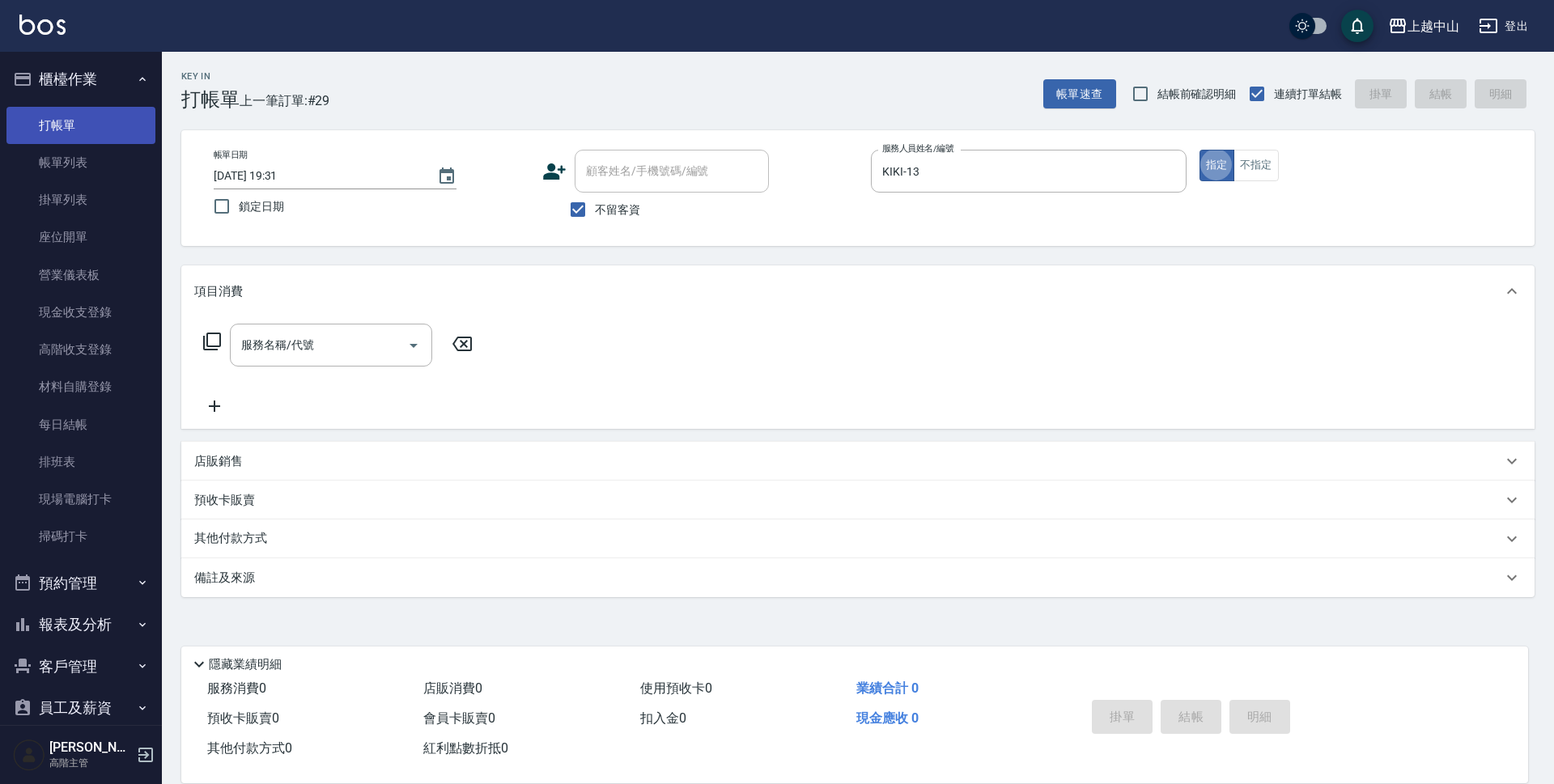
type button "true"
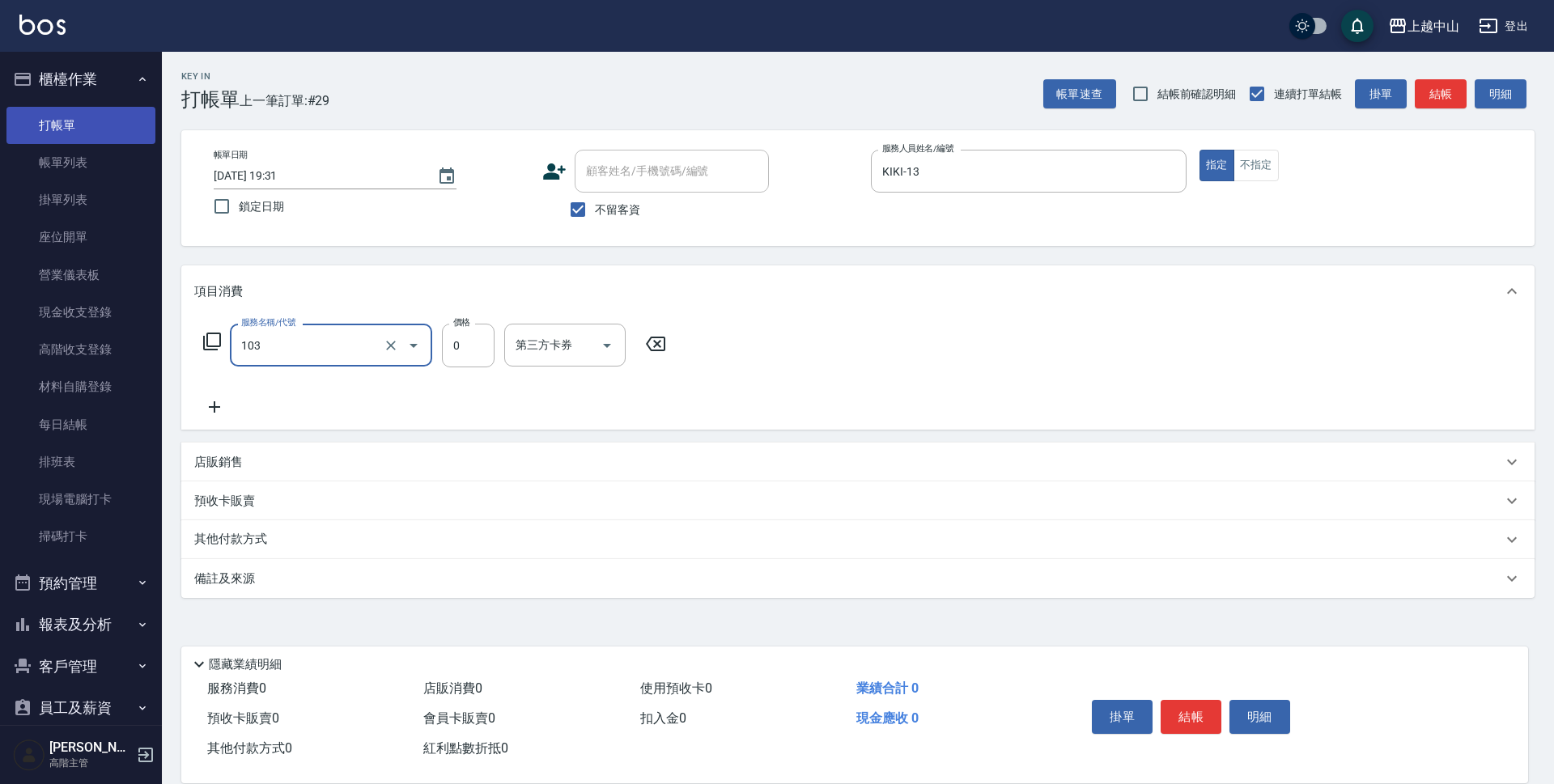
type input "頭皮系列消卡949(103)"
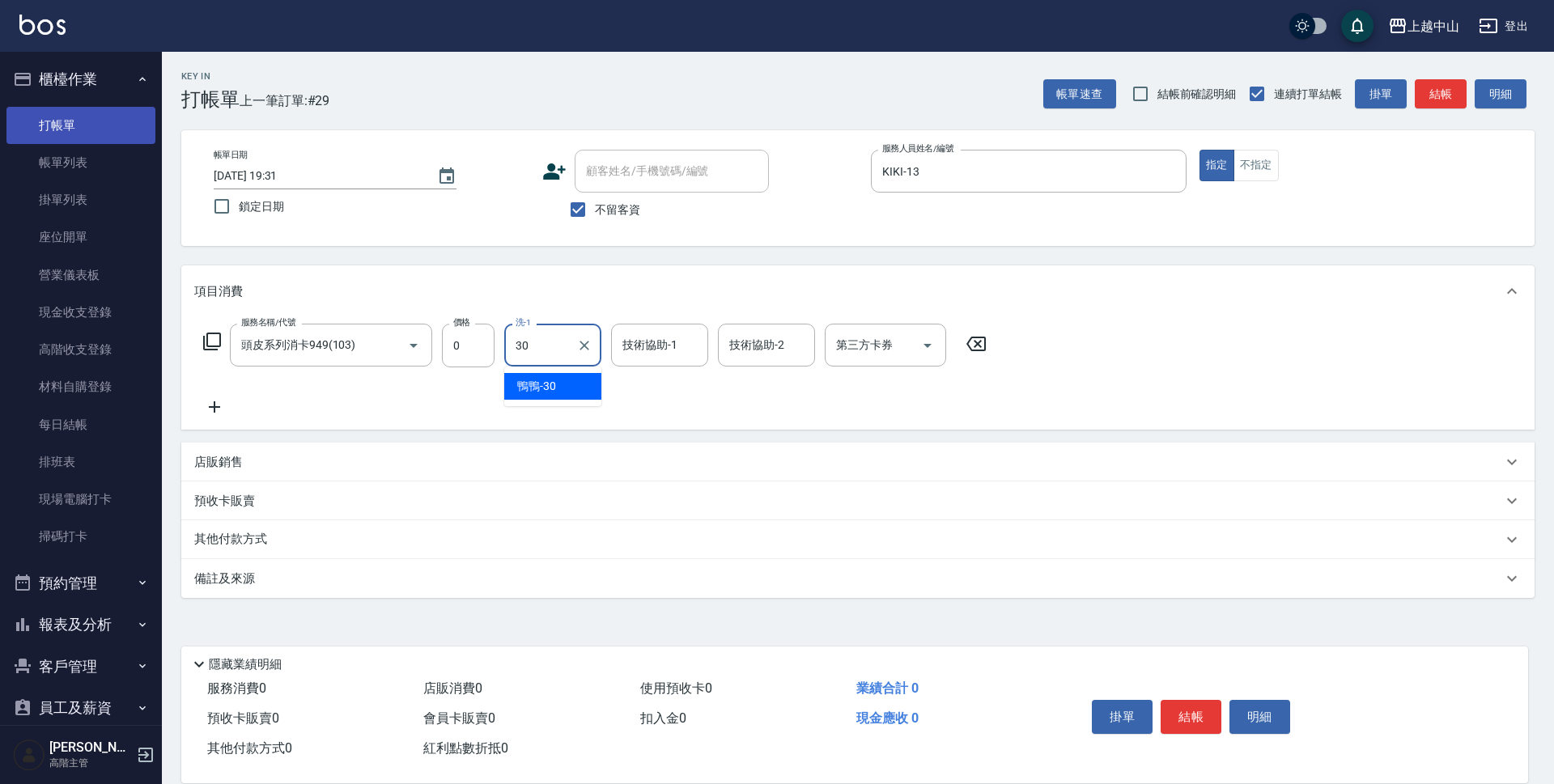
type input "鴨鴨-30"
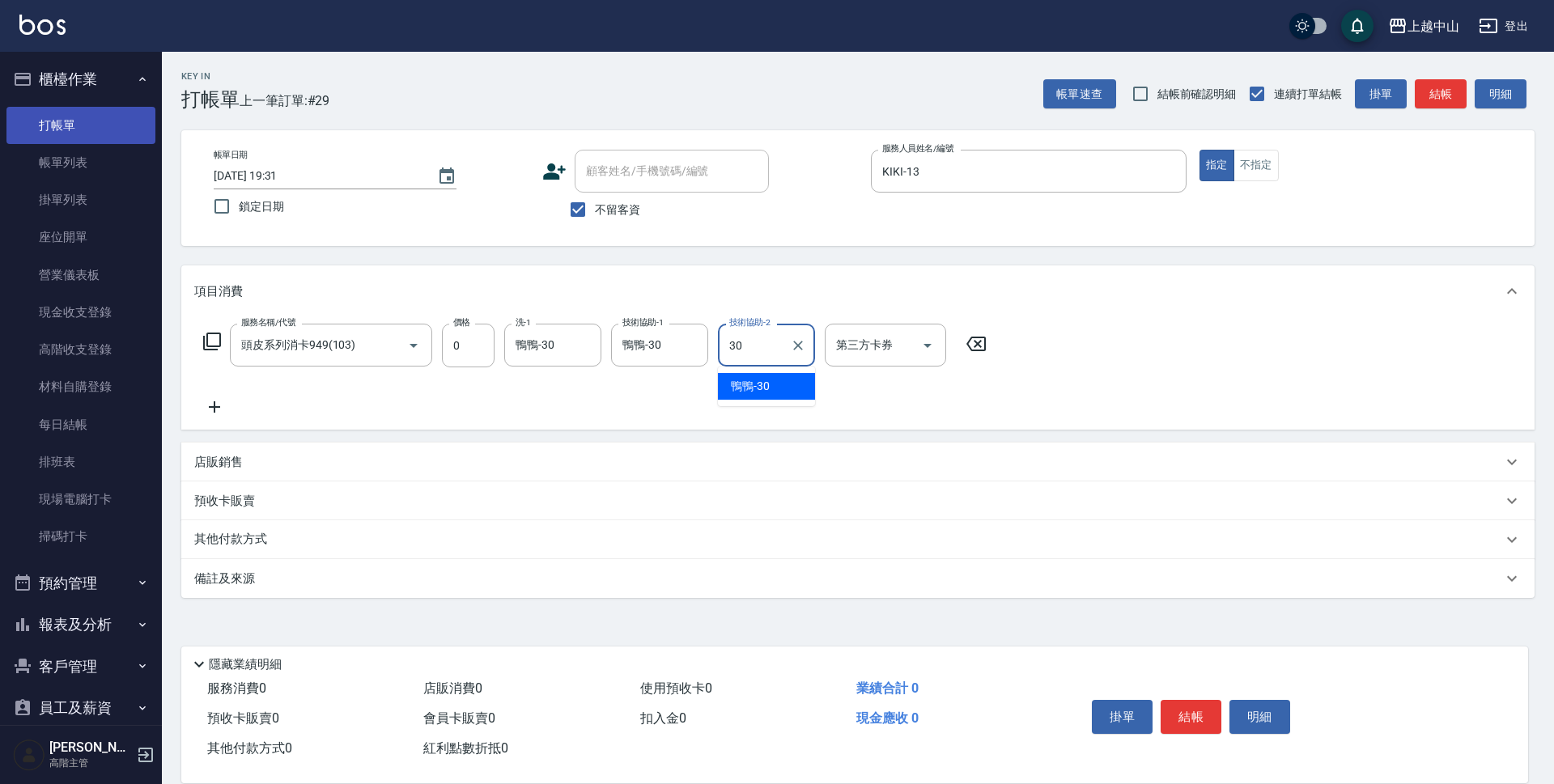
type input "鴨鴨-30"
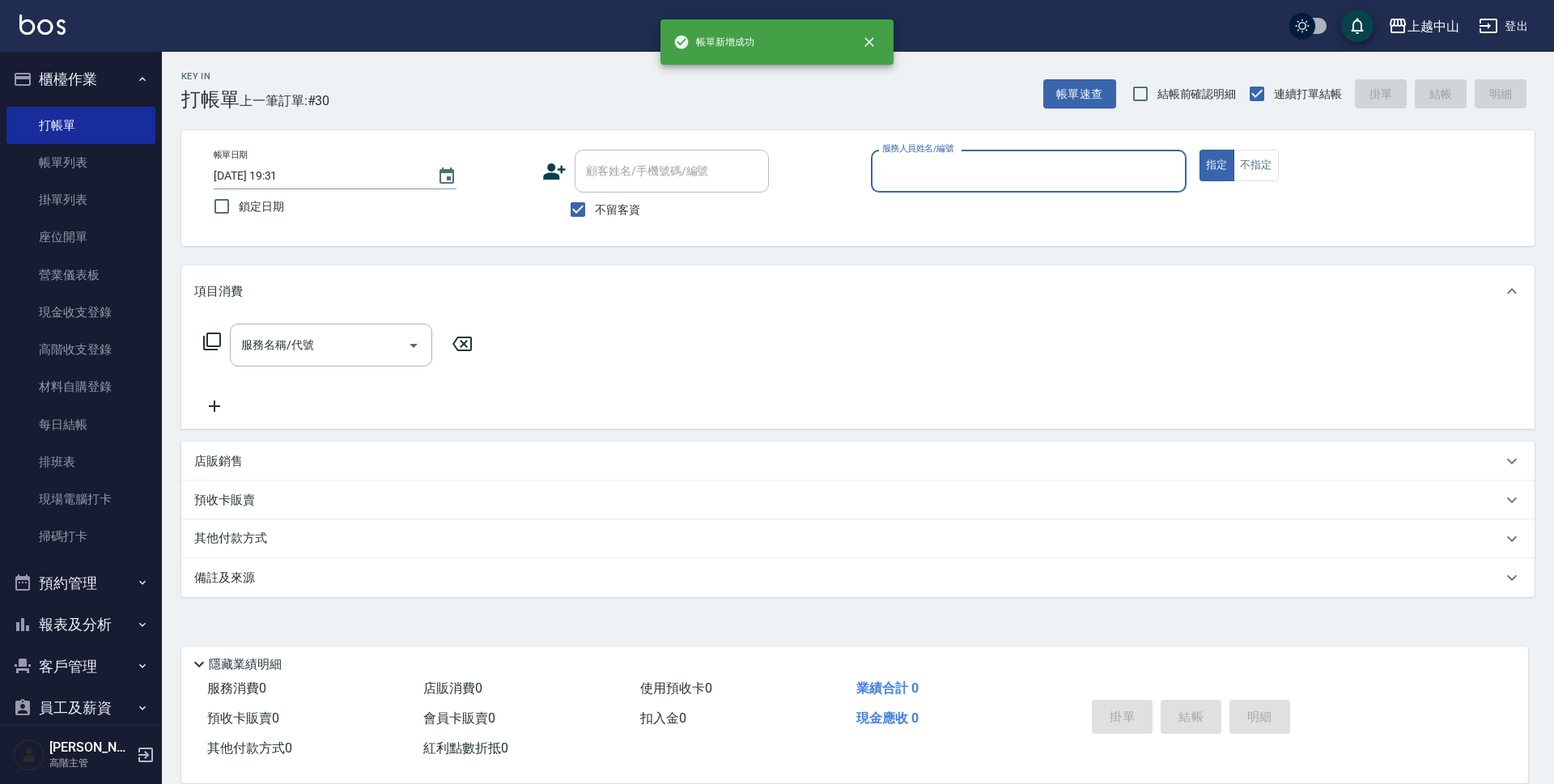
click at [96, 68] on button "櫃檯作業" at bounding box center [81, 78] width 149 height 42
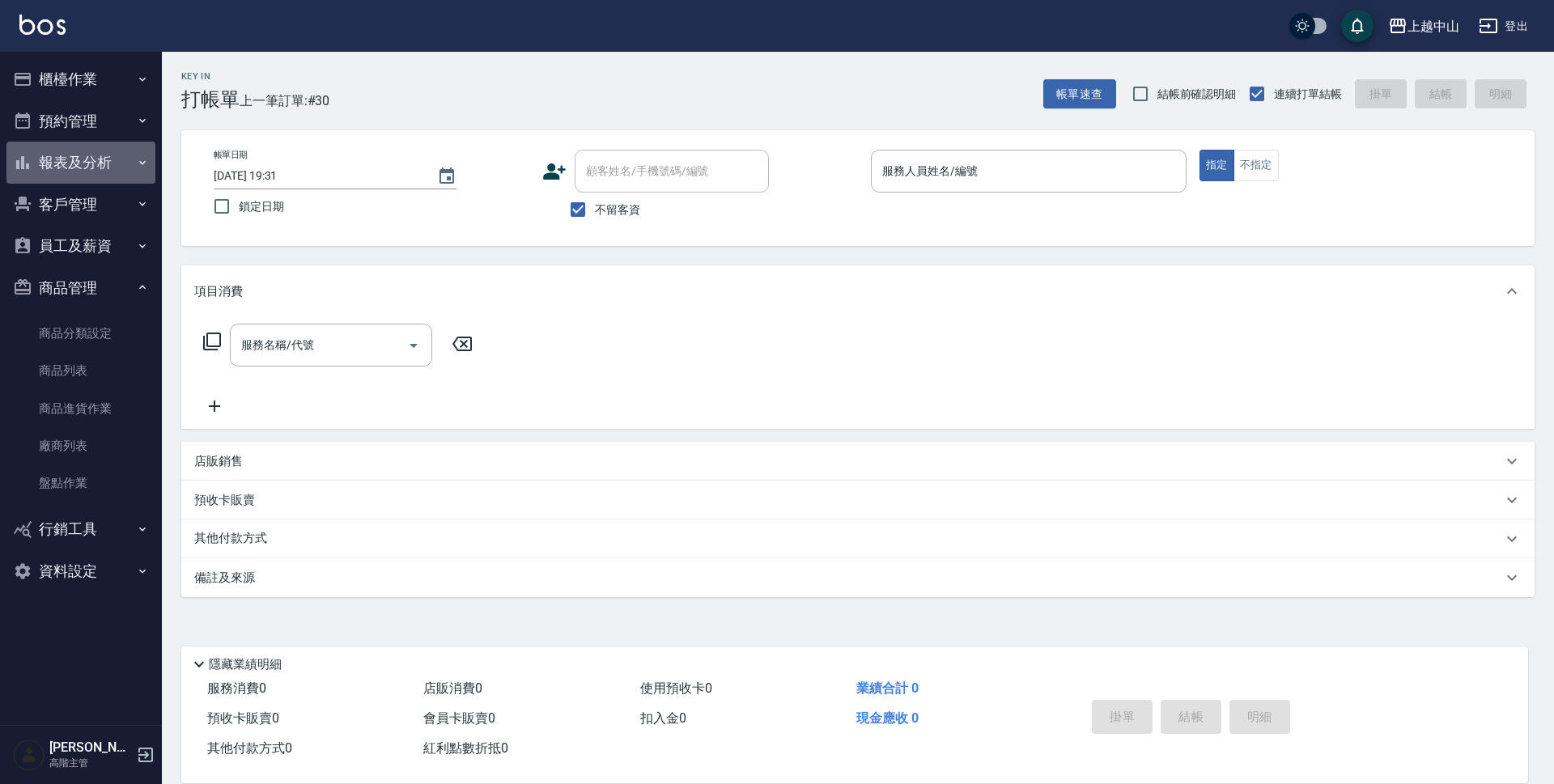
click at [69, 167] on button "報表及分析" at bounding box center [81, 162] width 149 height 42
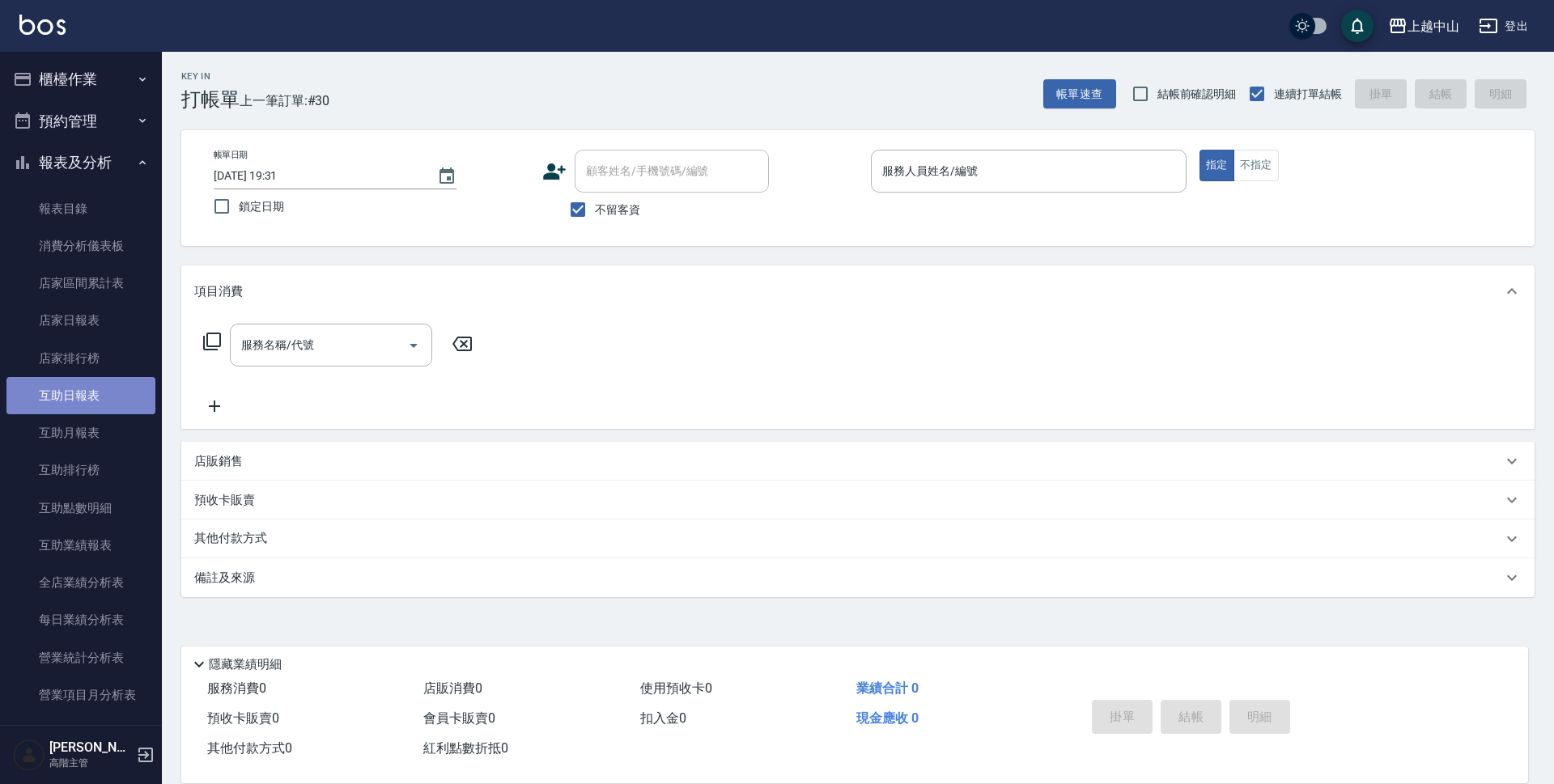
click at [103, 404] on link "互助日報表" at bounding box center [81, 395] width 149 height 37
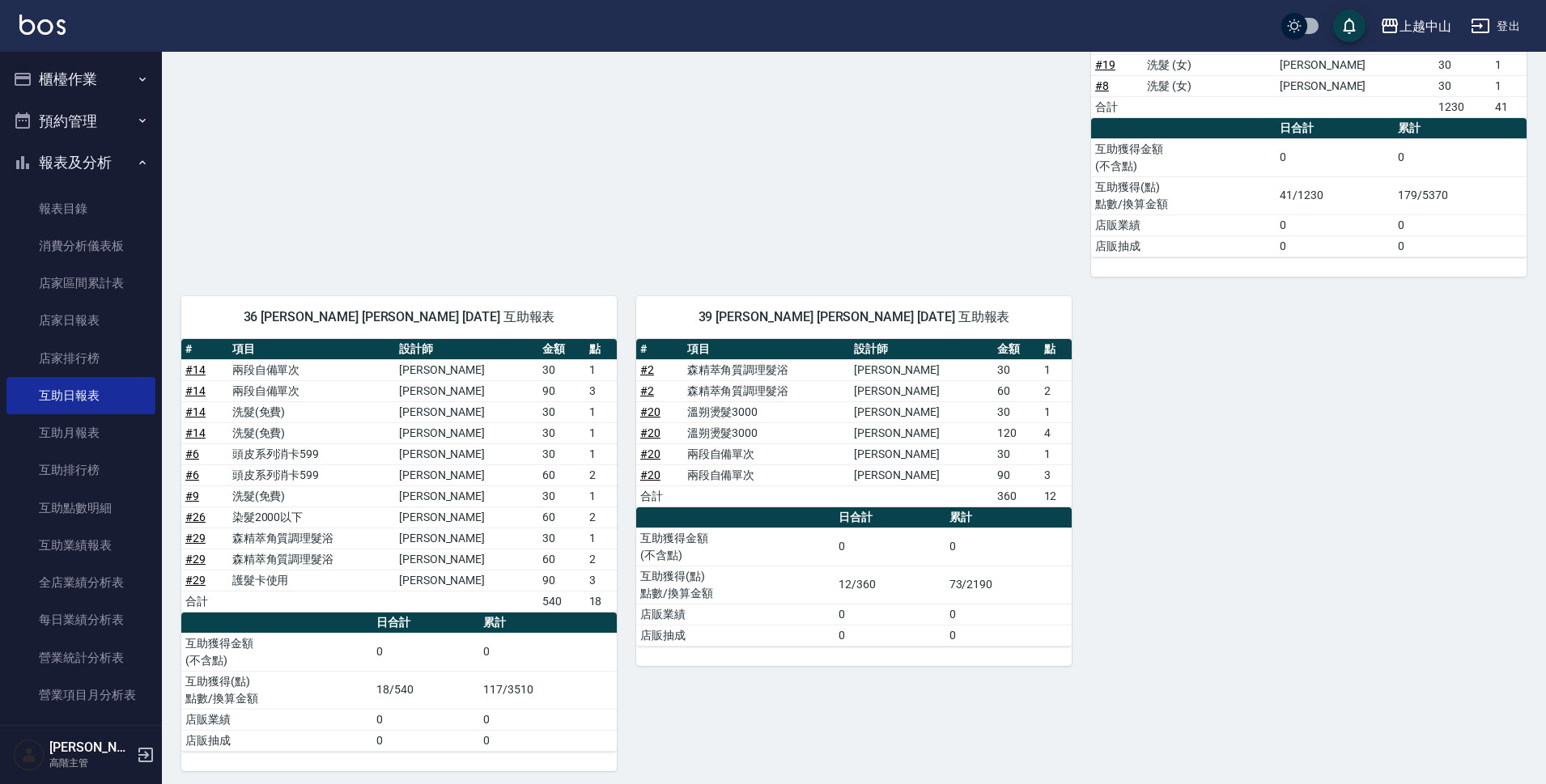
scroll to position [1064, 0]
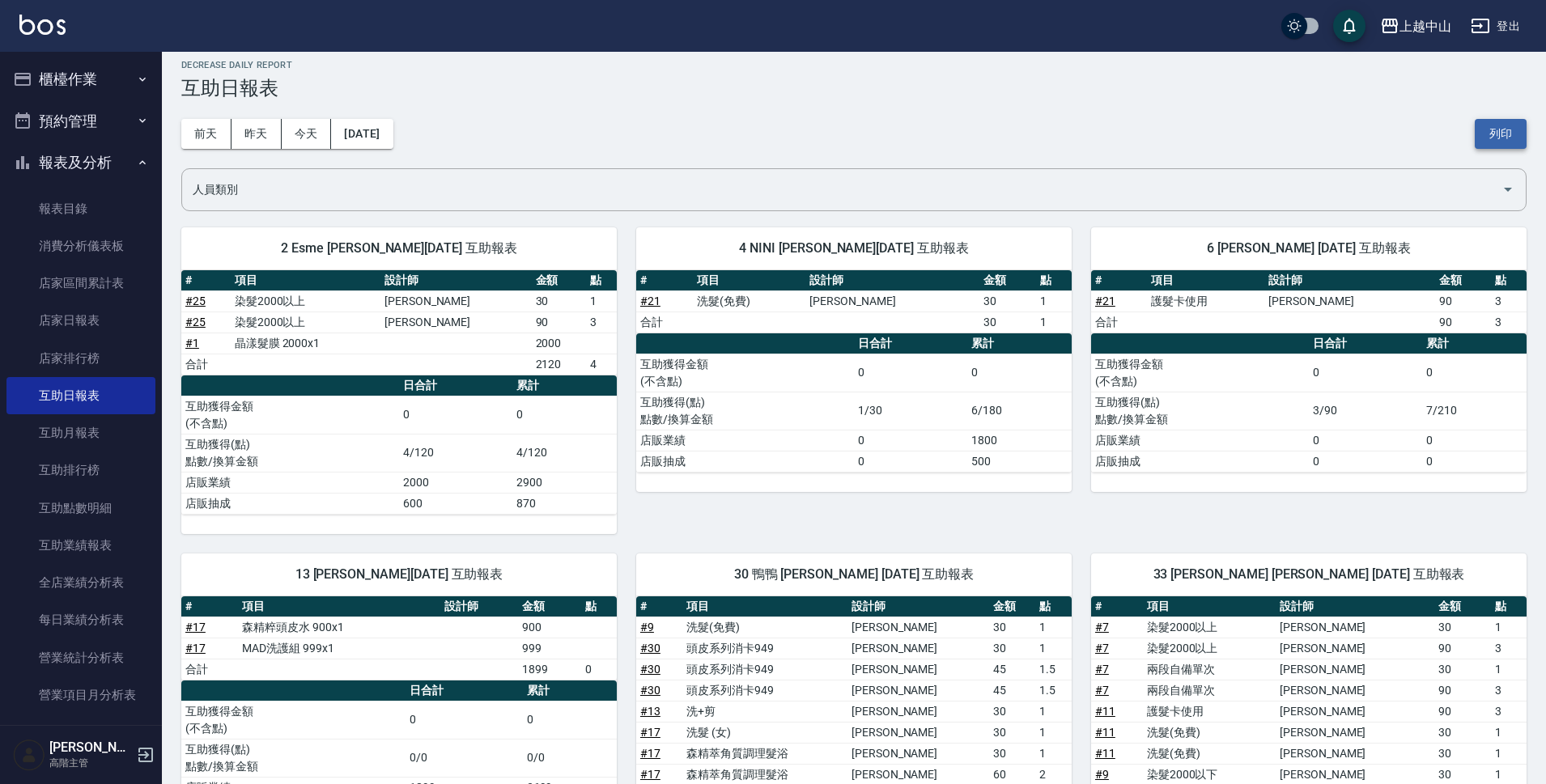
scroll to position [0, 0]
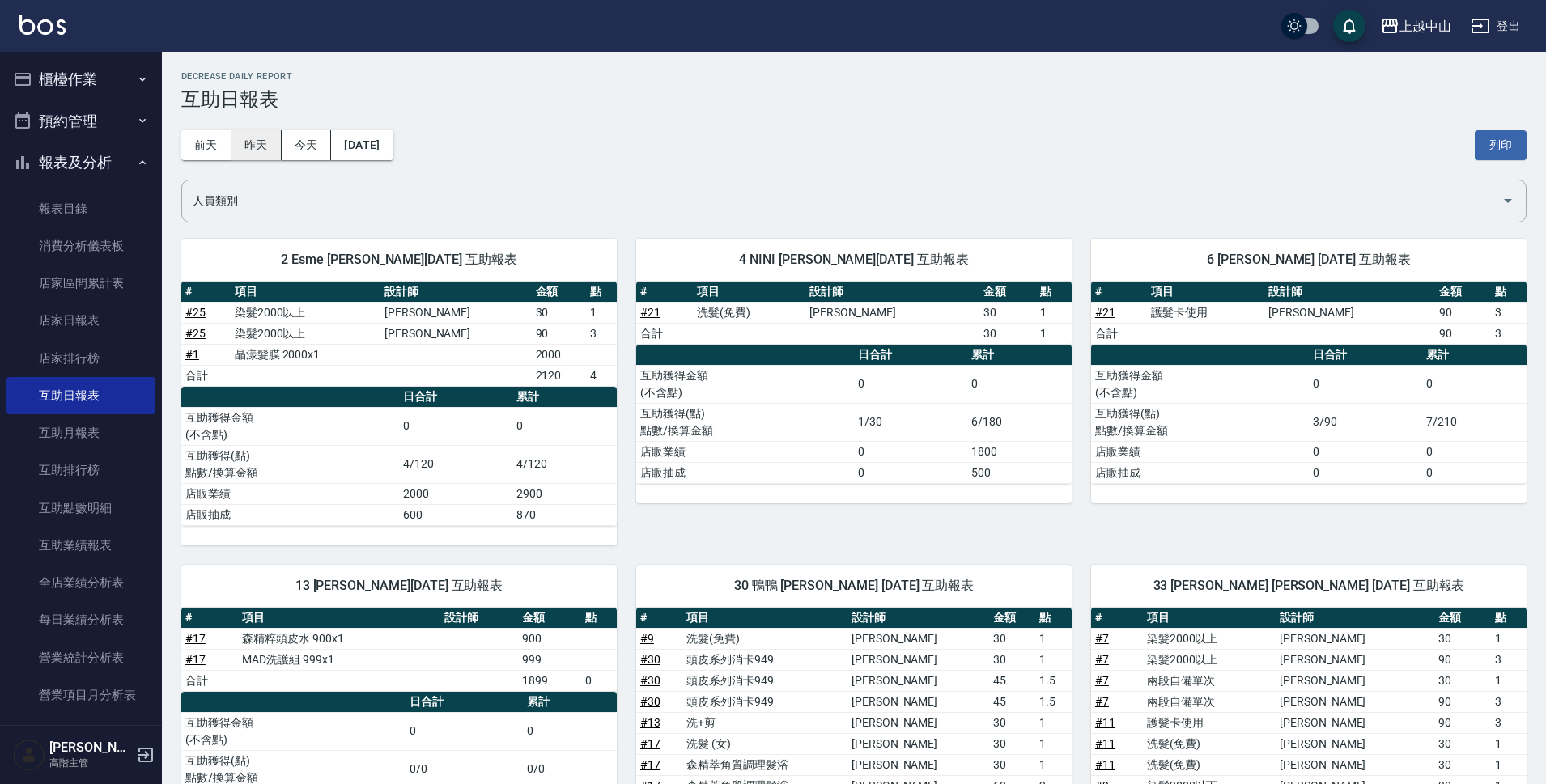
click at [269, 148] on button "昨天" at bounding box center [257, 144] width 50 height 30
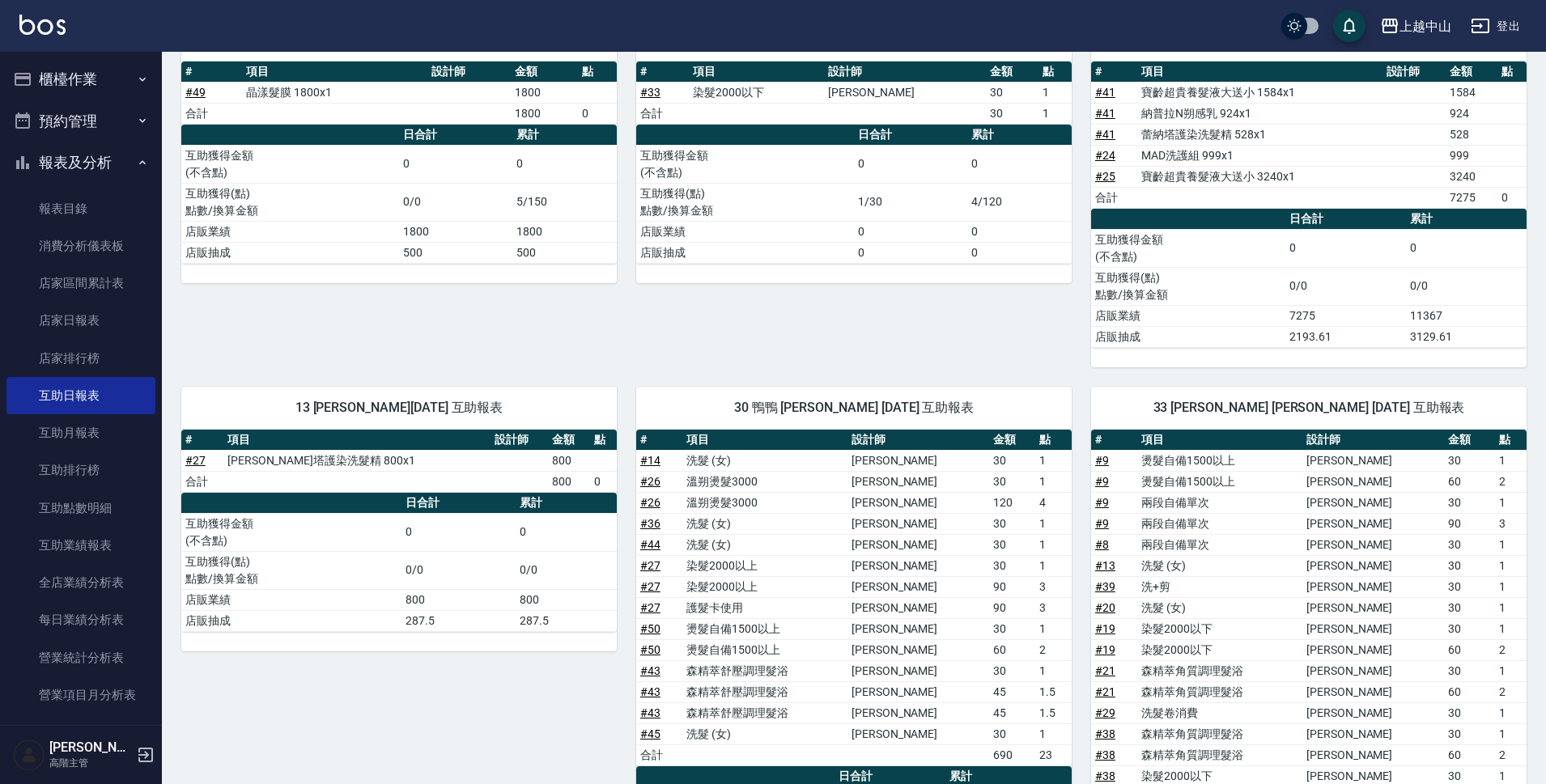
scroll to position [140, 0]
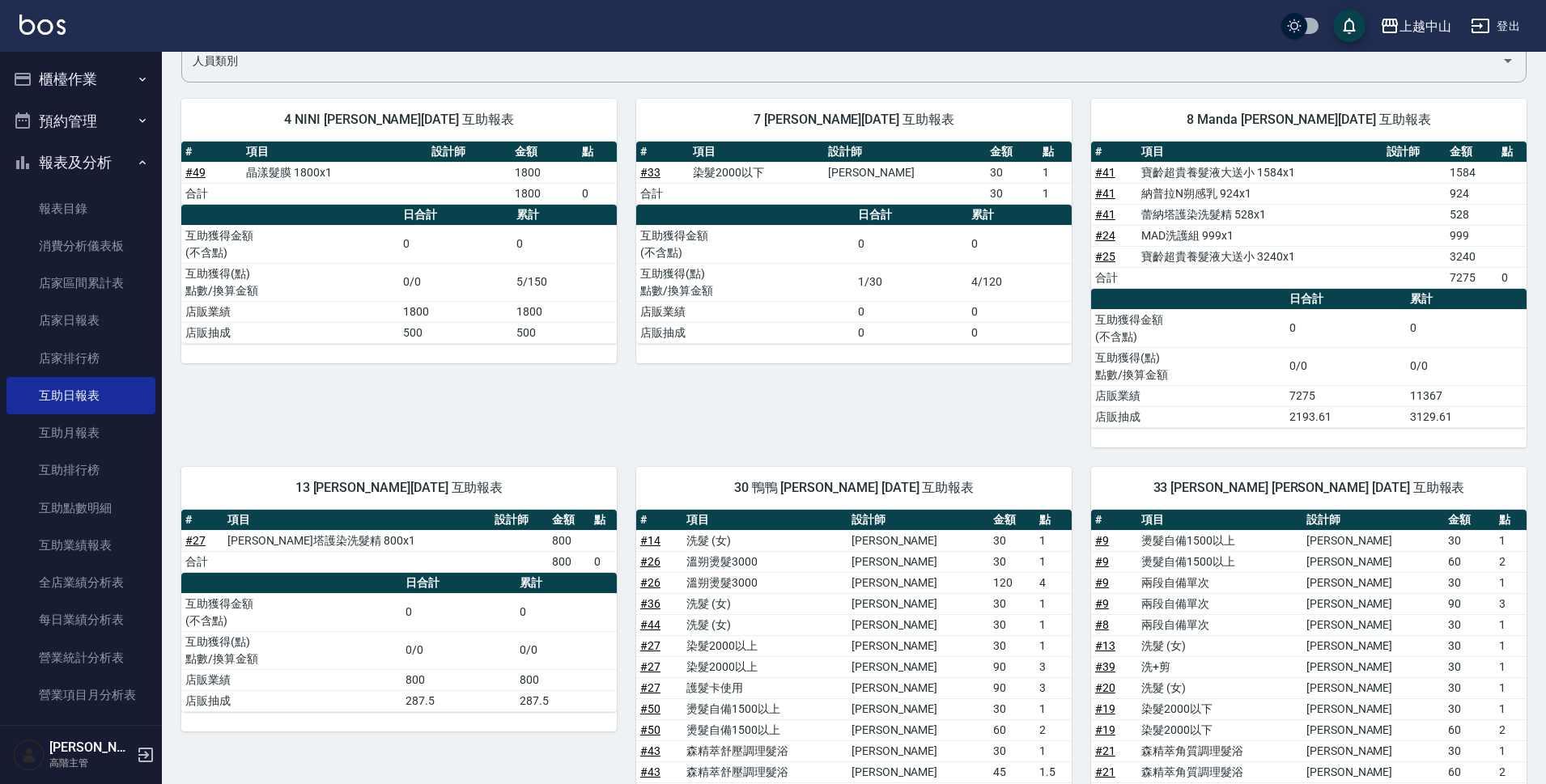
click at [61, 165] on button "報表及分析" at bounding box center [81, 162] width 149 height 42
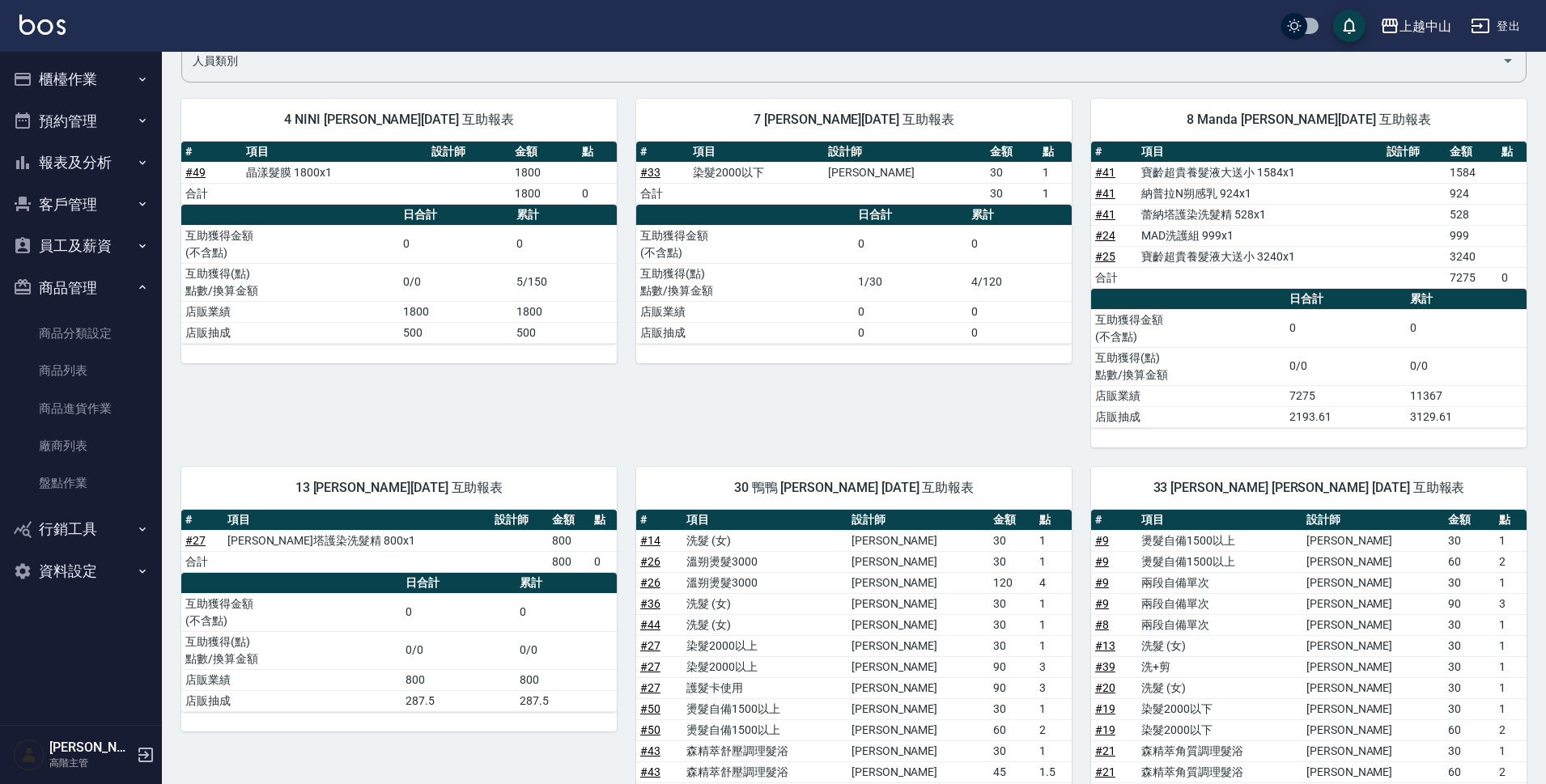
click at [73, 73] on button "櫃檯作業" at bounding box center [81, 78] width 149 height 42
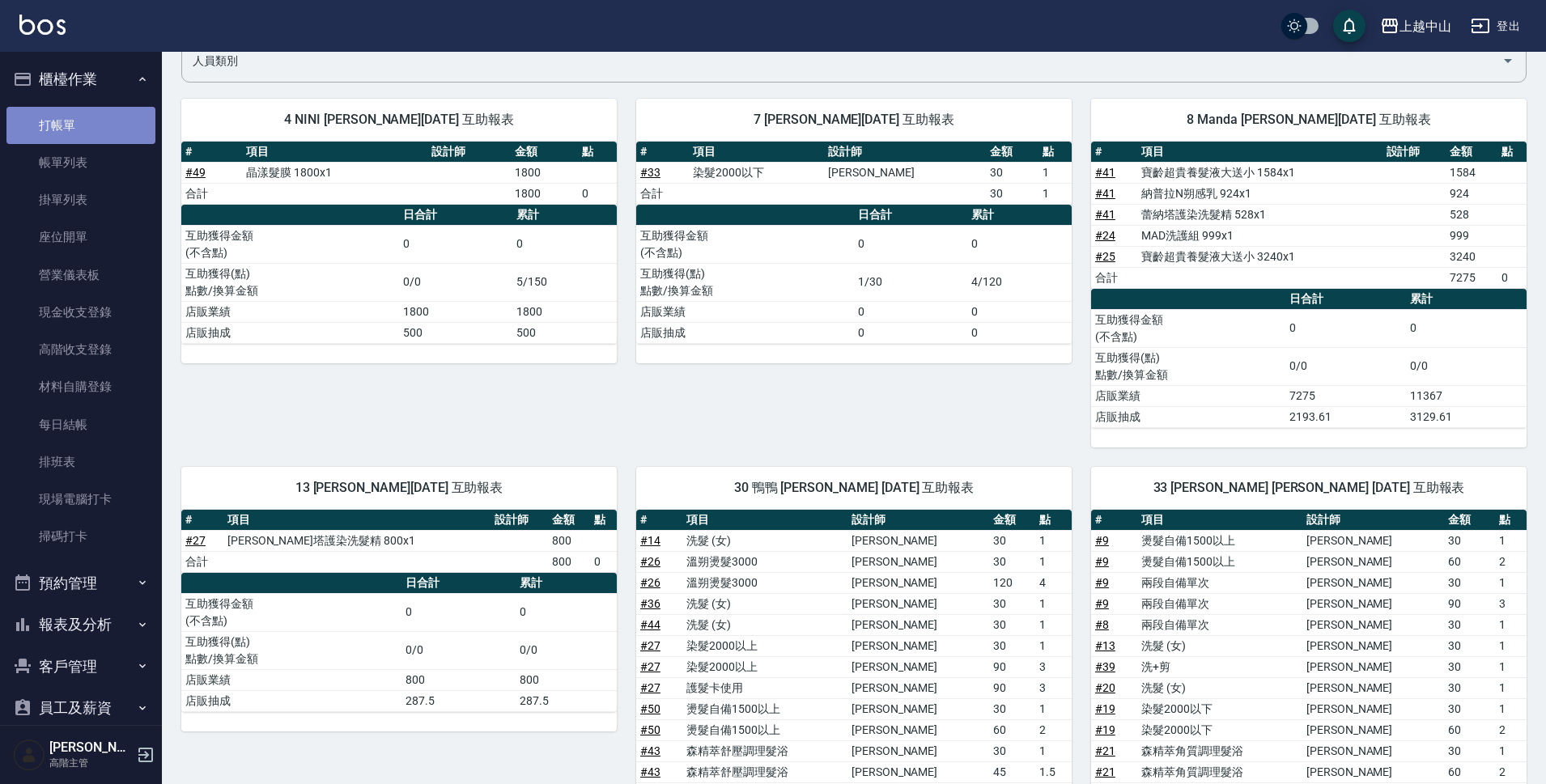
click at [80, 130] on link "打帳單" at bounding box center [81, 125] width 149 height 37
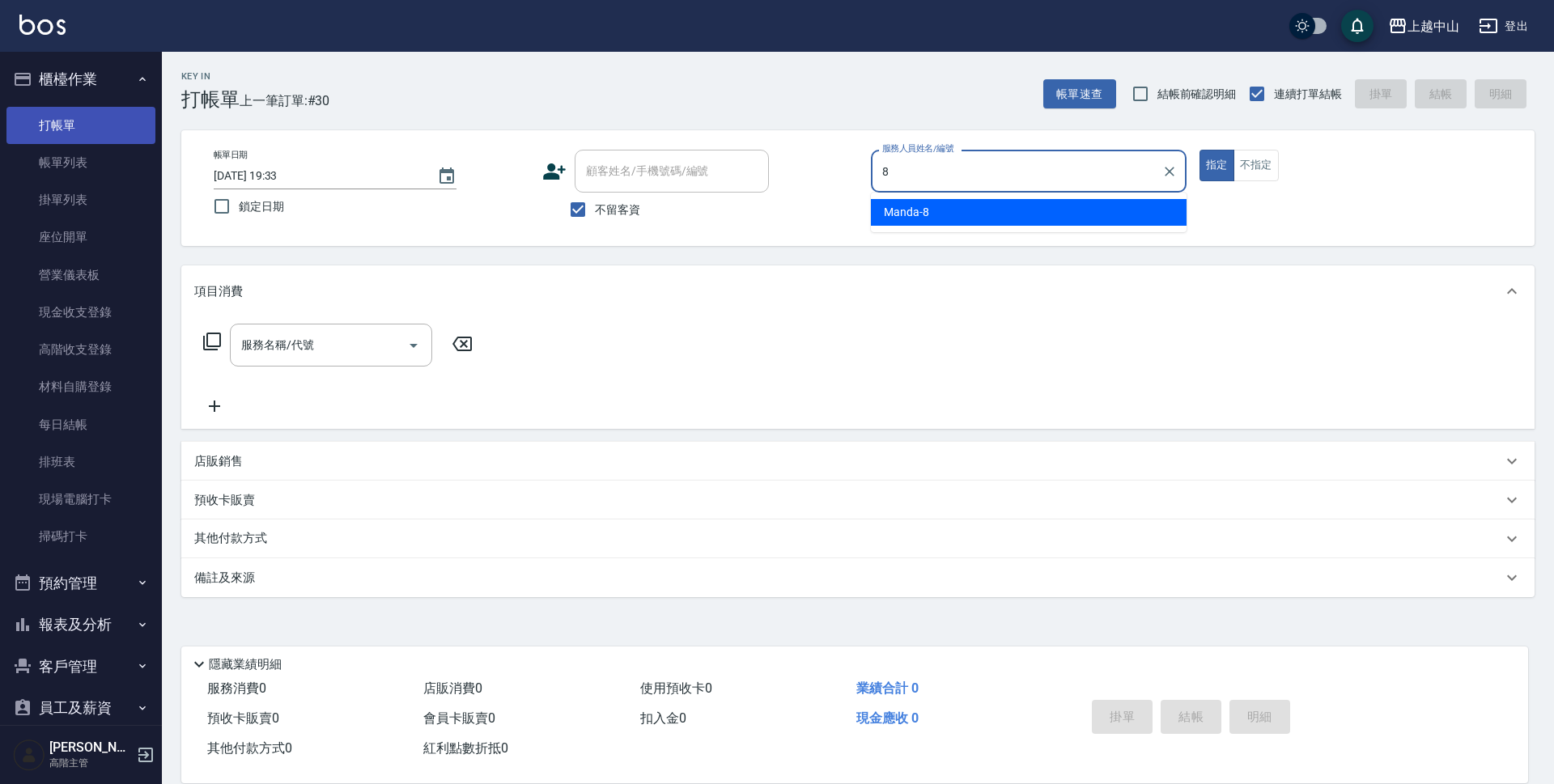
type input "Manda-8"
type button "true"
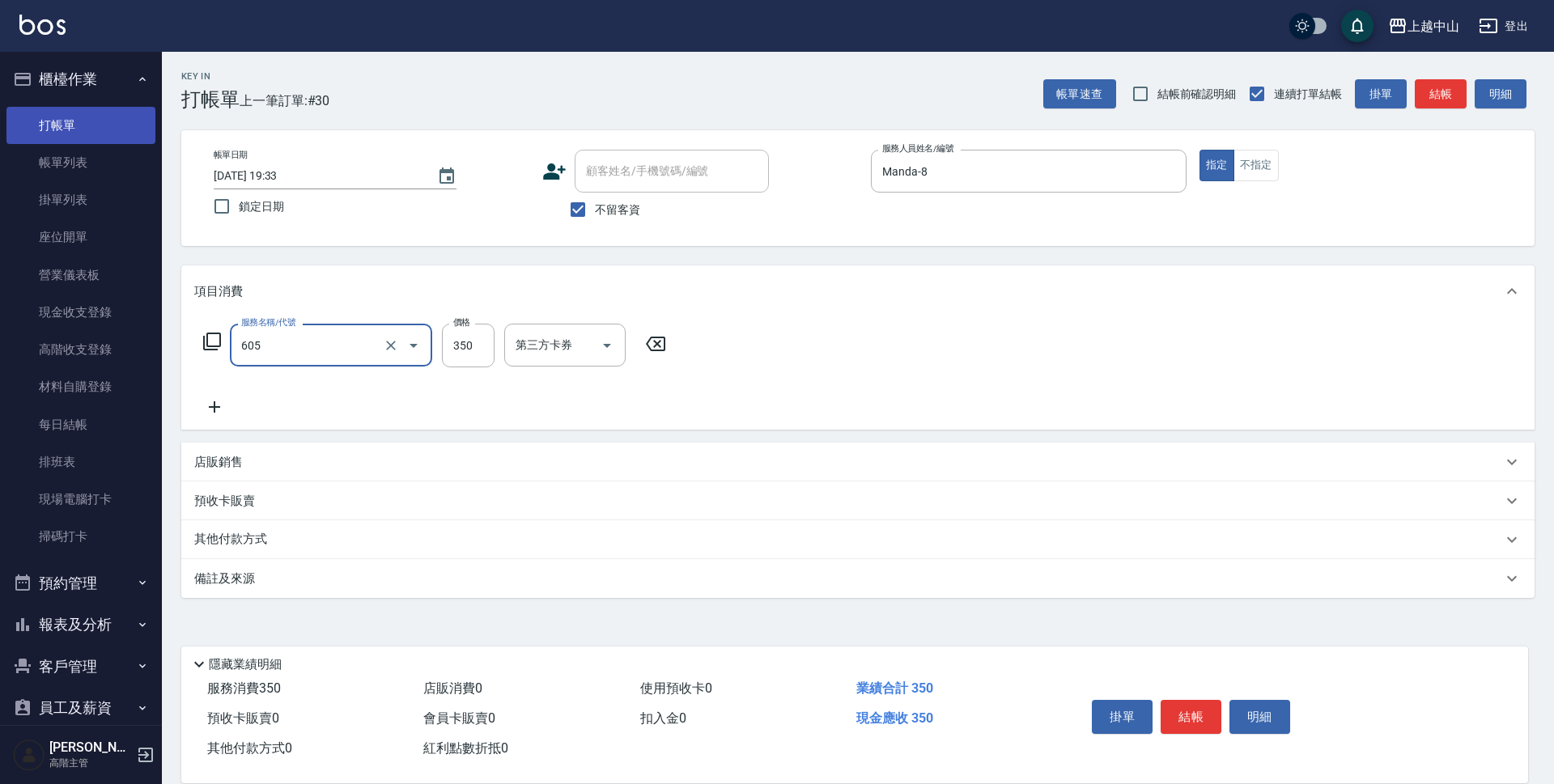
type input "洗髮 (女)(605)"
type input "400"
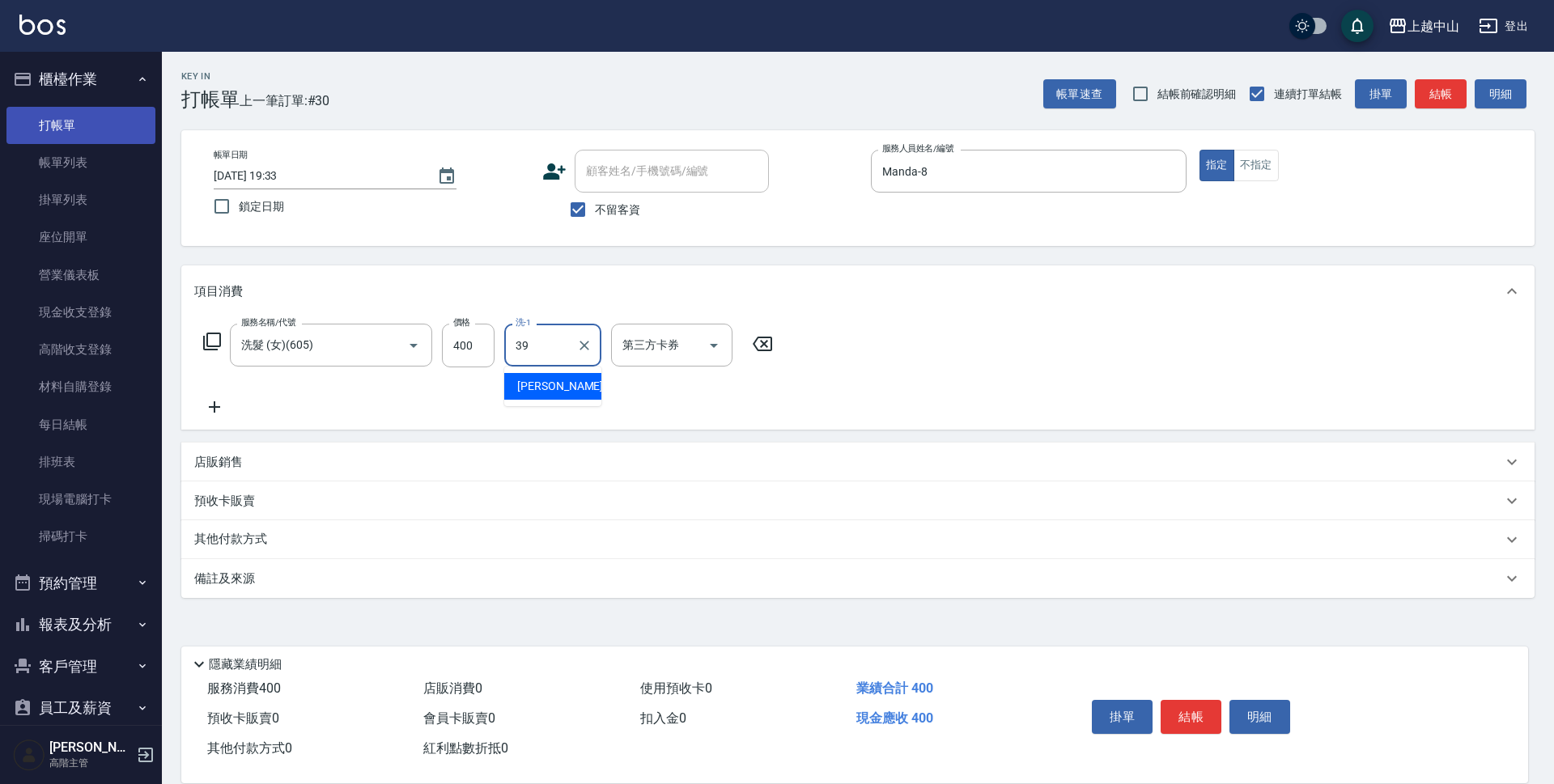
type input "[PERSON_NAME]-39"
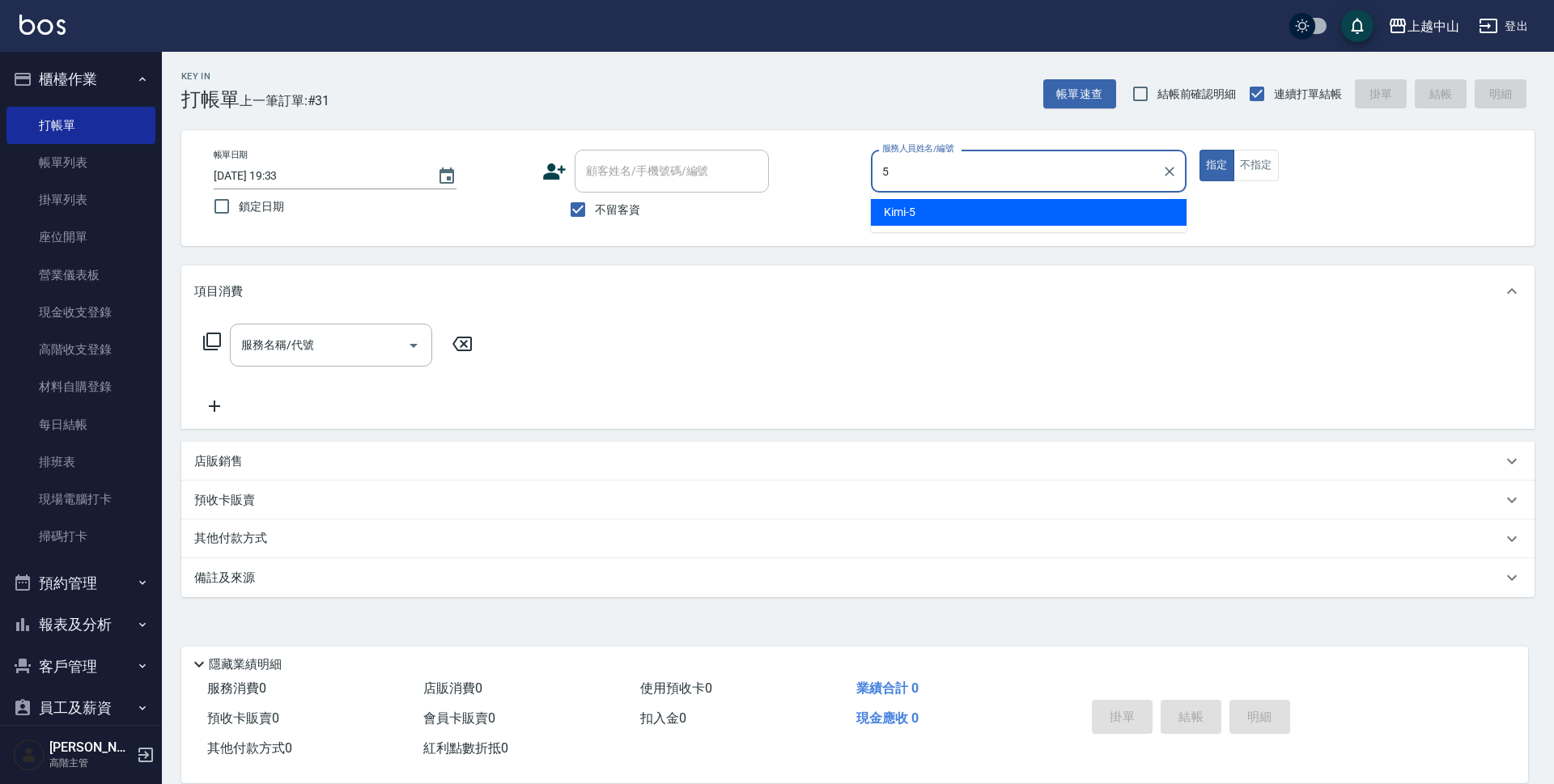
type input "Kimi-5"
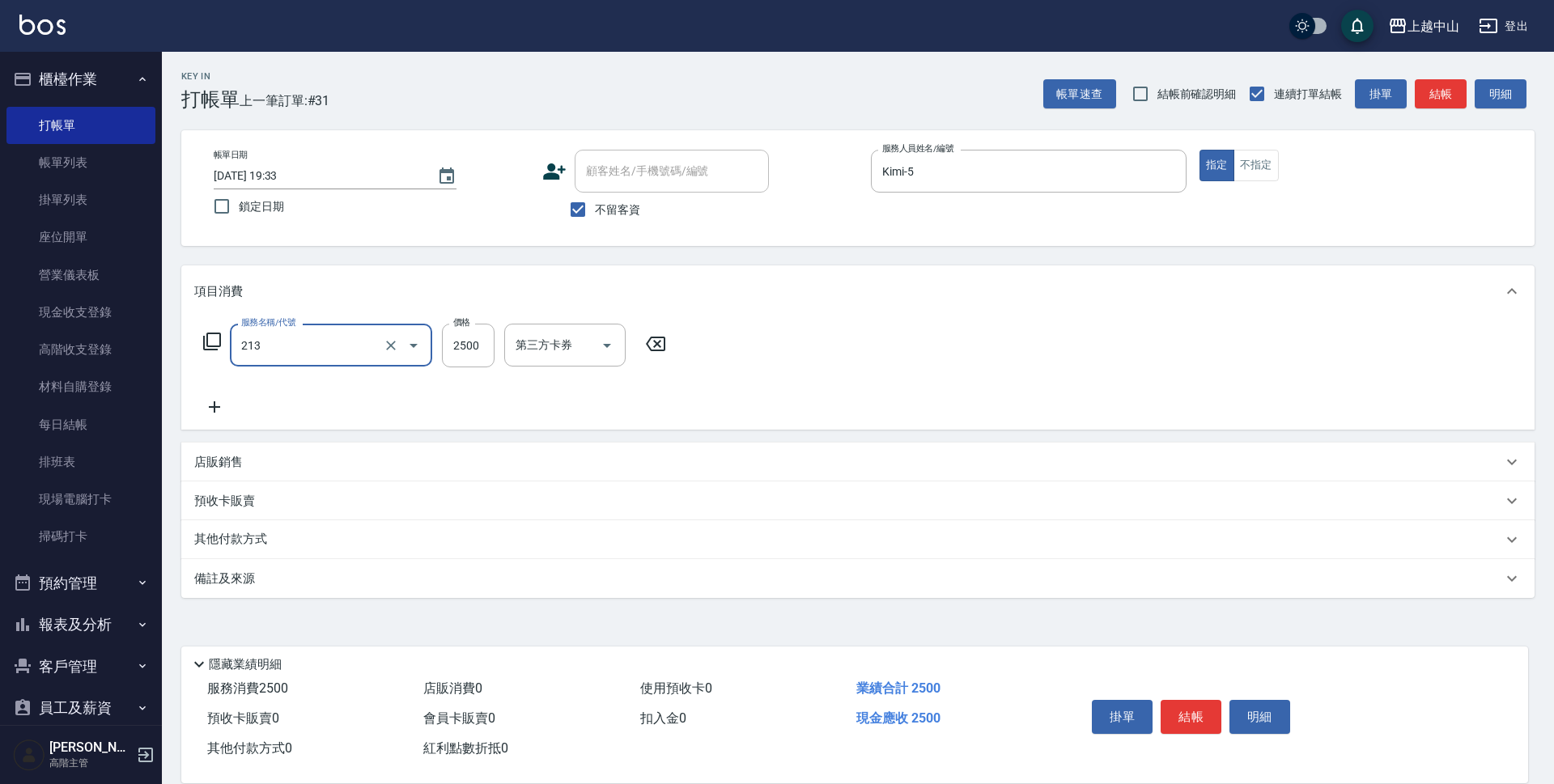
type input "溫朔燙髮2500(213)"
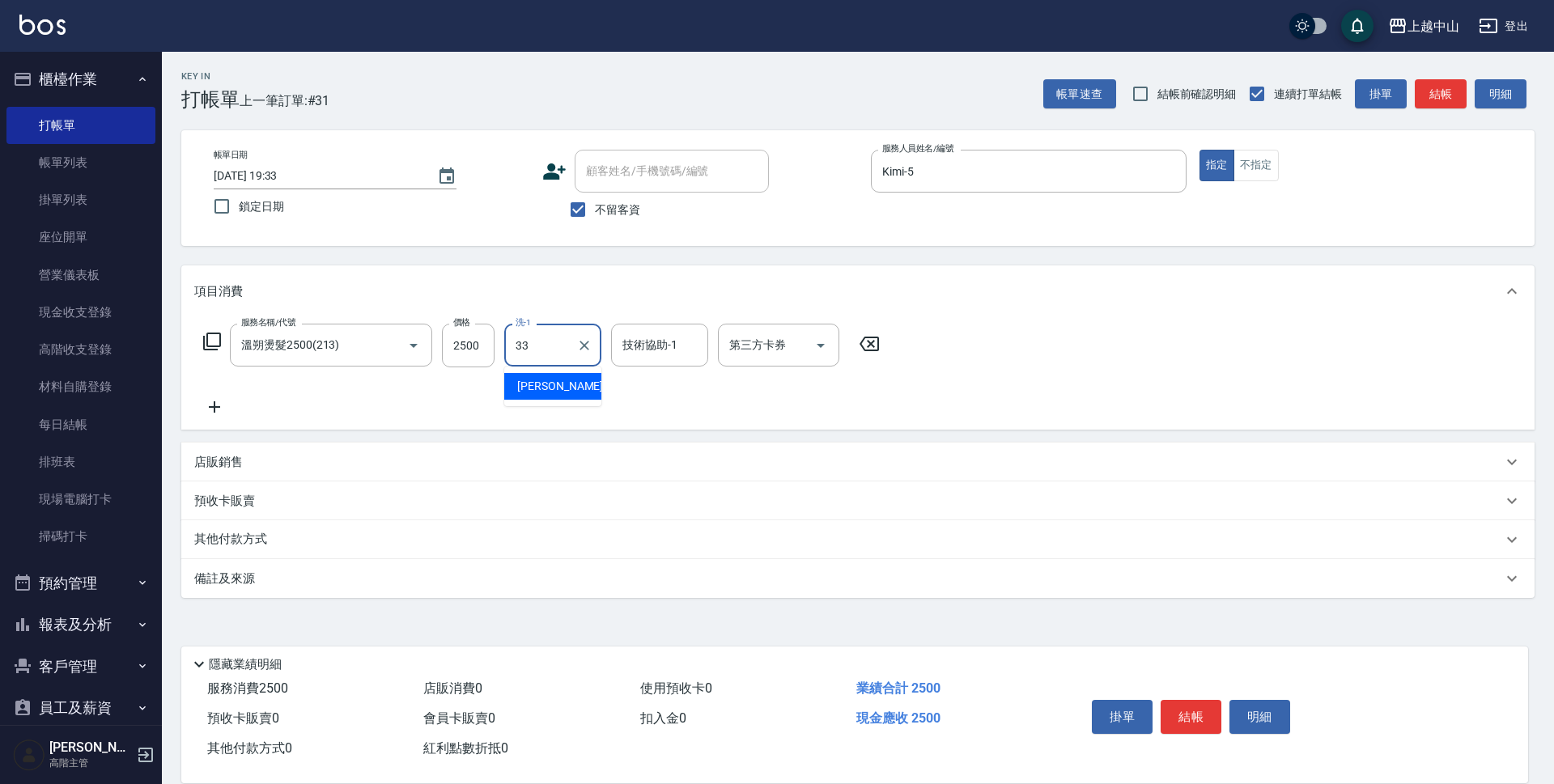
type input "[PERSON_NAME]-33"
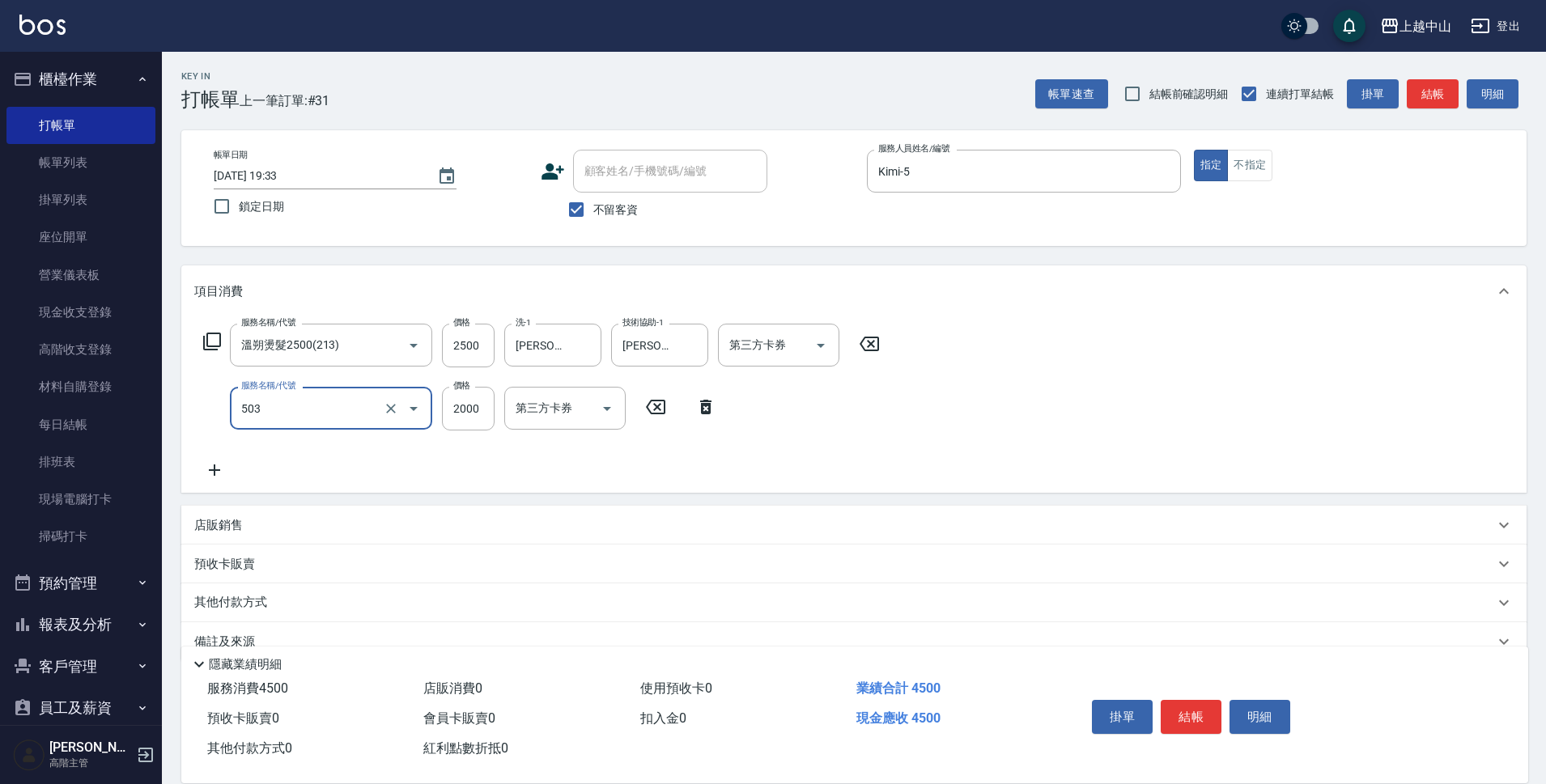
type input "染髮2000以下(503)"
type input "1000"
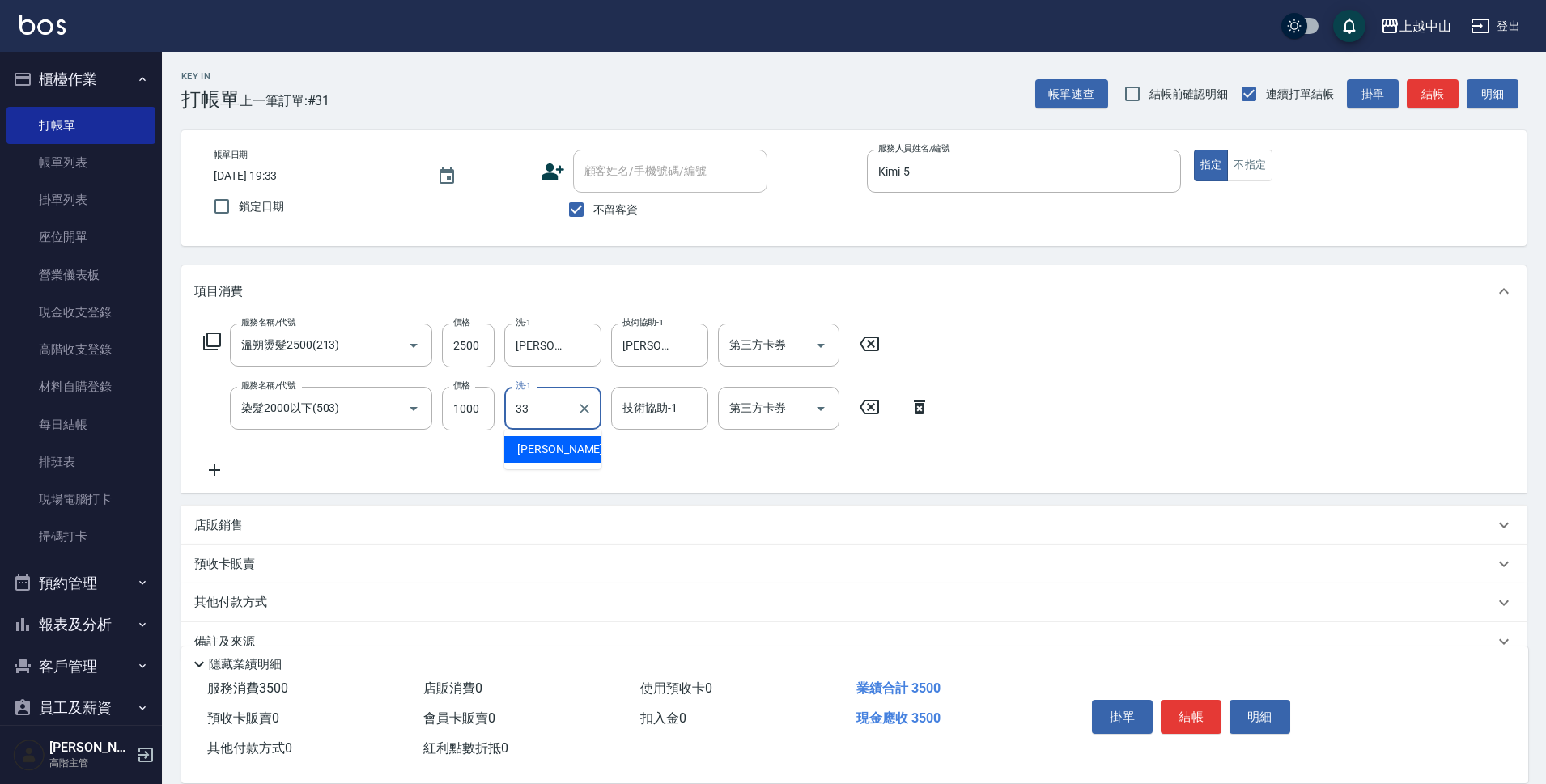
type input "[PERSON_NAME]-33"
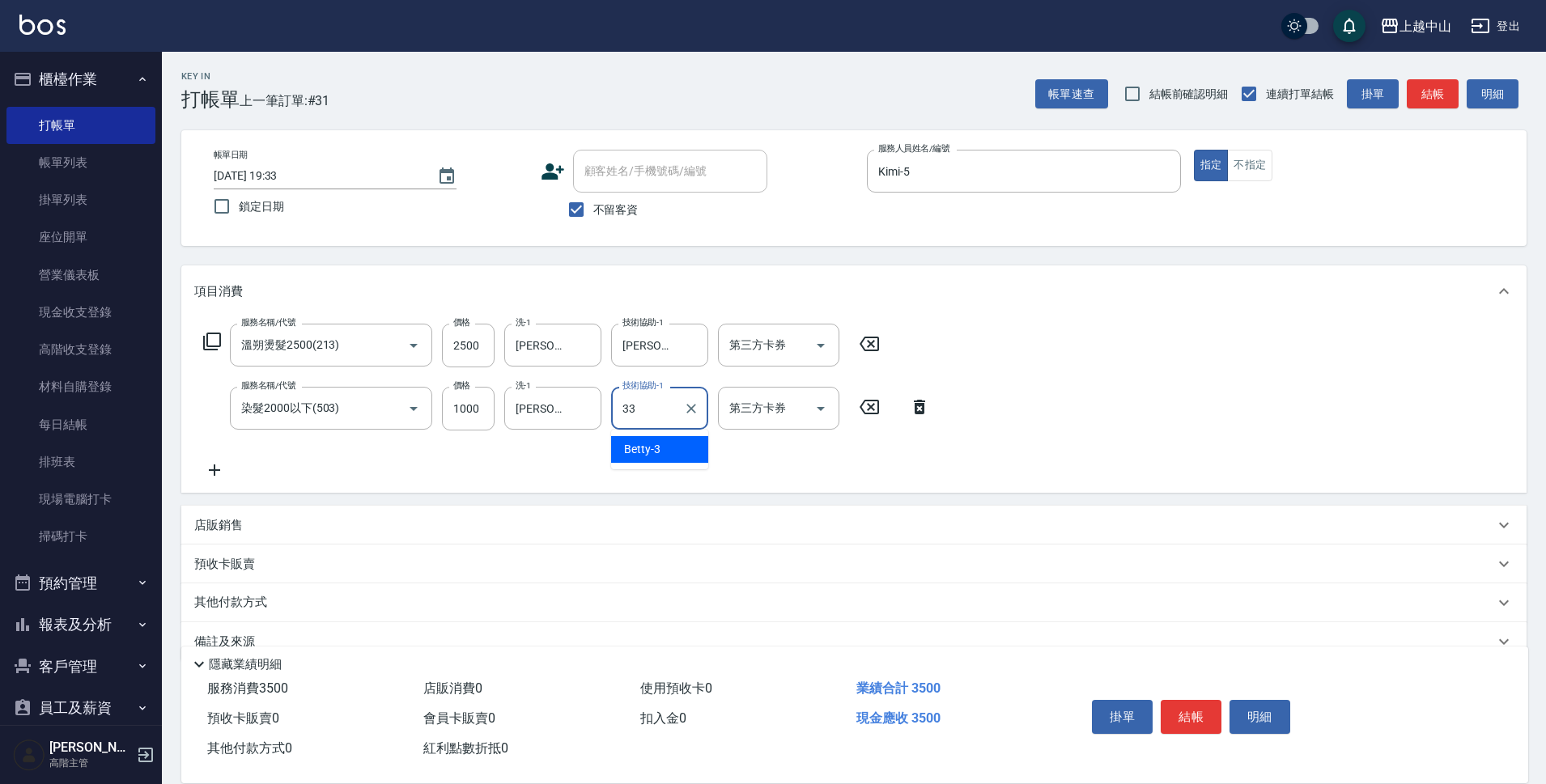
type input "[PERSON_NAME]-33"
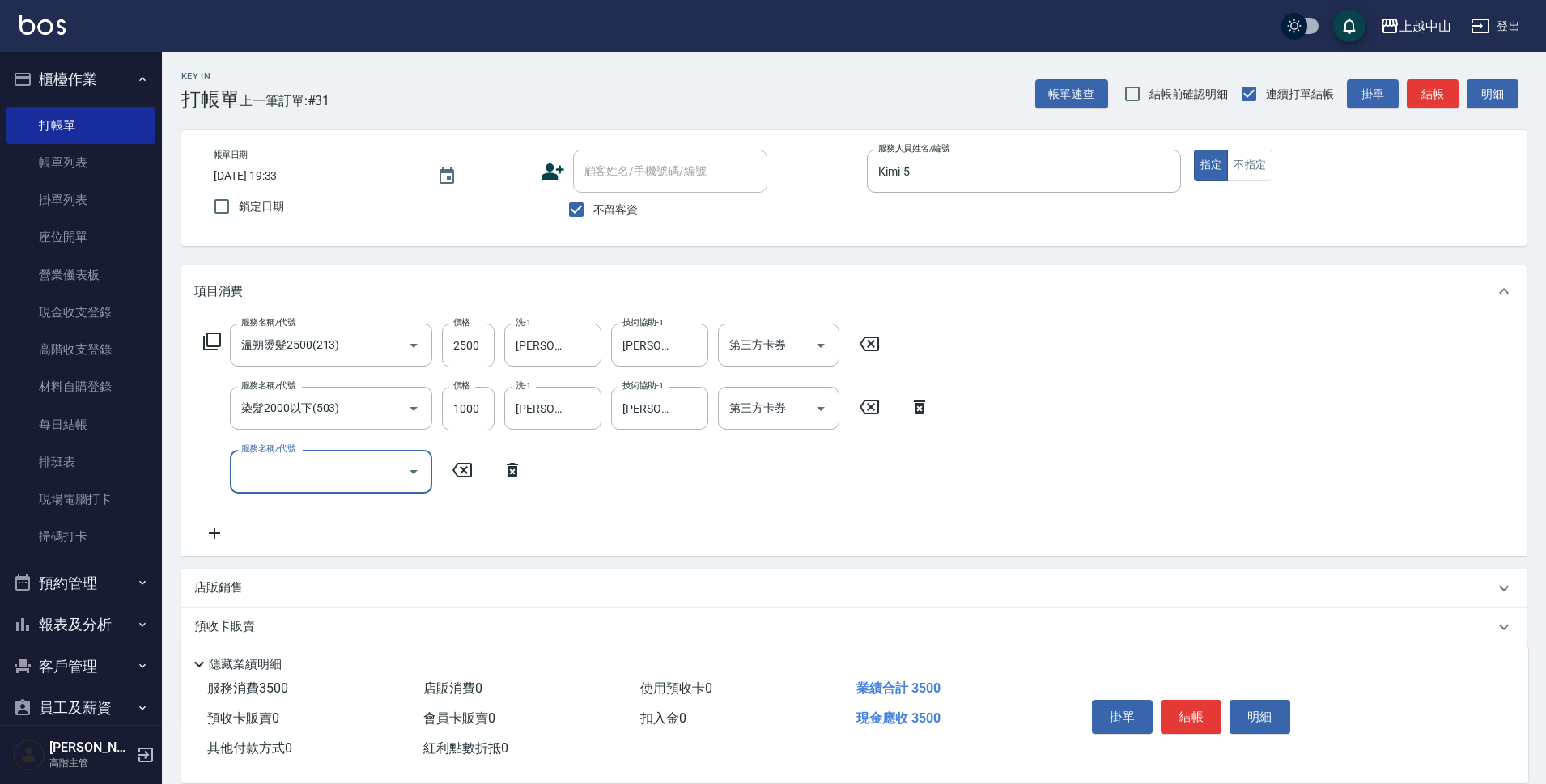
type input "6"
type input "2段式結構自備卡(402)"
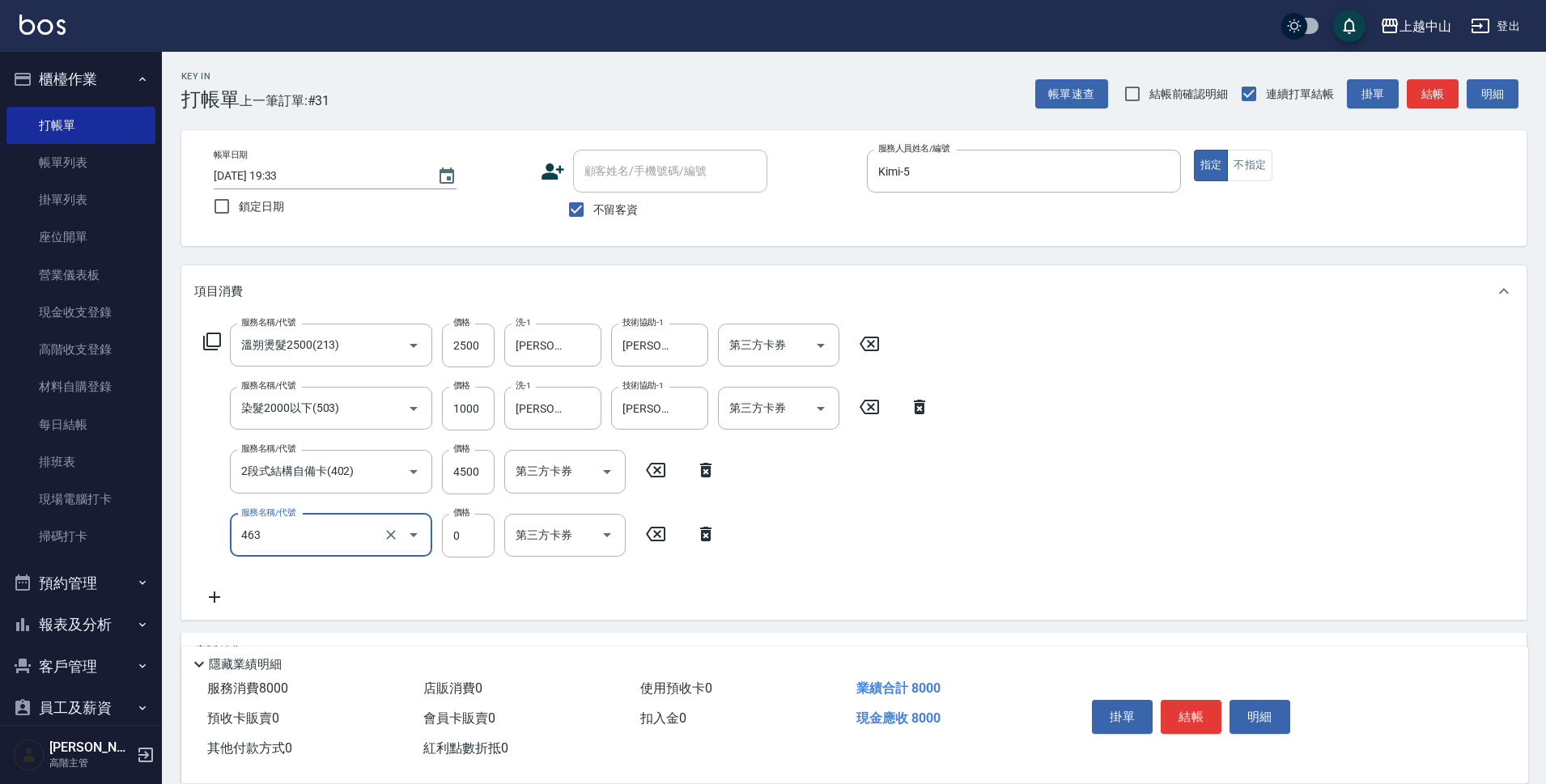
type input "護髮卡使用(463)"
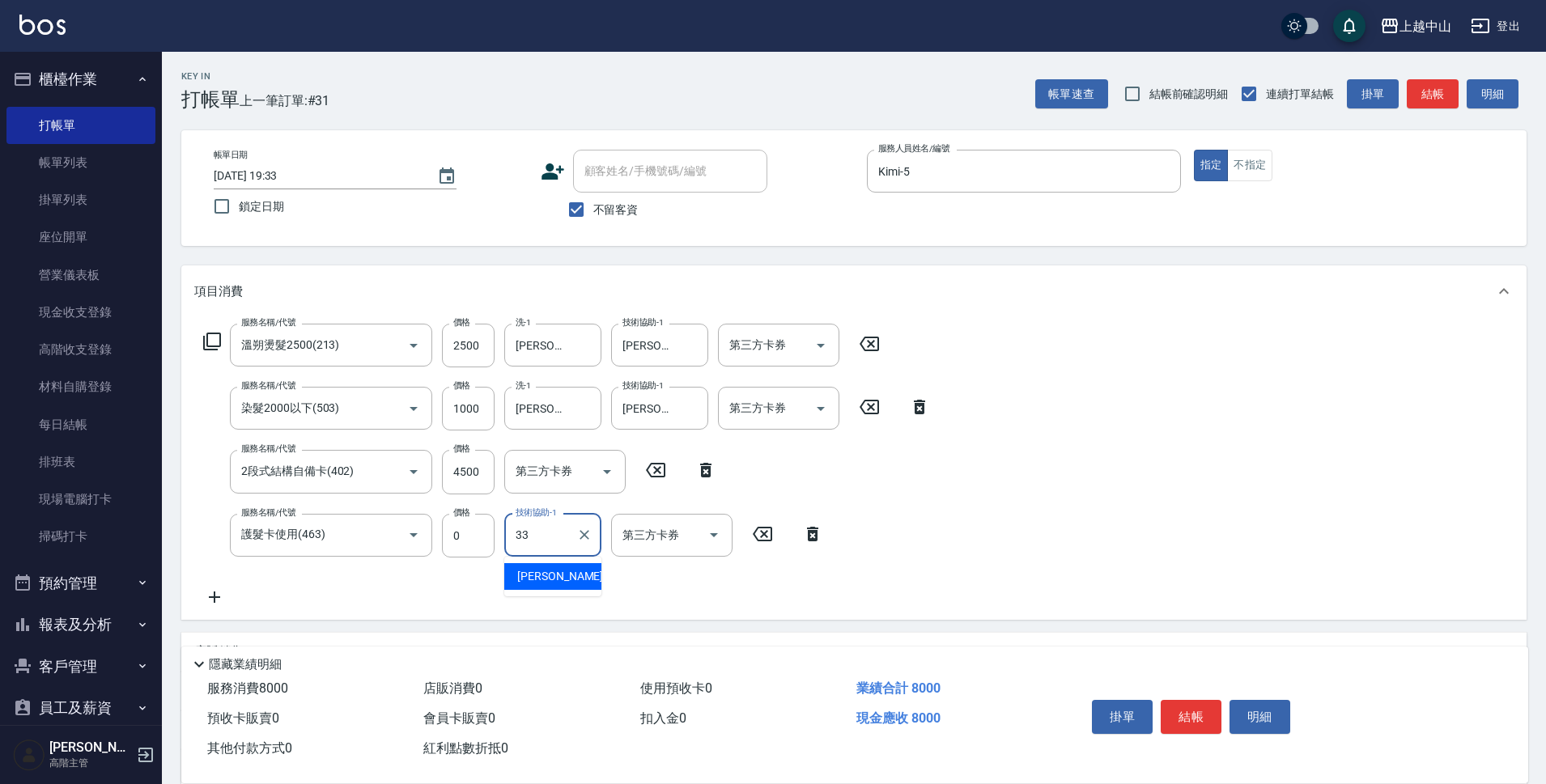
type input "[PERSON_NAME]-33"
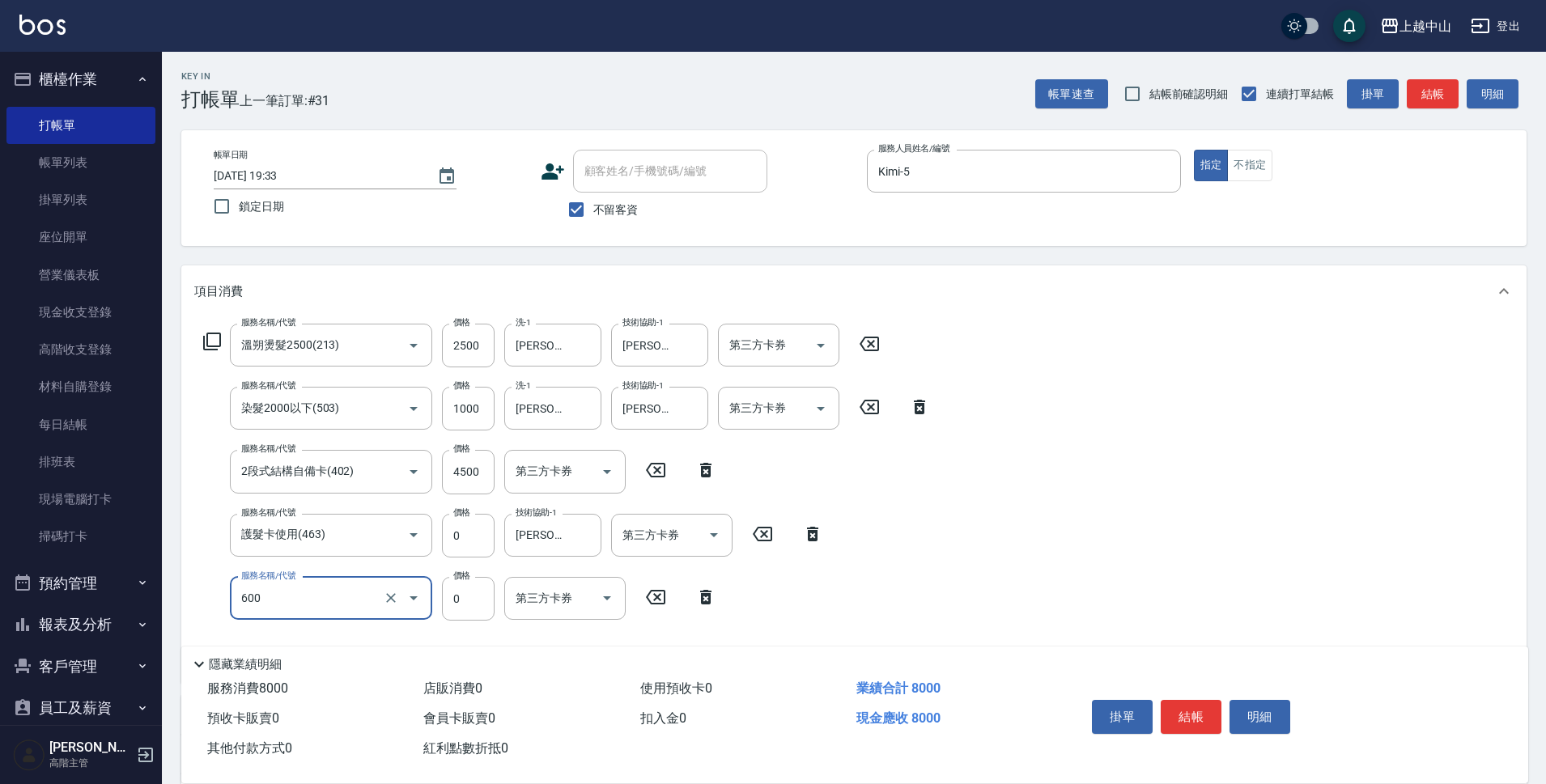
type input "洗髮(免費)(600)"
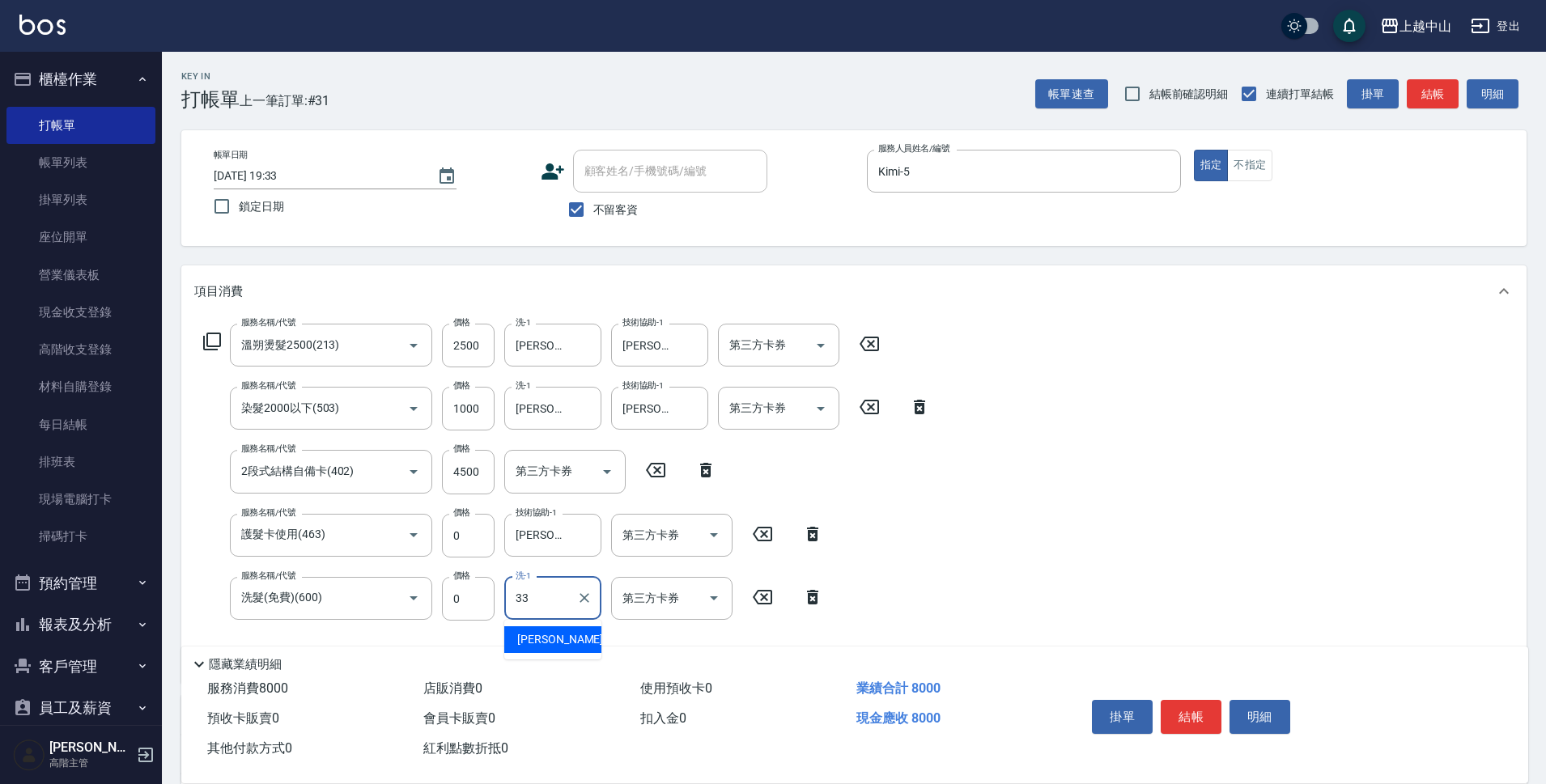
type input "[PERSON_NAME]-33"
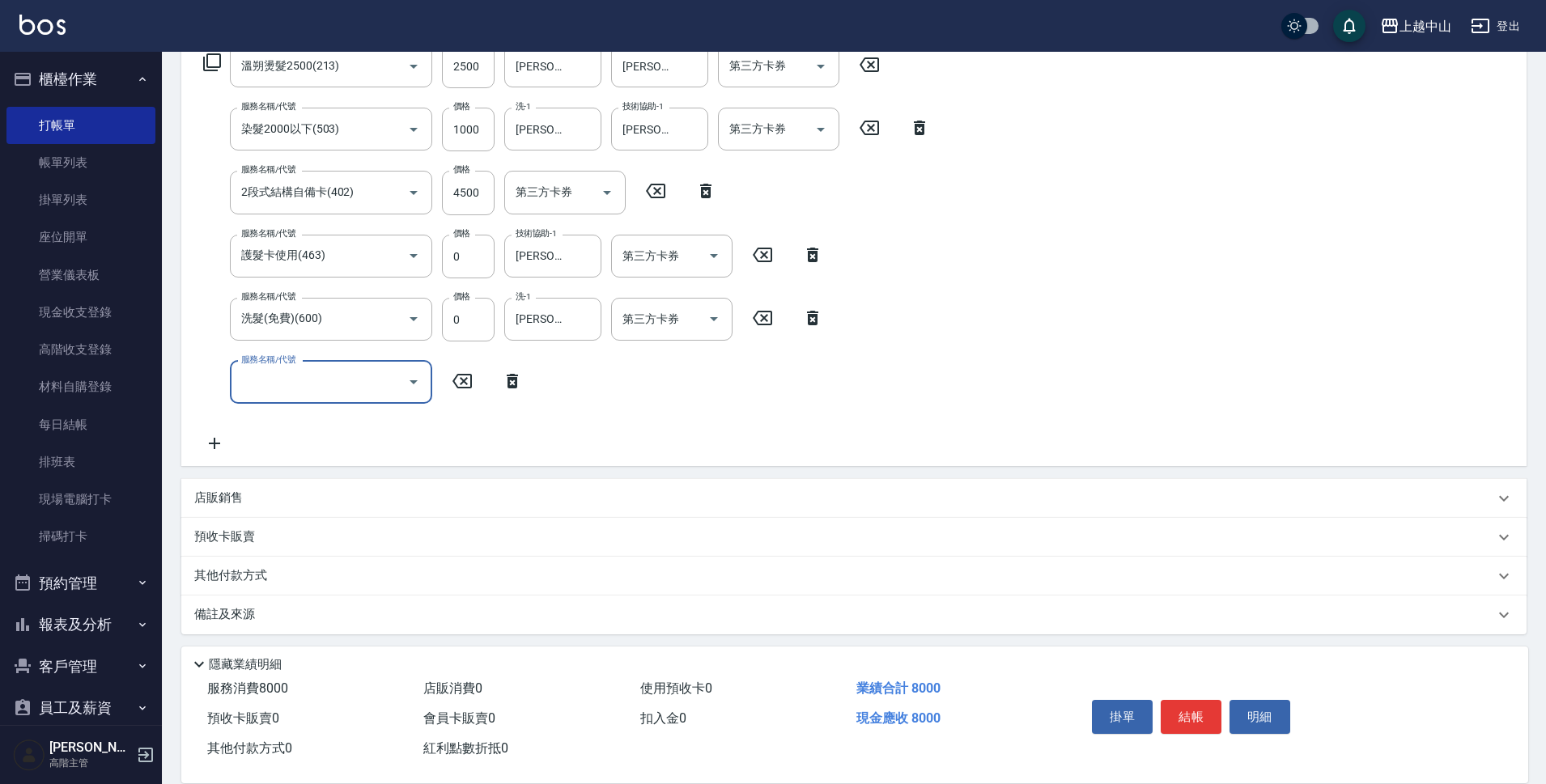
scroll to position [285, 0]
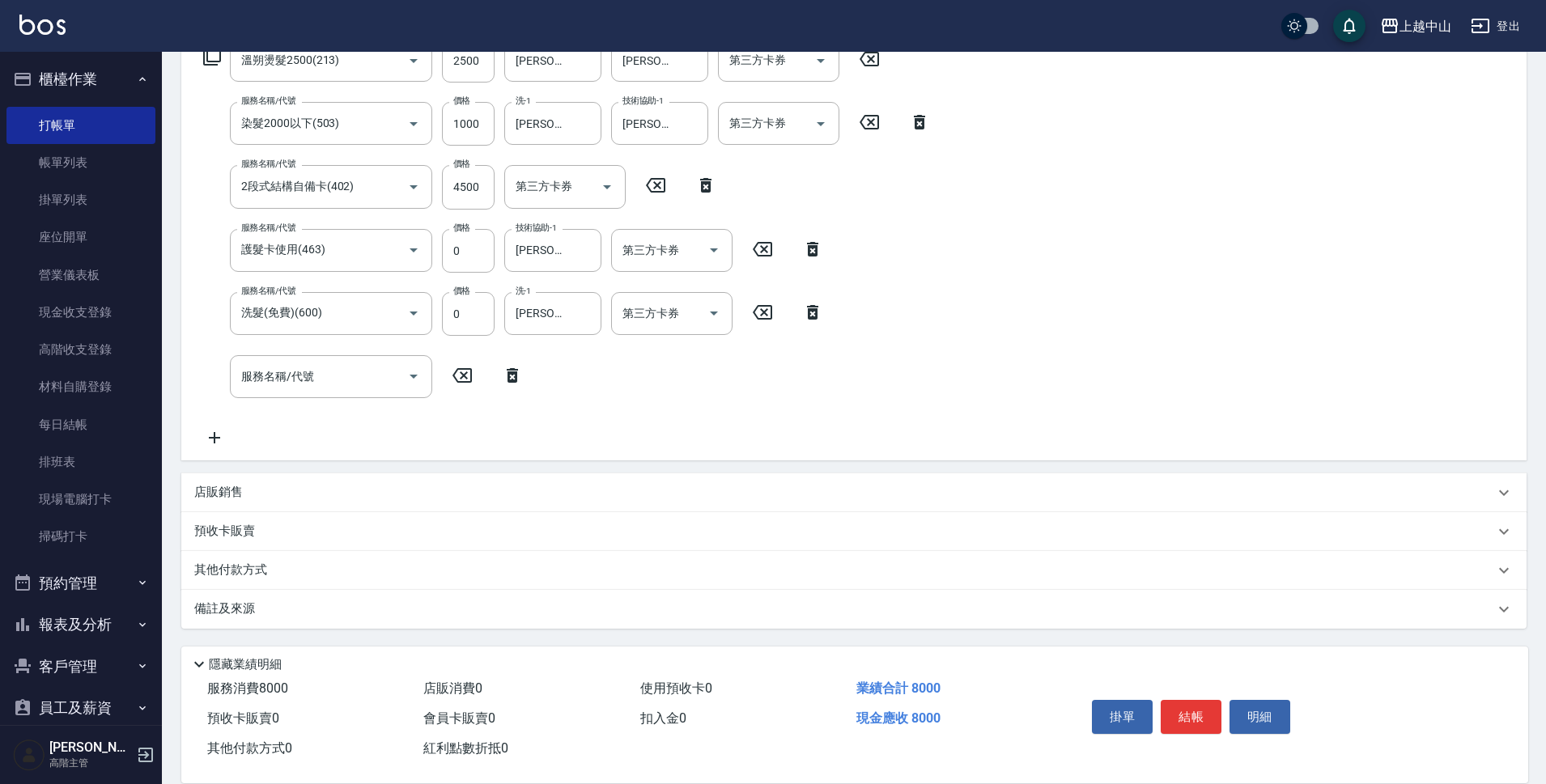
click at [548, 565] on div "其他付款方式" at bounding box center [843, 571] width 1300 height 17
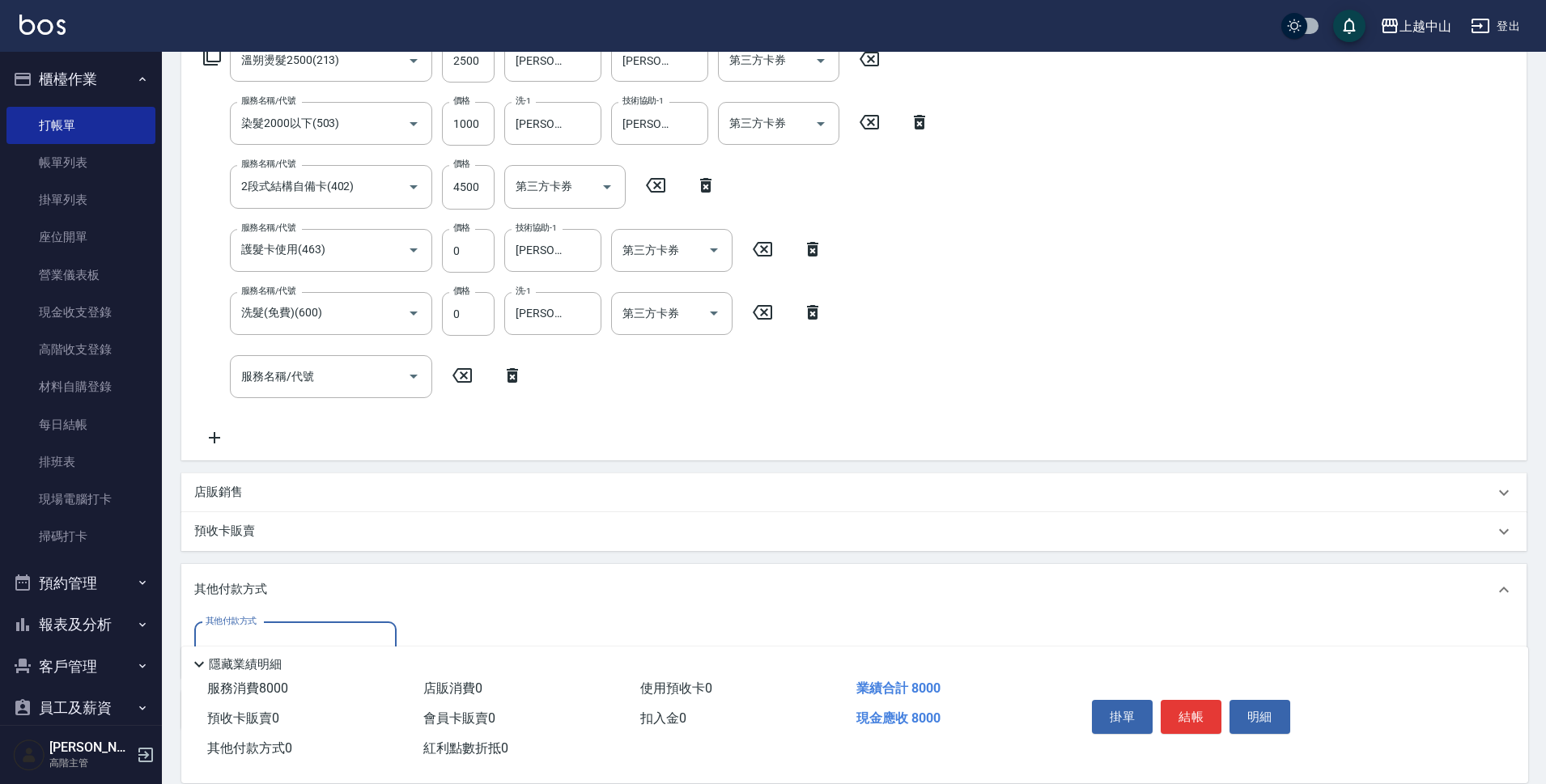
scroll to position [386, 0]
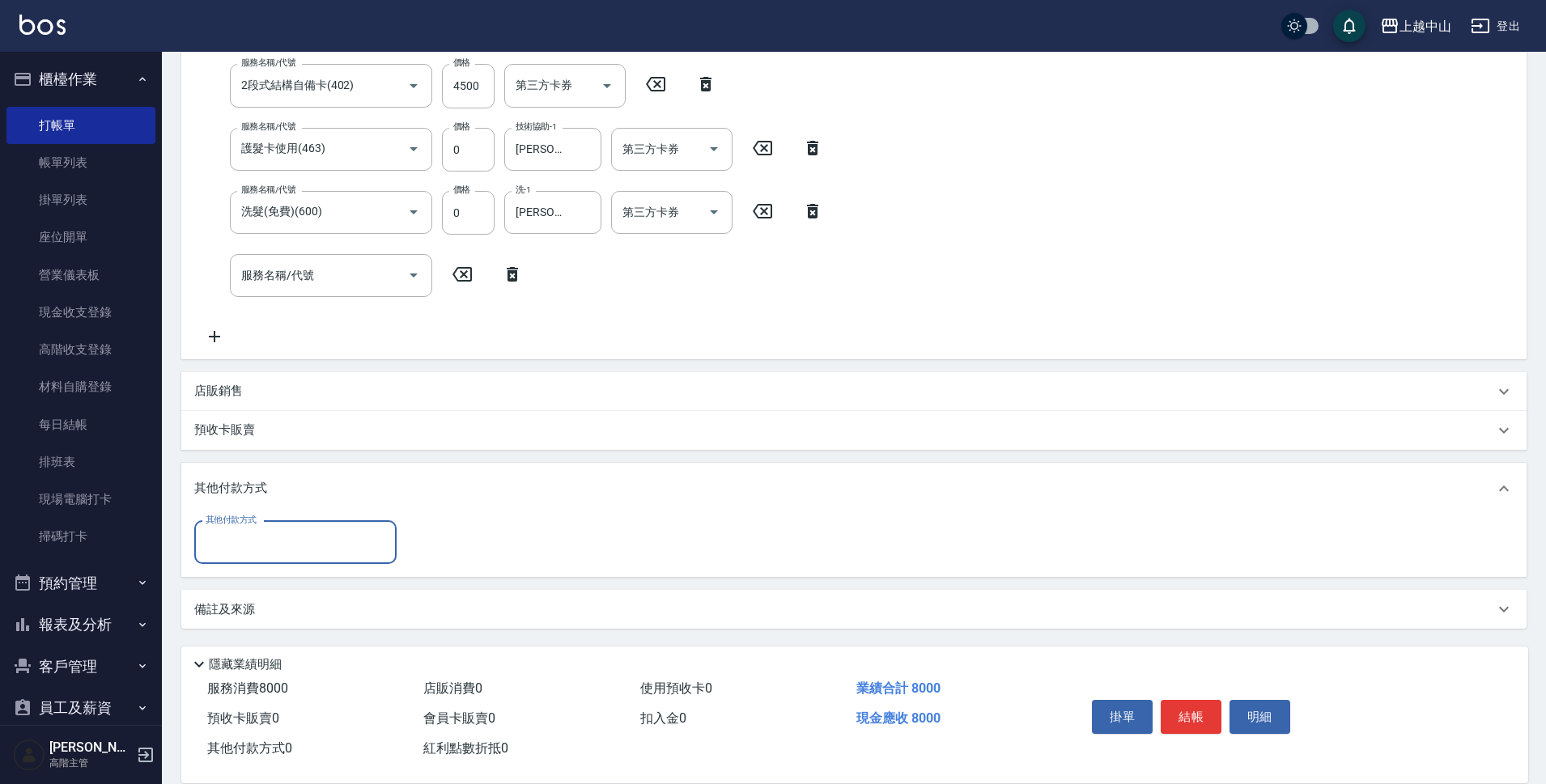
click at [301, 548] on input "其他付款方式" at bounding box center [296, 542] width 188 height 28
click at [302, 655] on span "信用卡" at bounding box center [295, 664] width 203 height 27
type input "信用卡"
type input "8000"
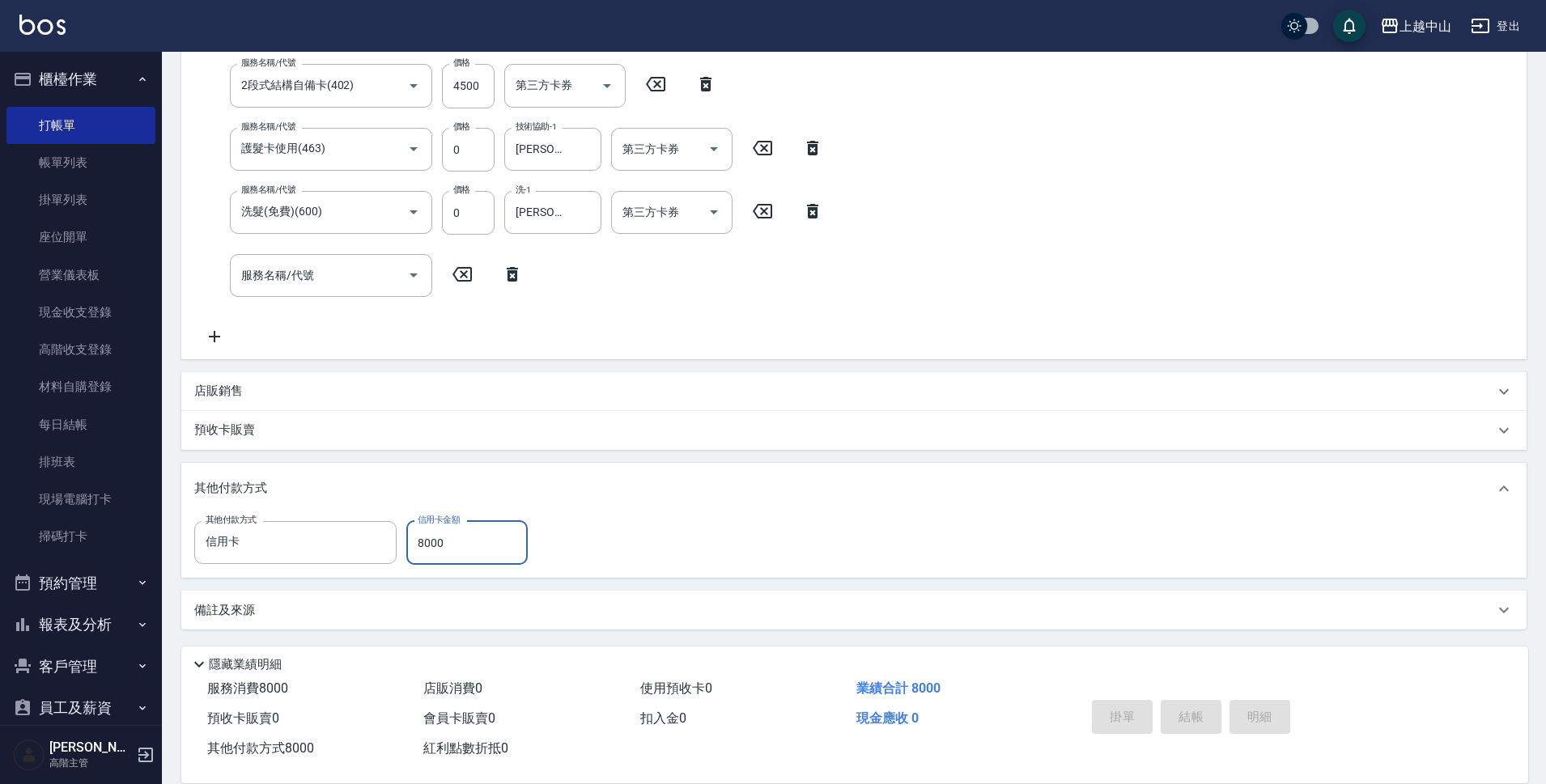
type input "[DATE] 20:20"
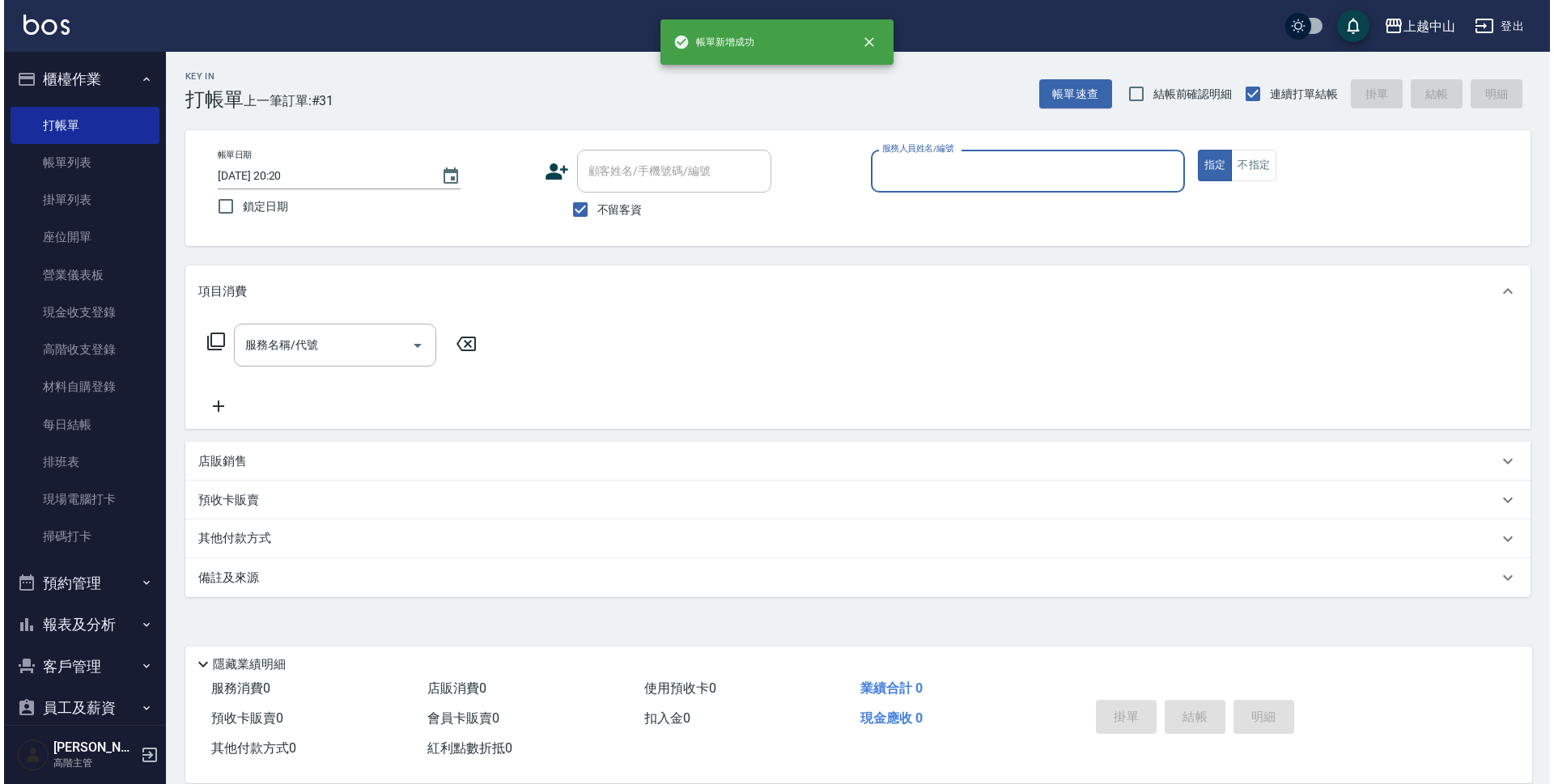
scroll to position [0, 0]
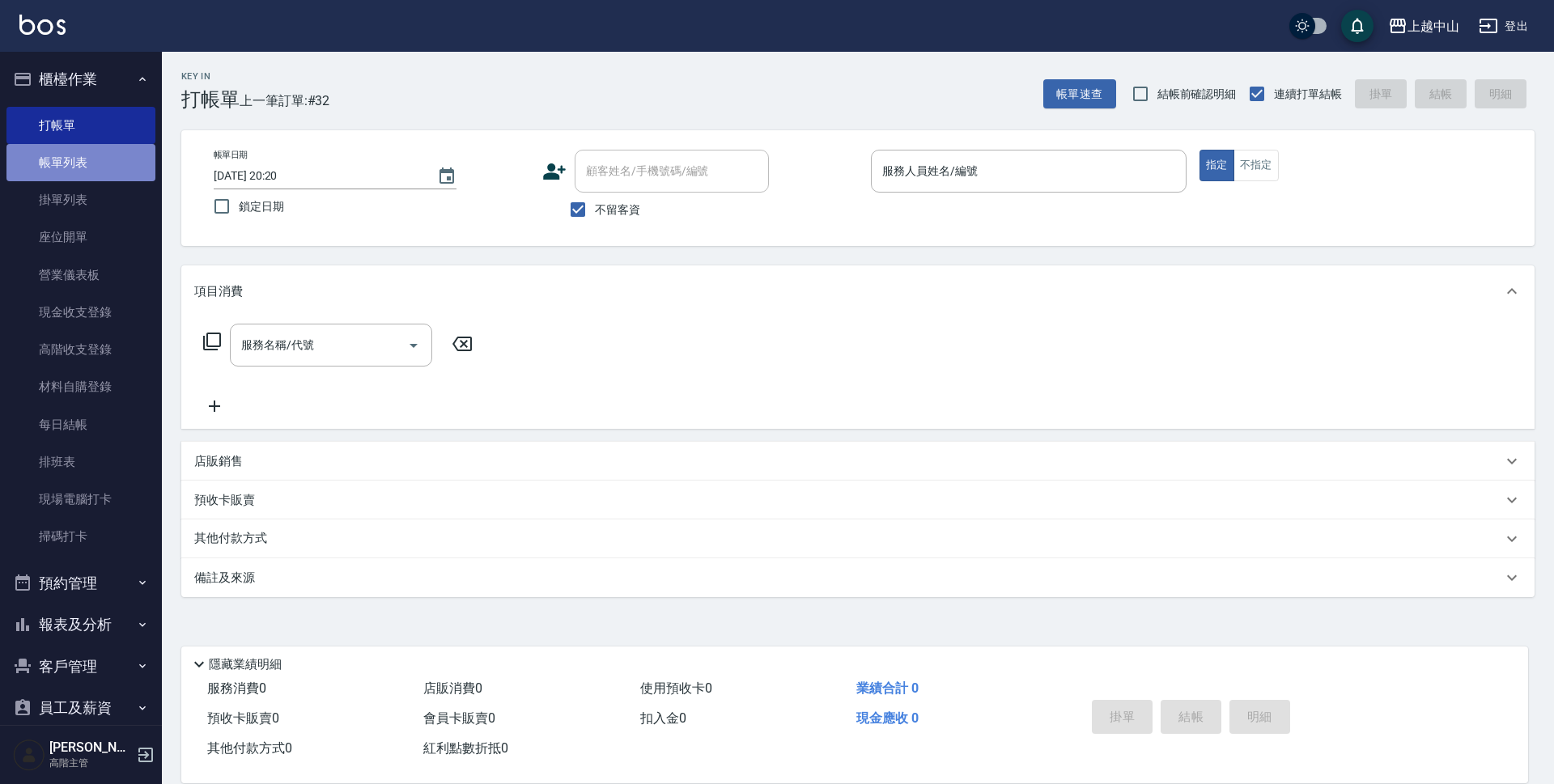
click at [96, 152] on link "帳單列表" at bounding box center [81, 163] width 149 height 37
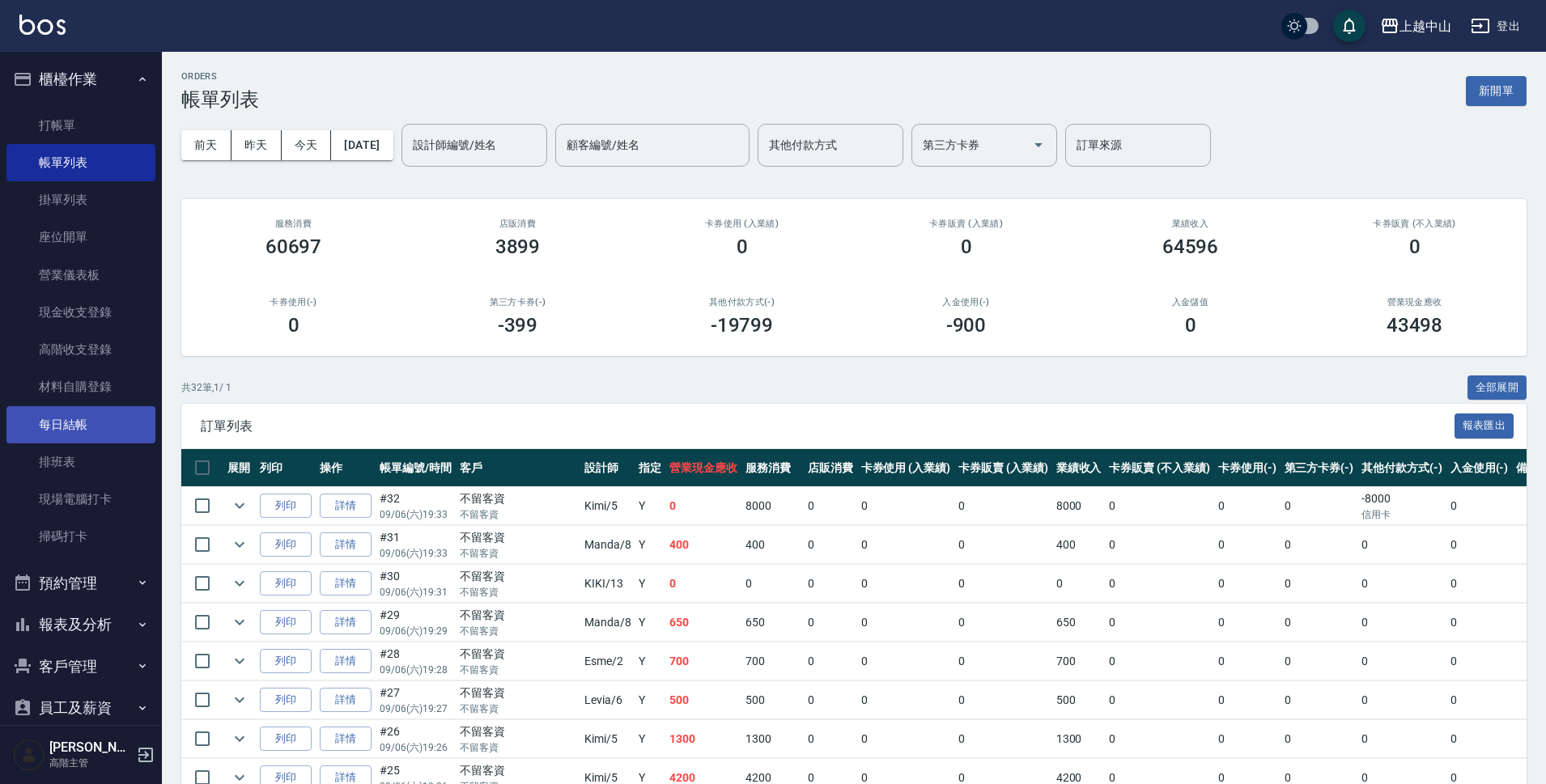
click at [92, 423] on link "每日結帳" at bounding box center [81, 424] width 149 height 37
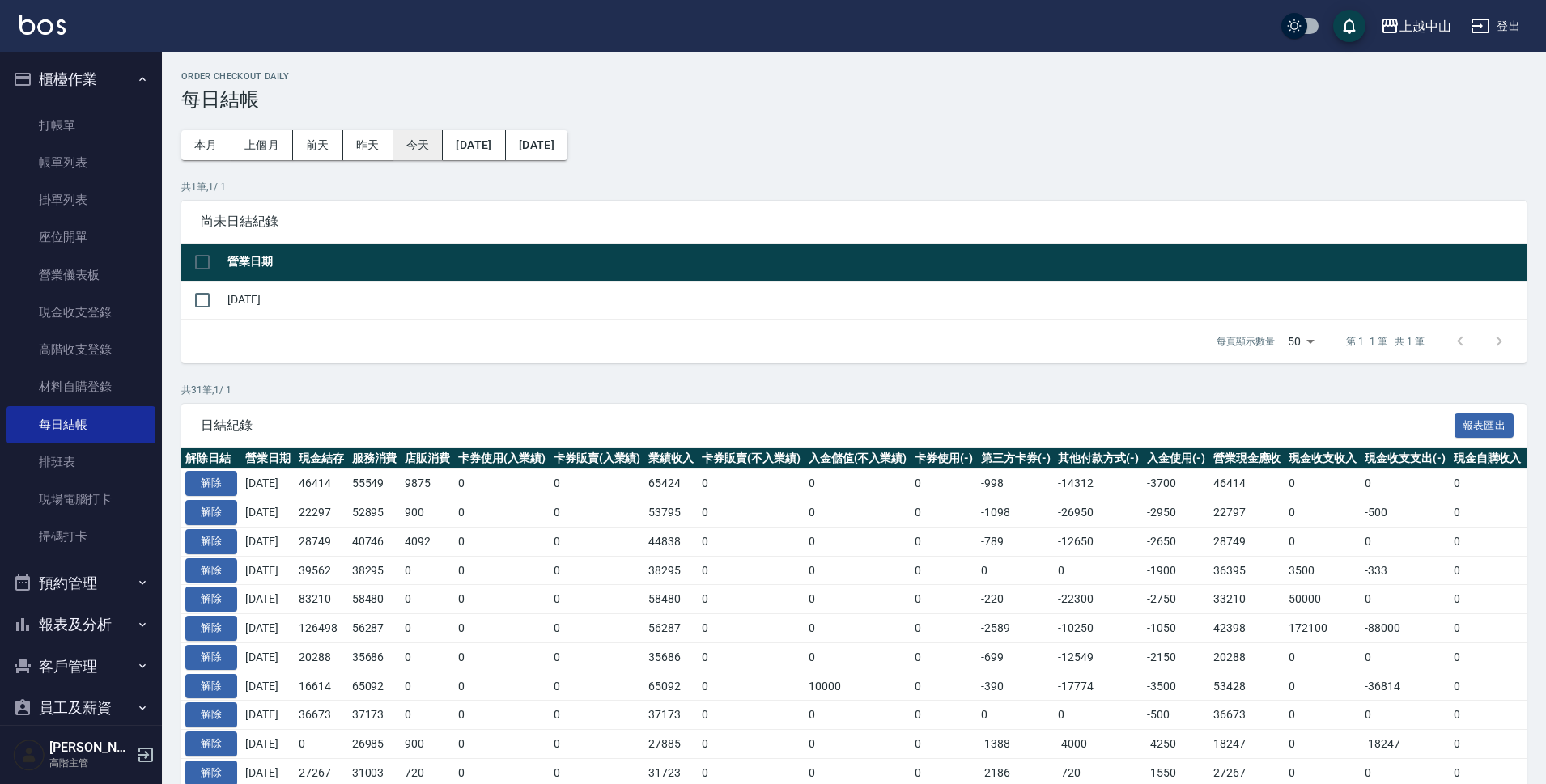
click at [415, 137] on button "今天" at bounding box center [419, 144] width 50 height 30
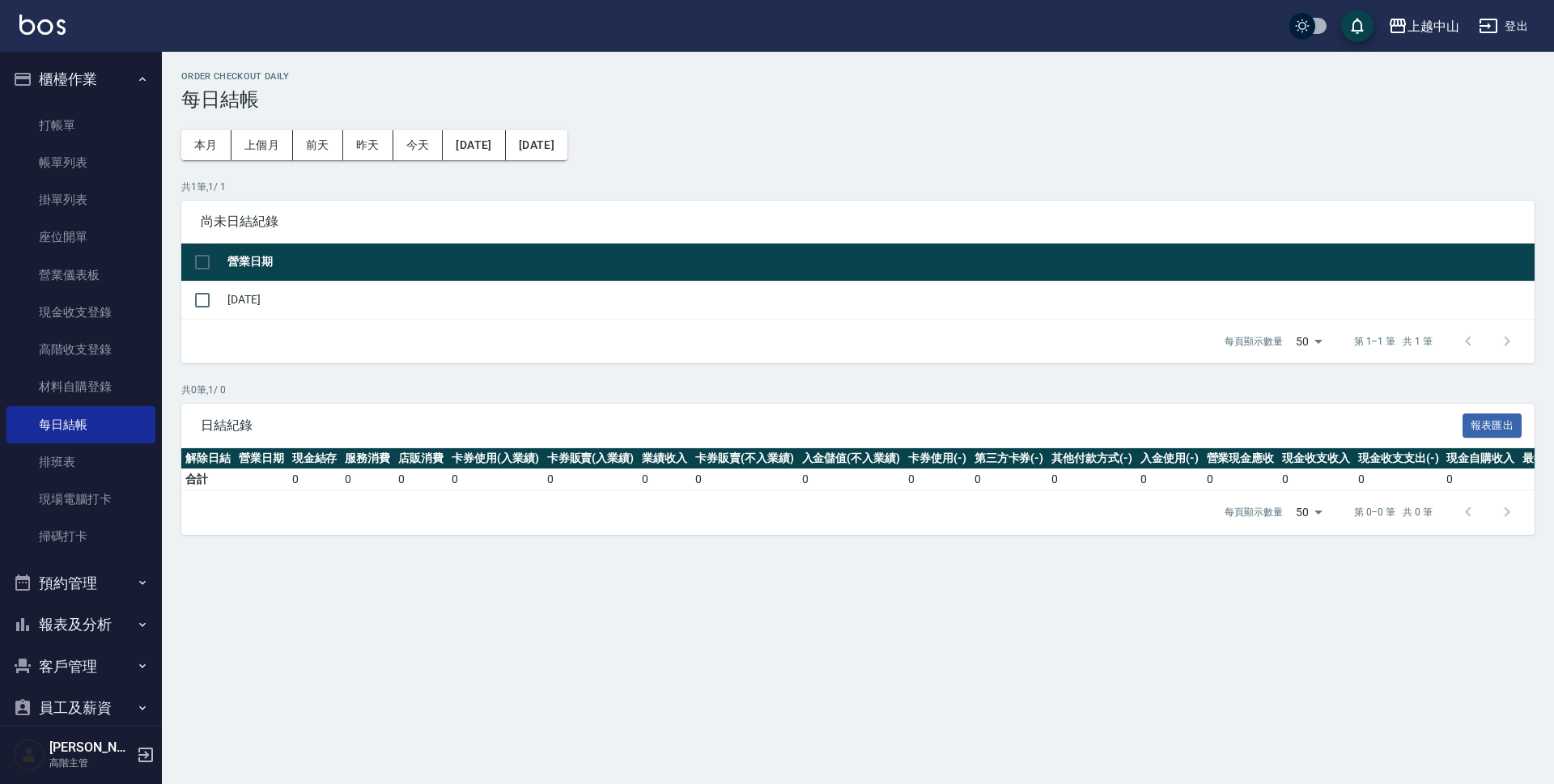
click at [205, 266] on input "checkbox" at bounding box center [202, 262] width 34 height 34
checkbox input "true"
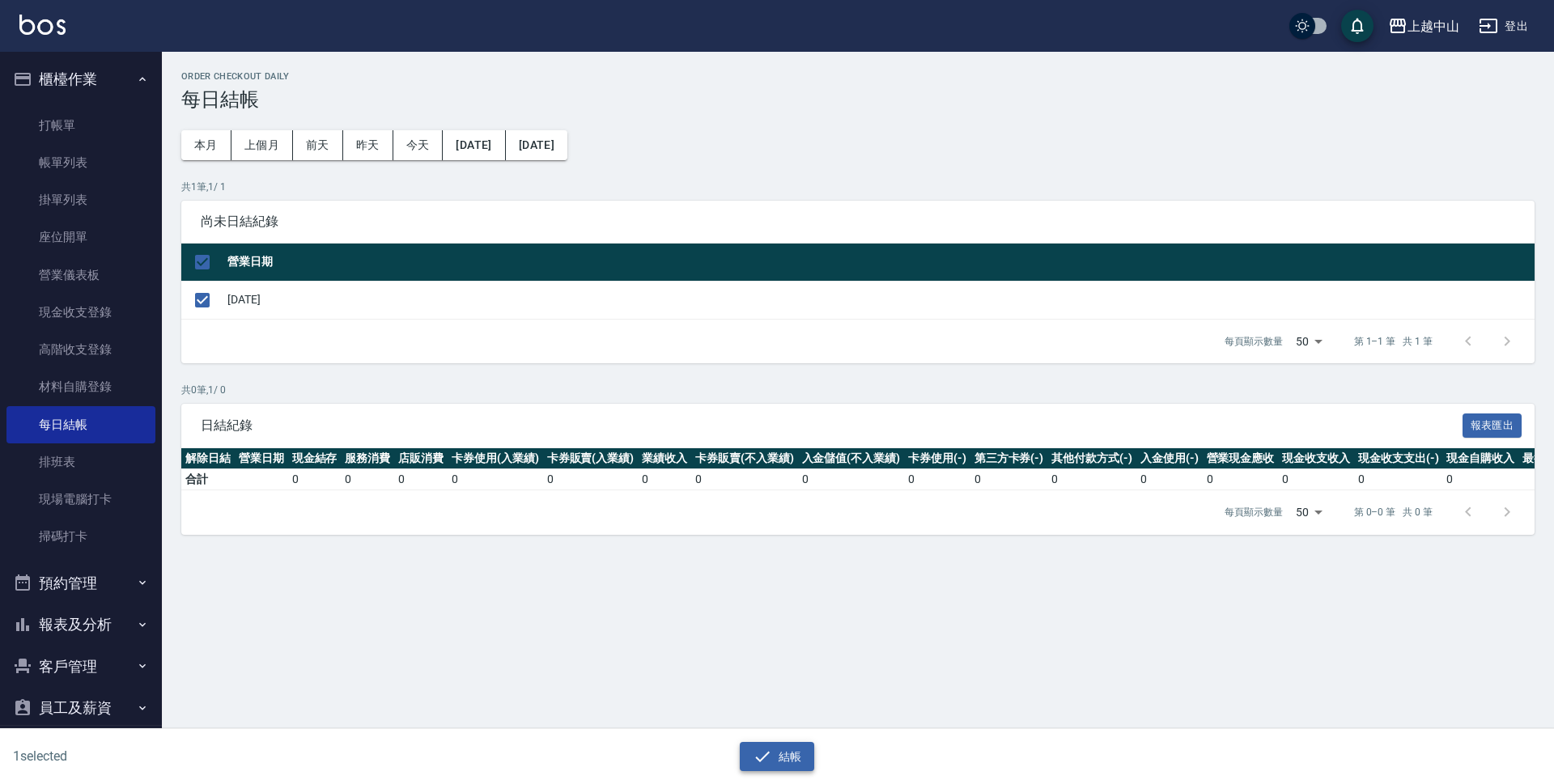
click at [792, 750] on button "結帳" at bounding box center [777, 757] width 76 height 30
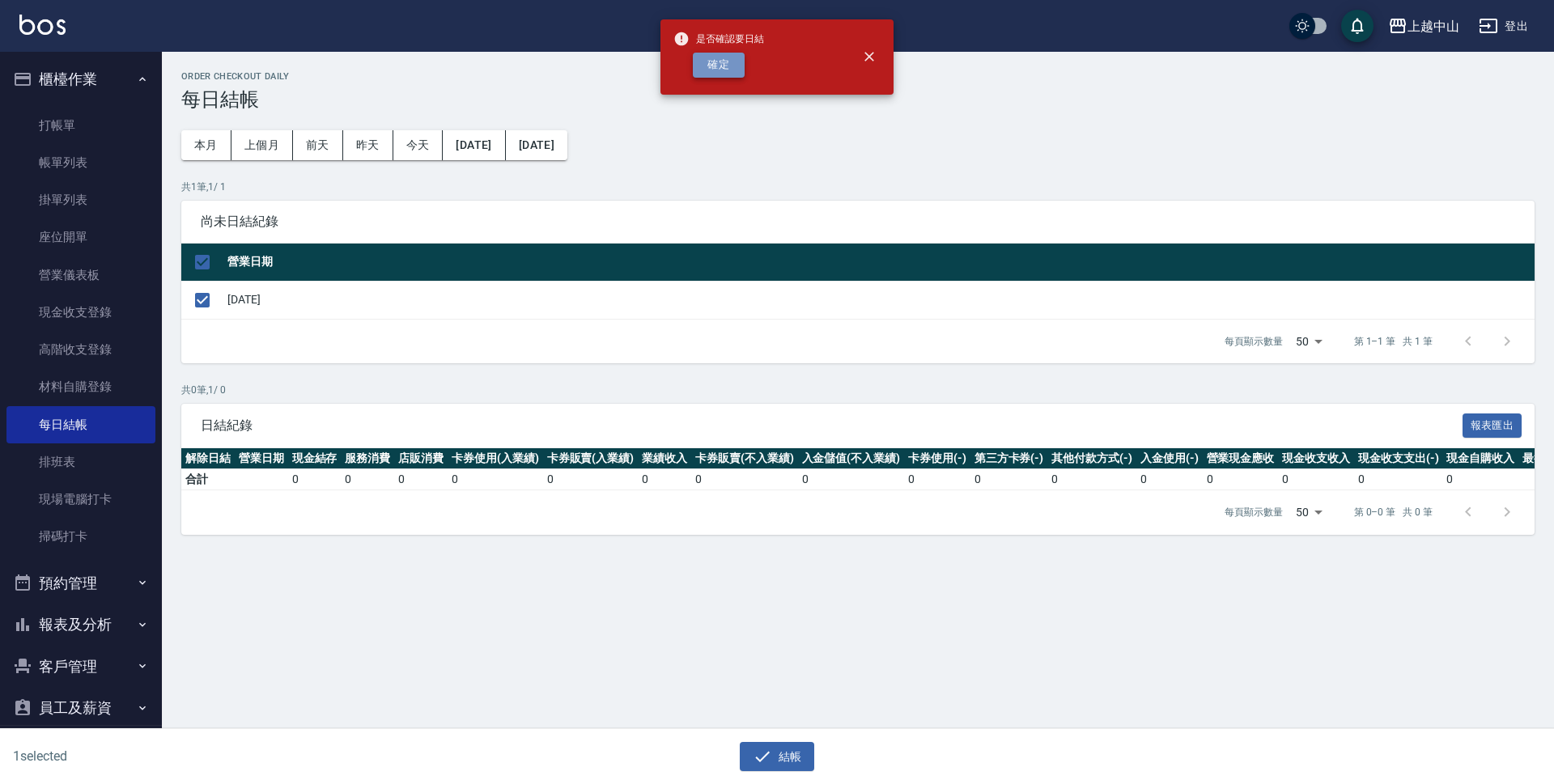
click at [726, 57] on button "確定" at bounding box center [718, 65] width 51 height 25
checkbox input "false"
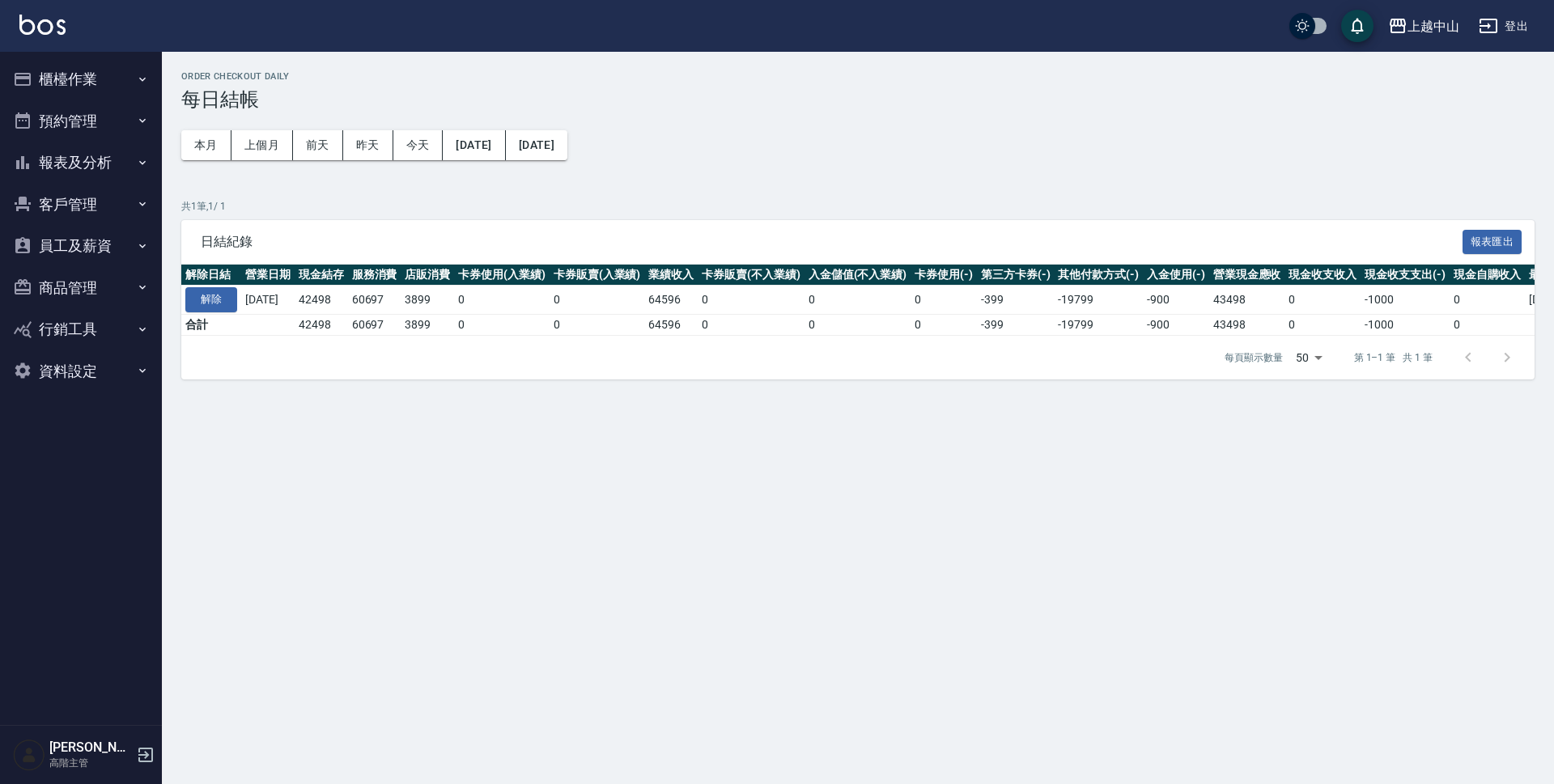
click at [107, 149] on button "報表及分析" at bounding box center [81, 162] width 149 height 42
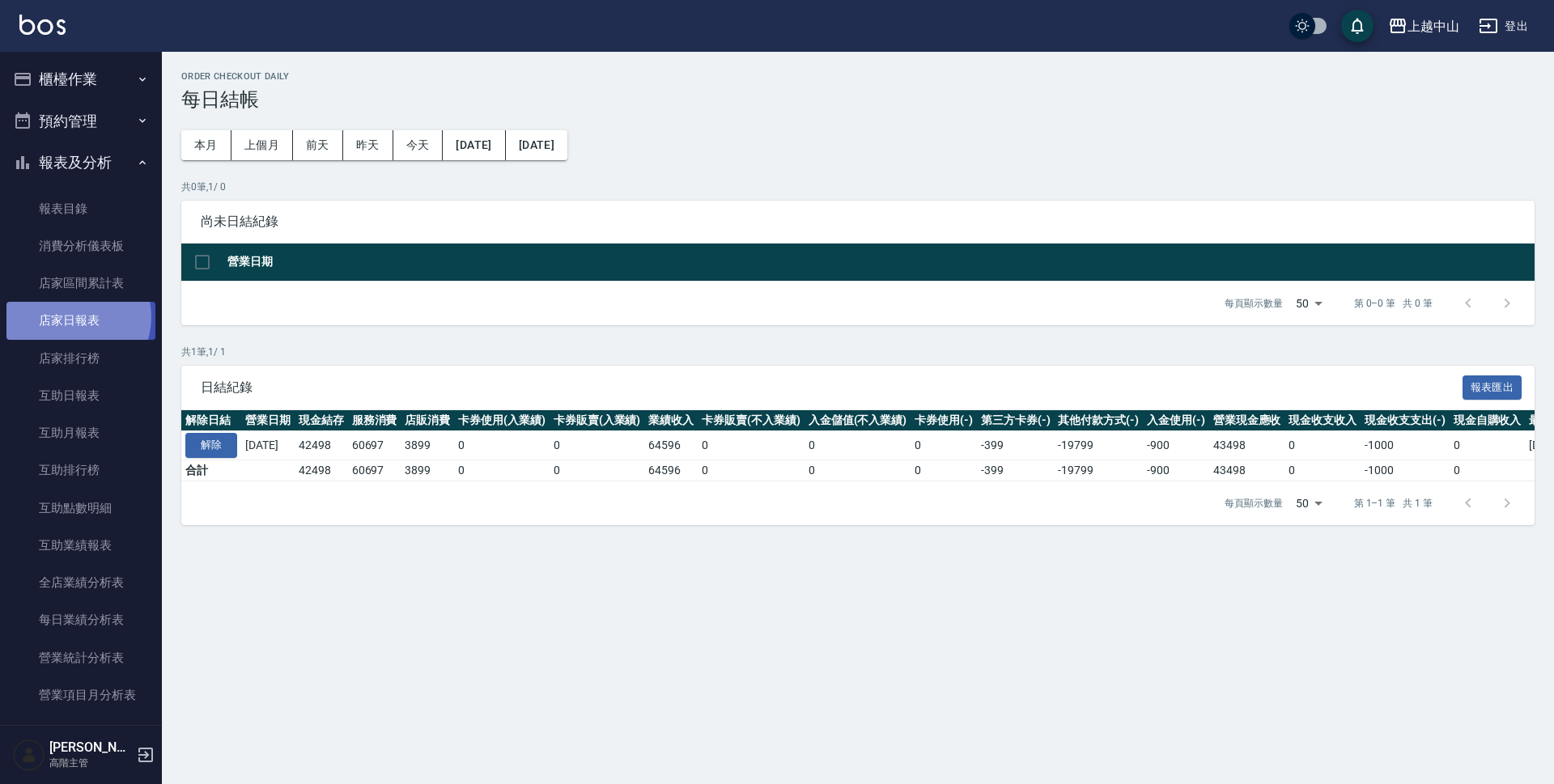
click at [74, 317] on link "店家日報表" at bounding box center [81, 320] width 149 height 37
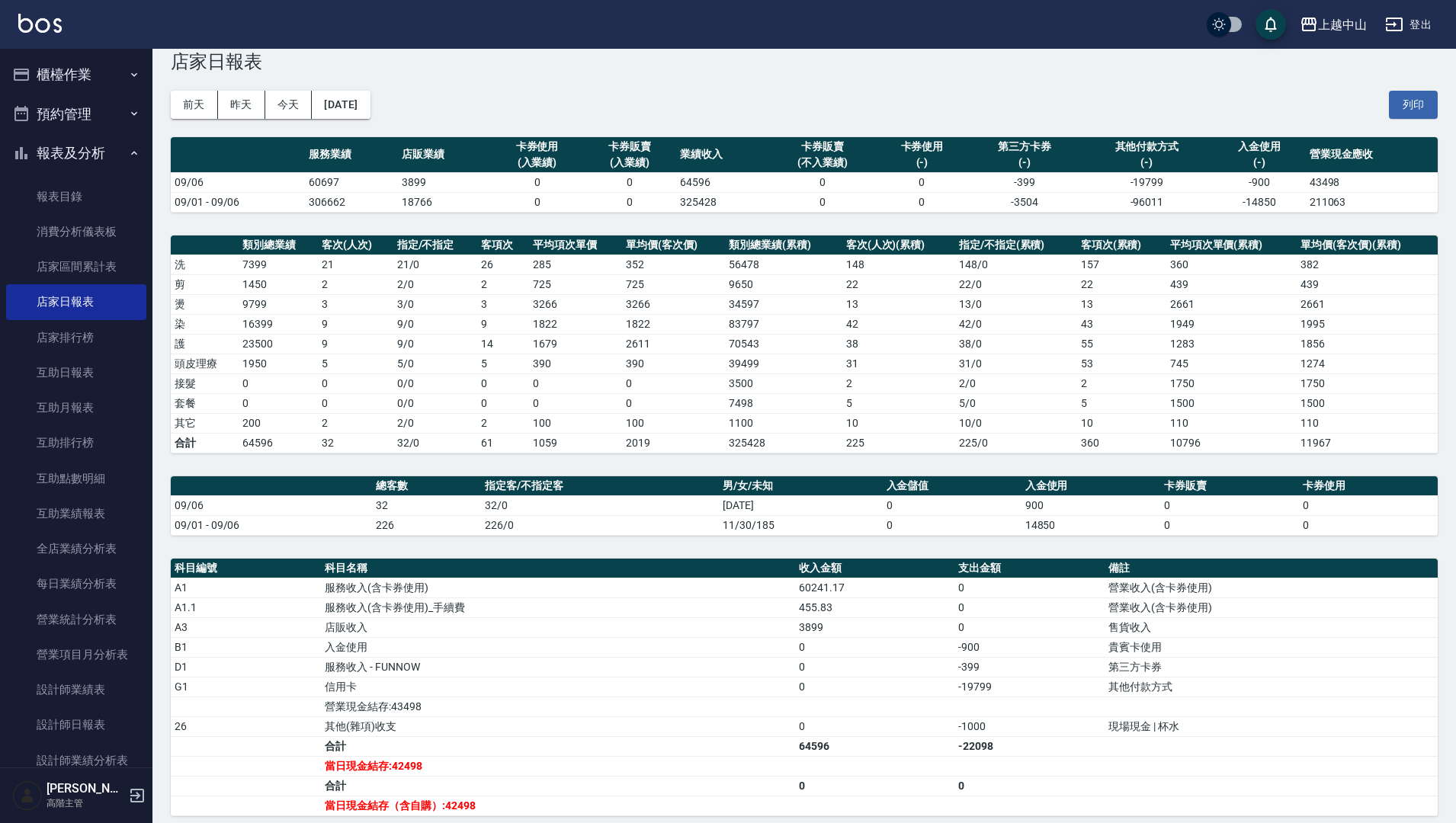
scroll to position [35, 0]
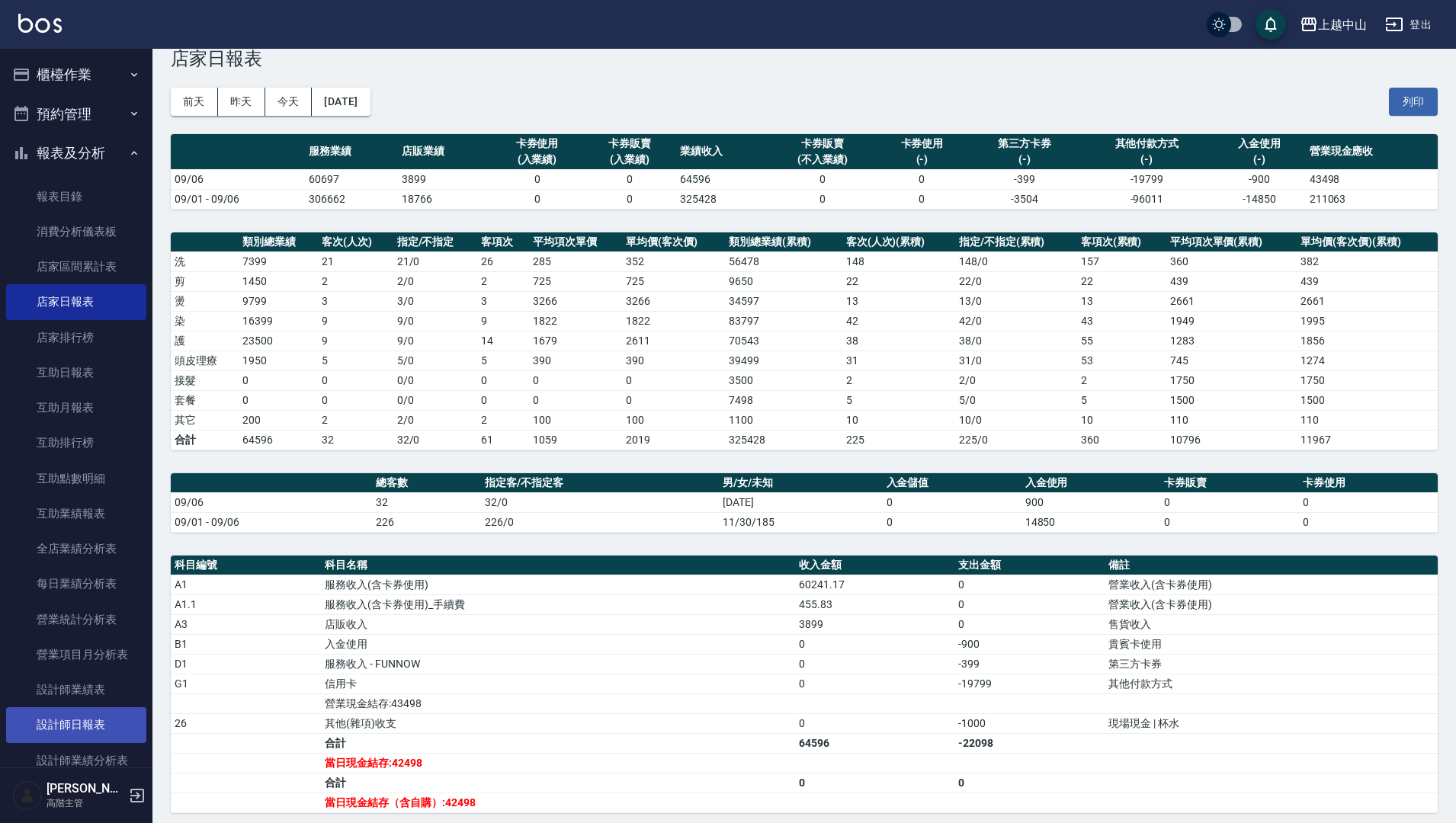
click at [98, 717] on link "設計師日報表" at bounding box center [77, 724] width 141 height 35
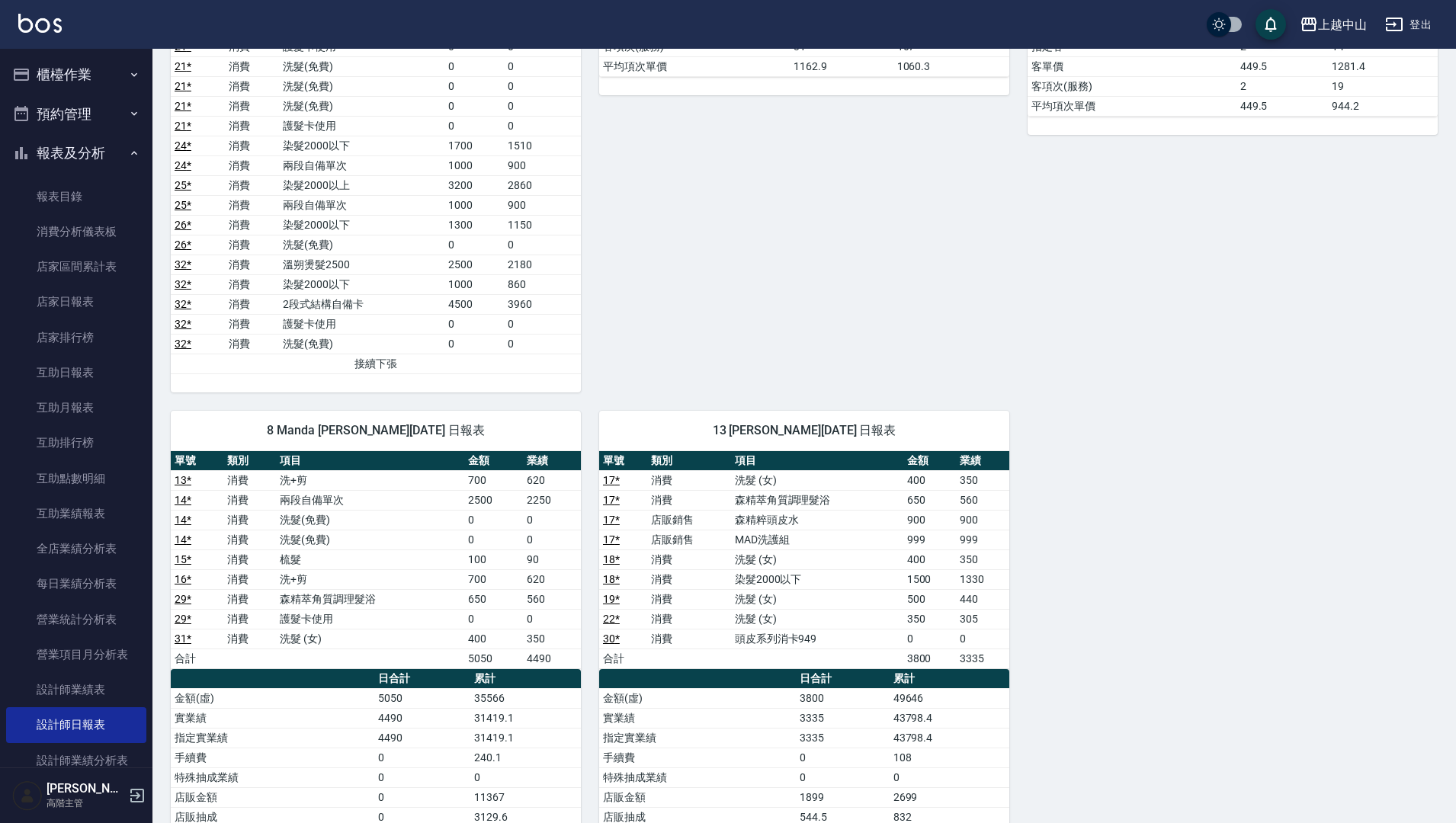
scroll to position [1222, 0]
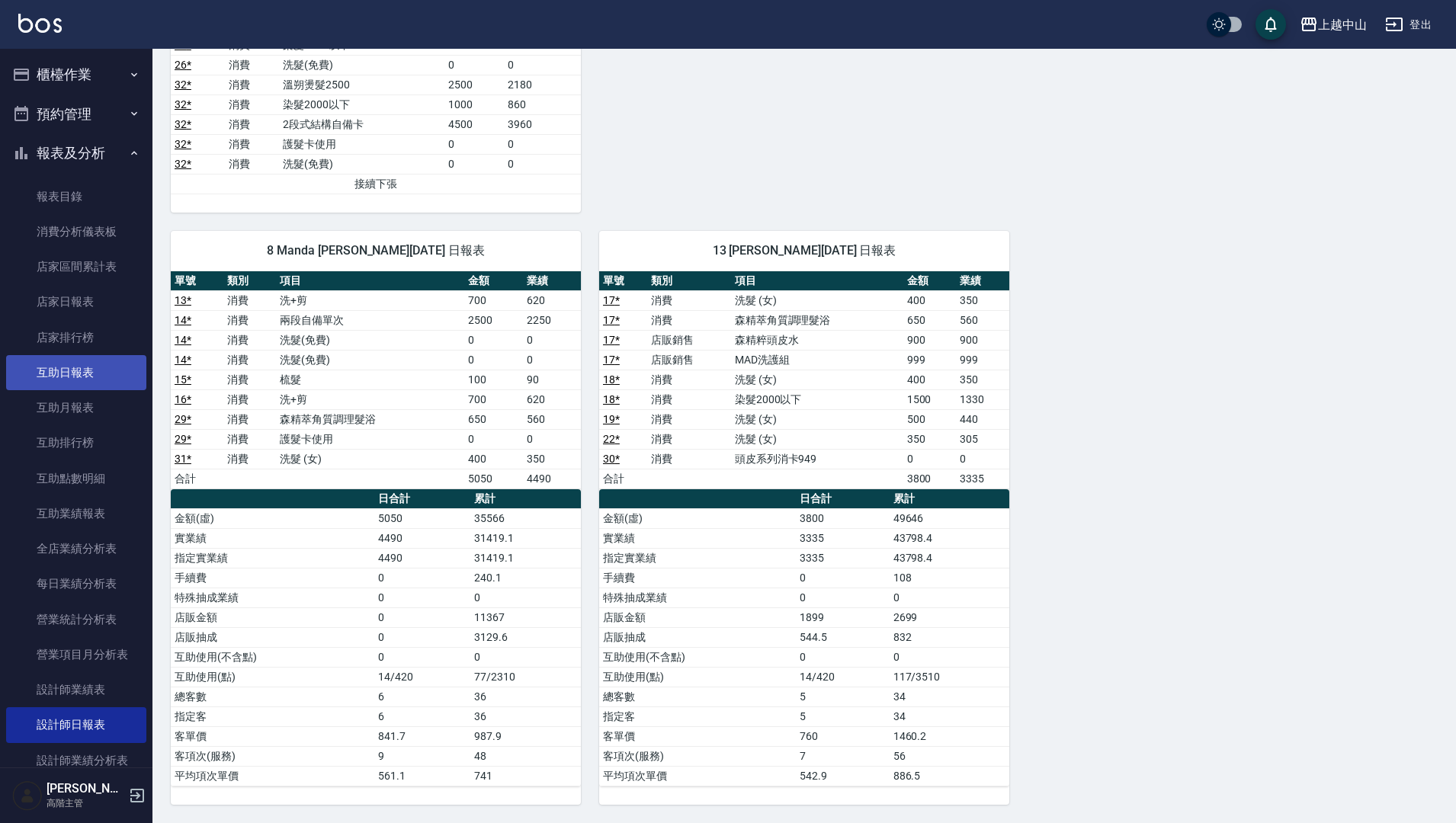
click at [102, 356] on link "互助日報表" at bounding box center [77, 372] width 141 height 35
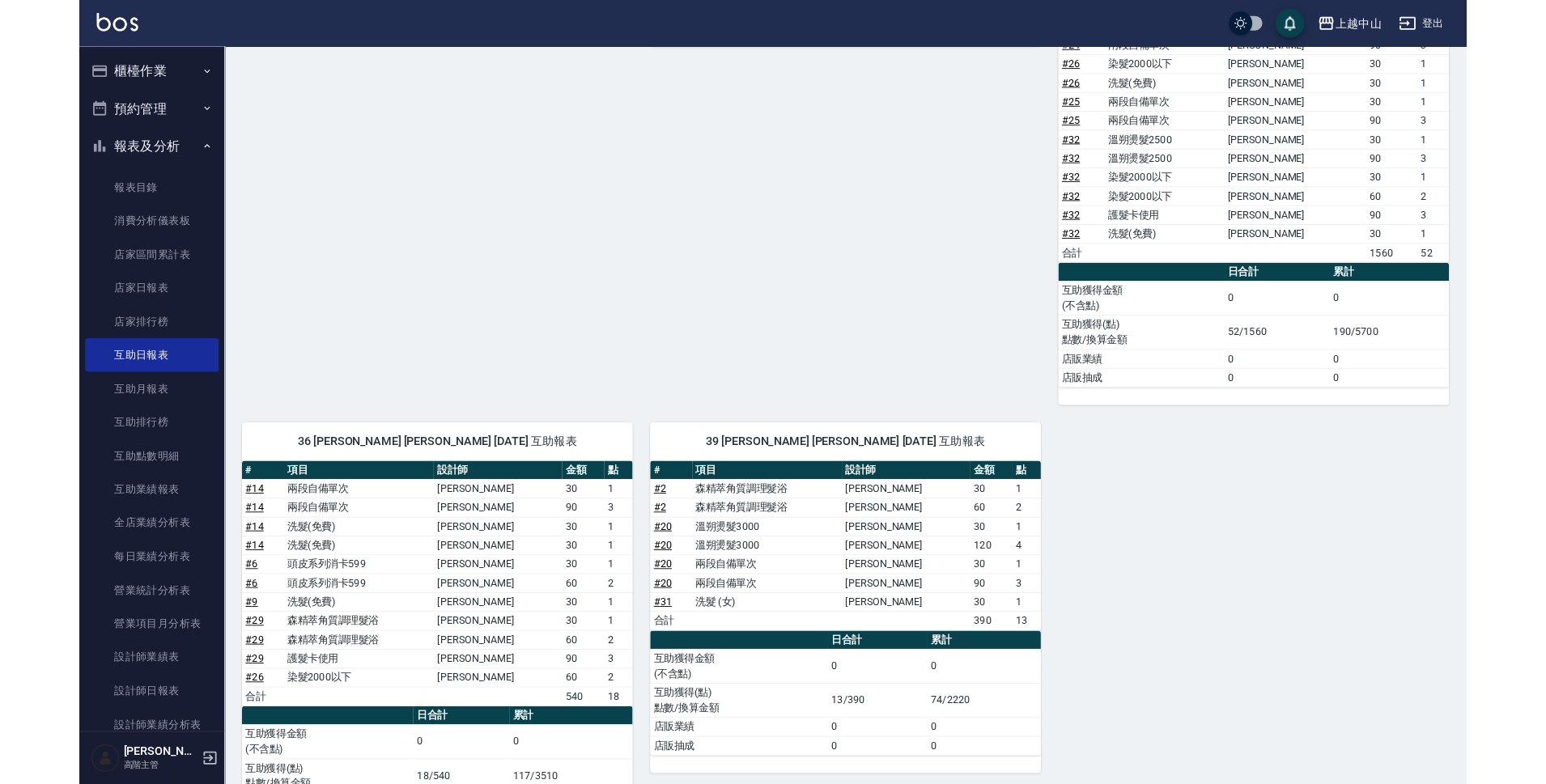
scroll to position [1101, 0]
